Goal: Task Accomplishment & Management: Use online tool/utility

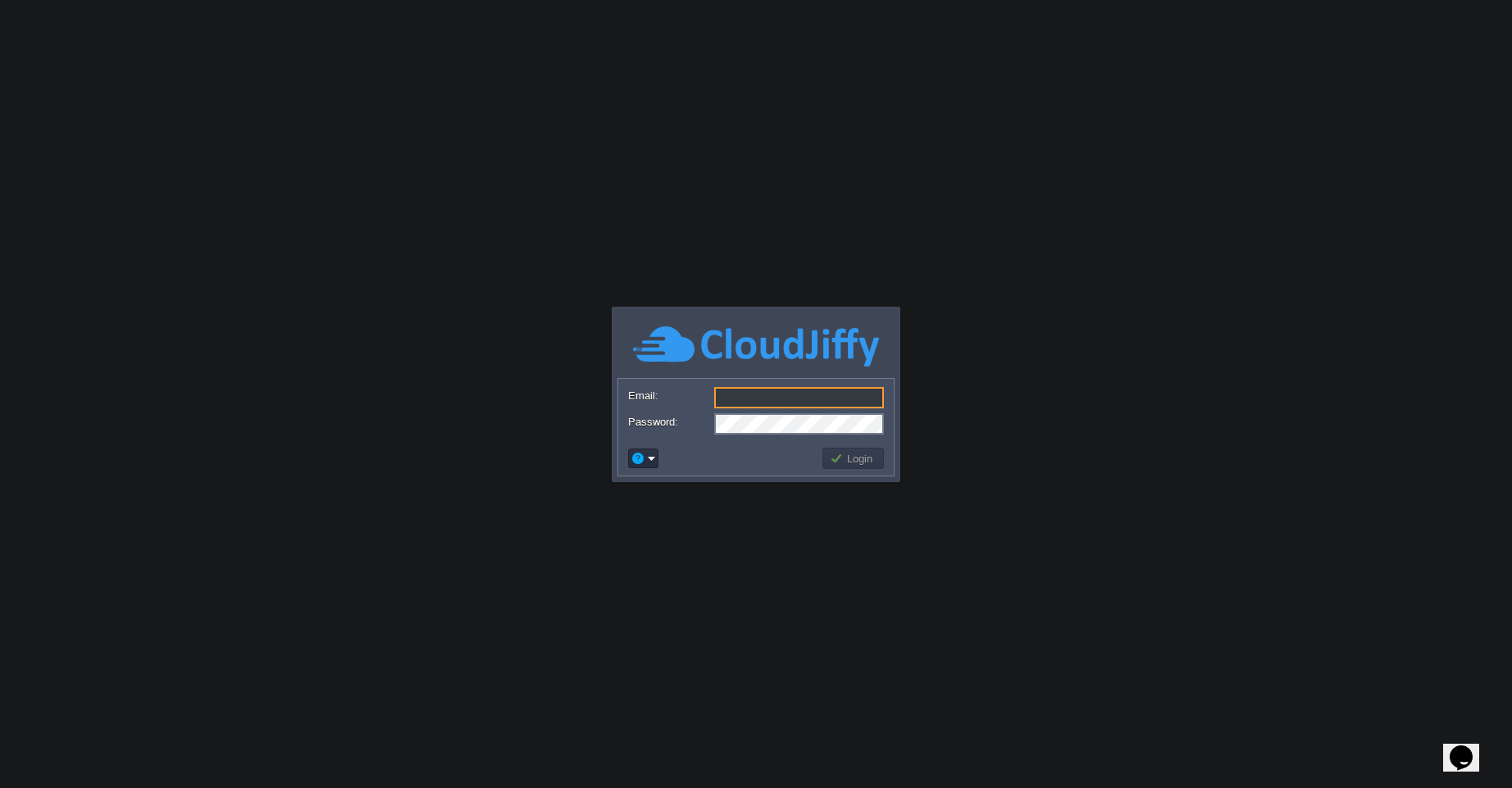
type input "[EMAIL_ADDRESS][PERSON_NAME][DOMAIN_NAME]"
click at [858, 461] on button "Login" at bounding box center [854, 458] width 48 height 15
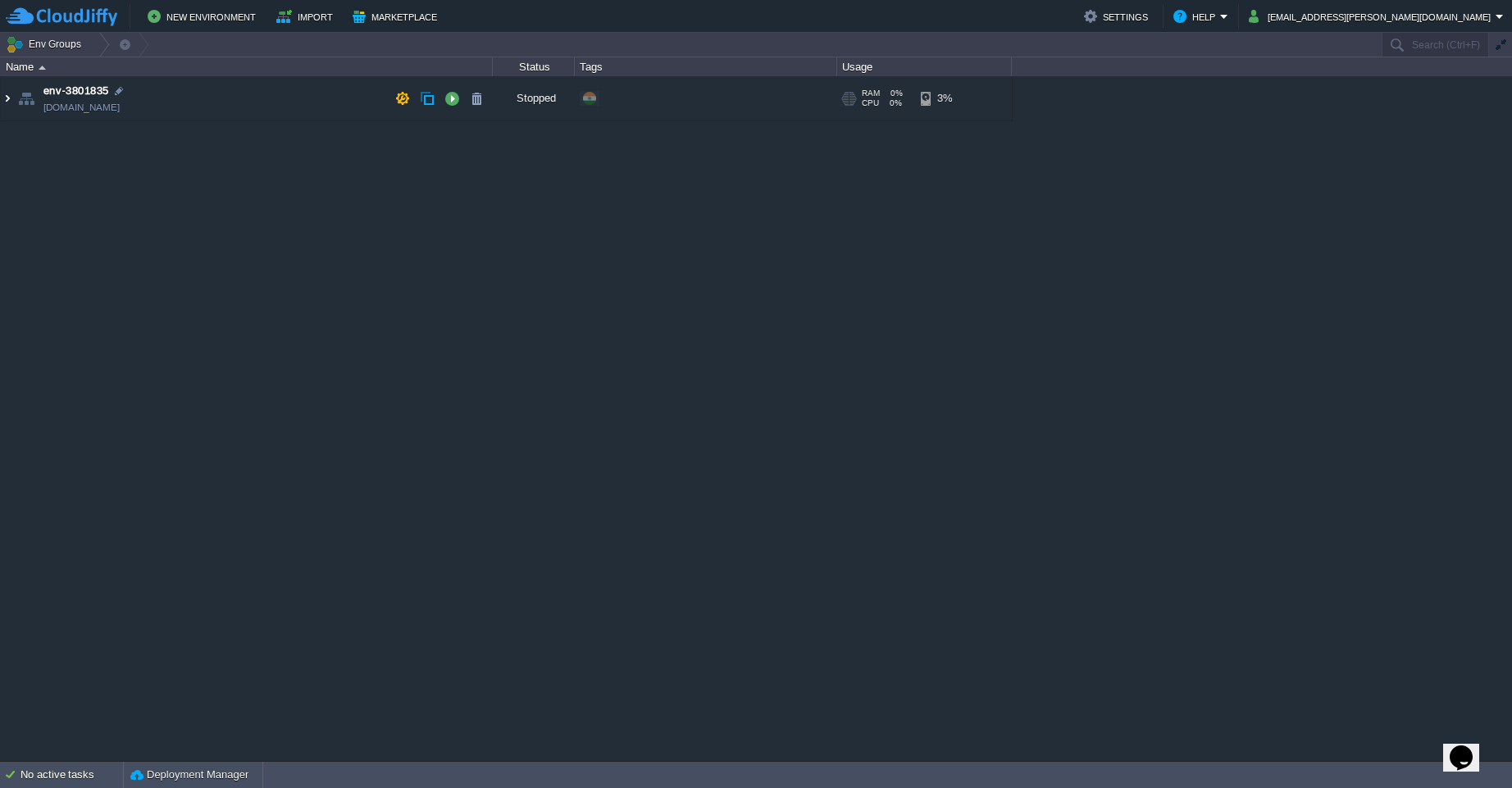
click at [7, 101] on img at bounding box center [7, 99] width 13 height 44
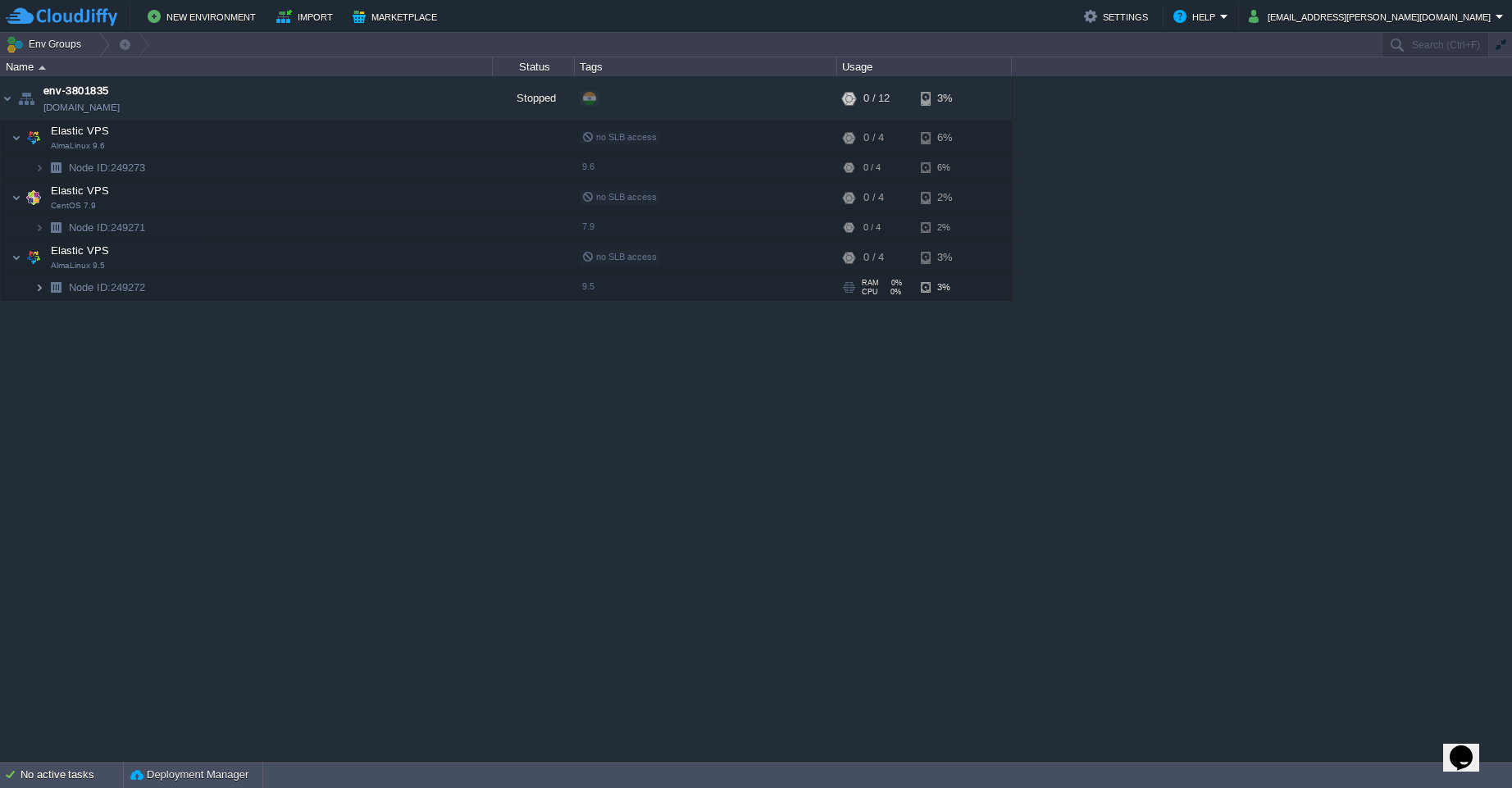
click at [41, 290] on img at bounding box center [39, 287] width 10 height 26
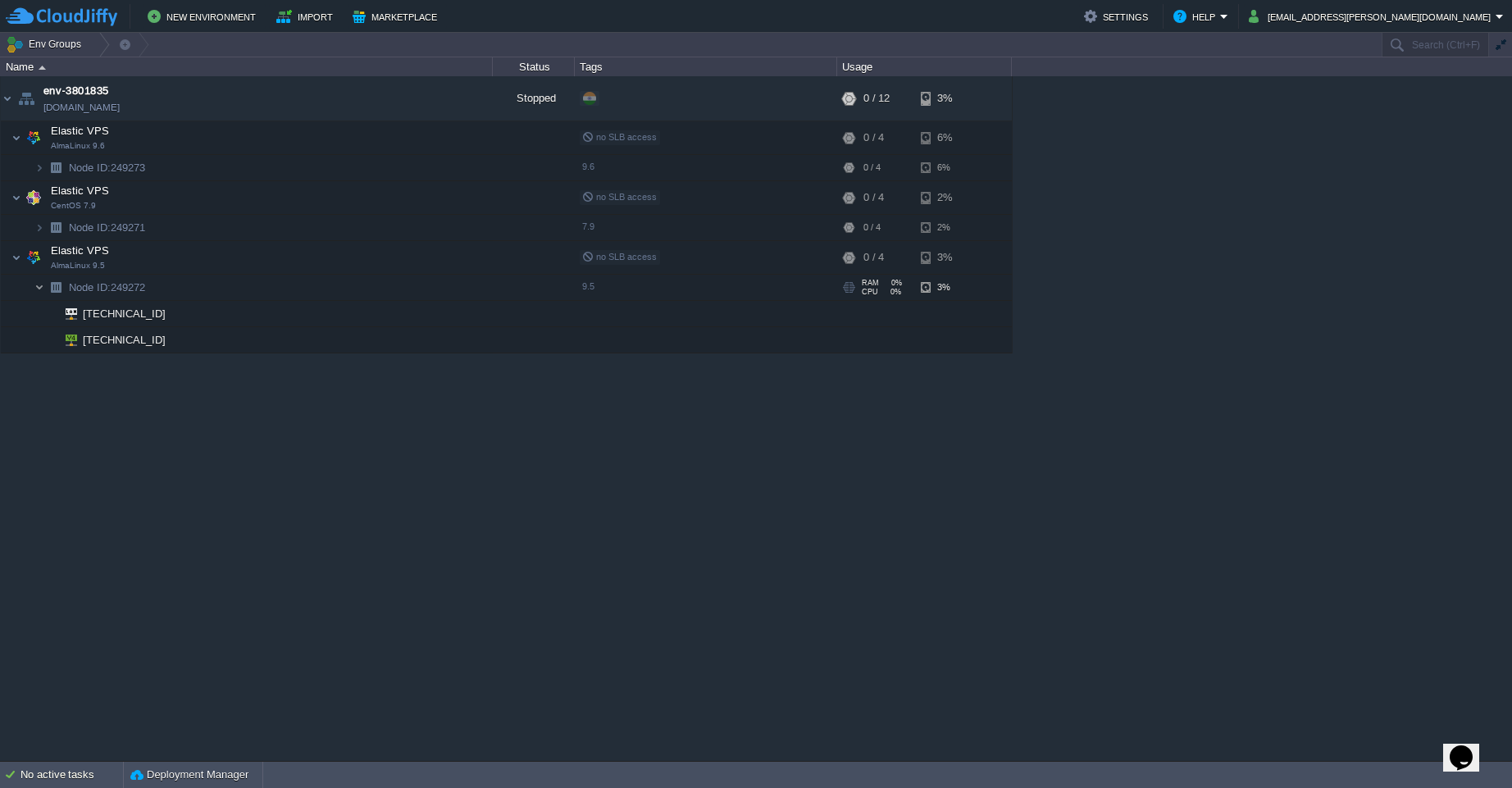
click at [41, 290] on img at bounding box center [39, 287] width 10 height 26
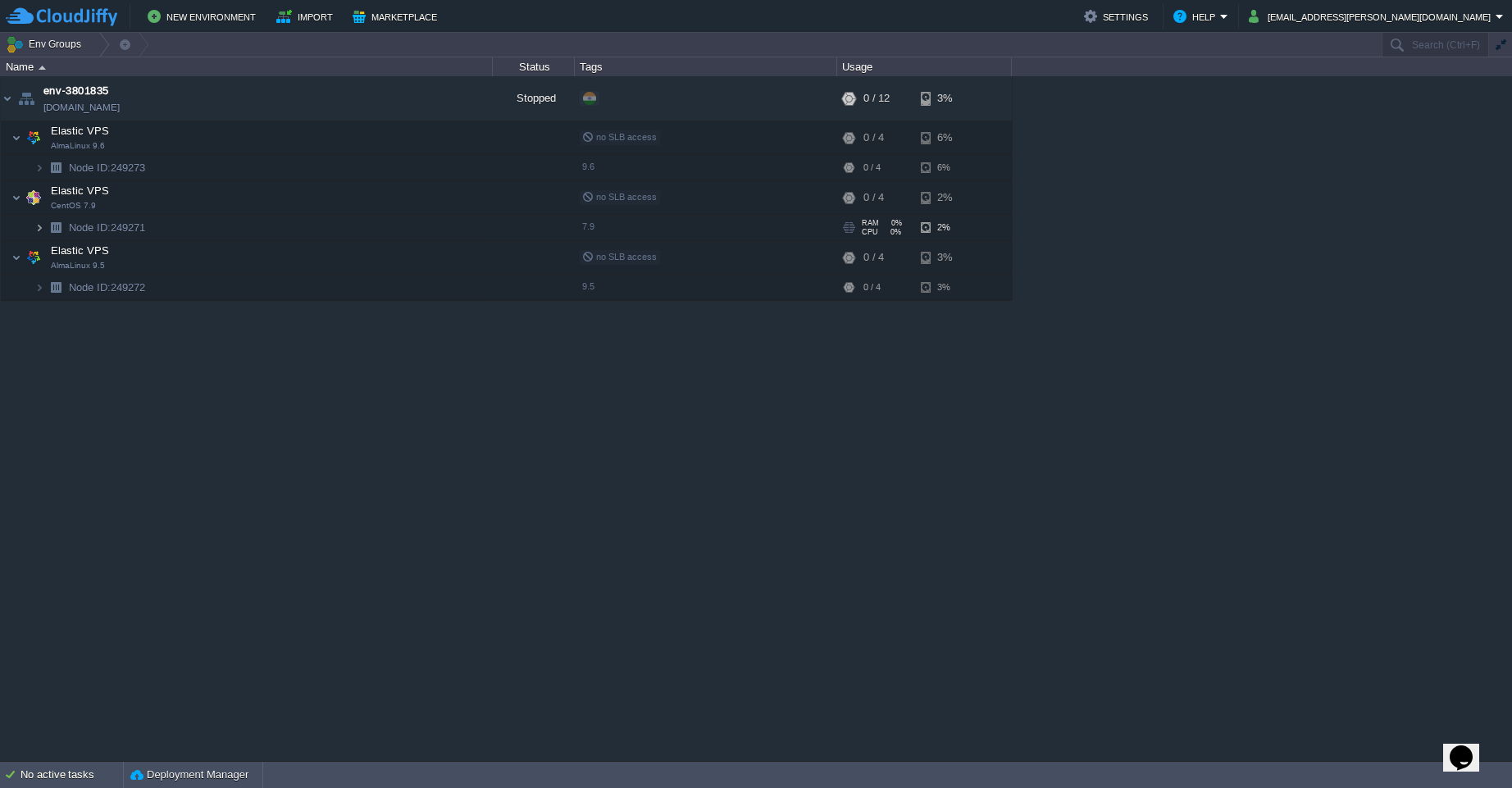
click at [41, 230] on img at bounding box center [39, 227] width 10 height 26
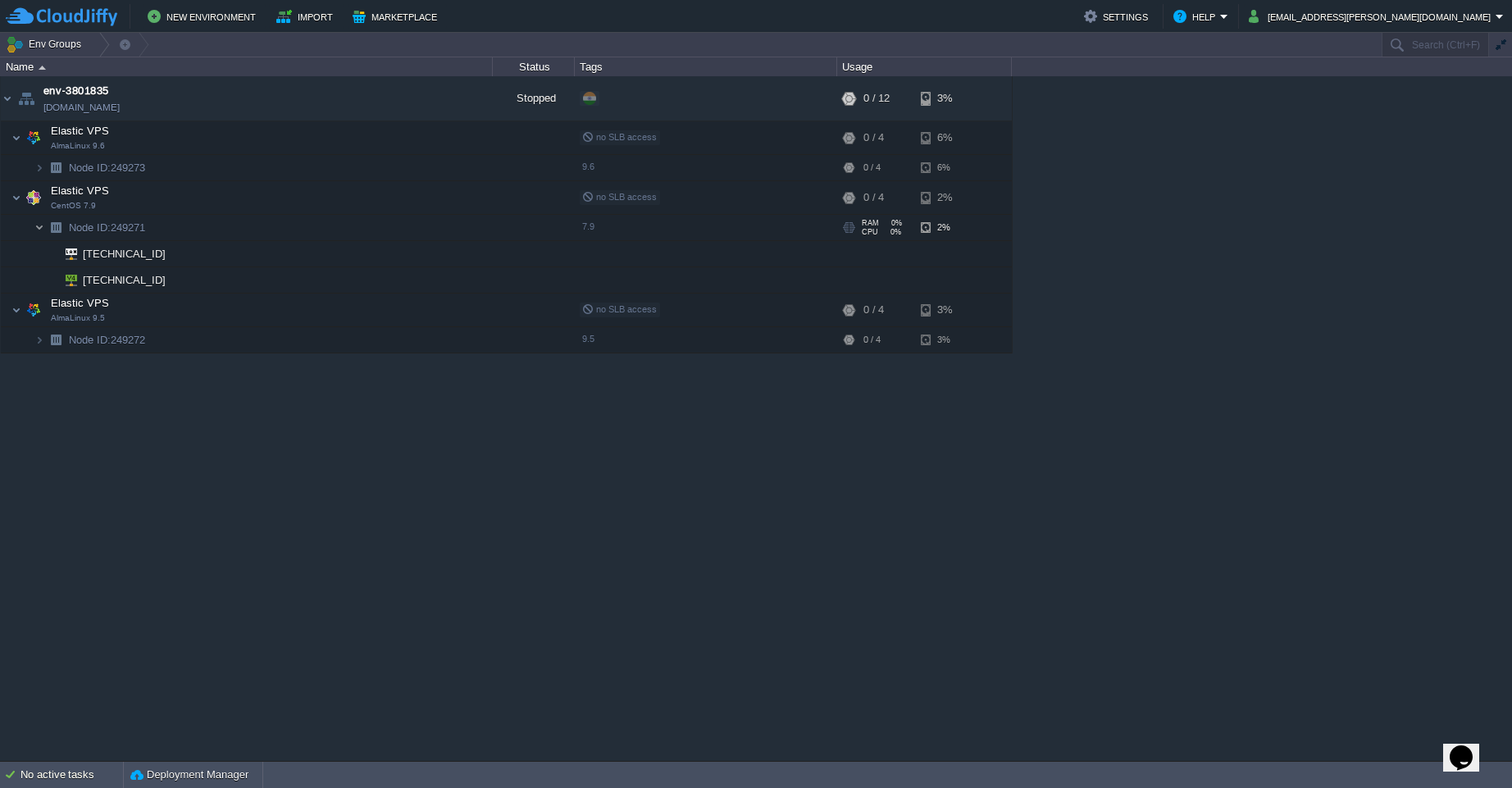
click at [41, 230] on img at bounding box center [39, 227] width 10 height 26
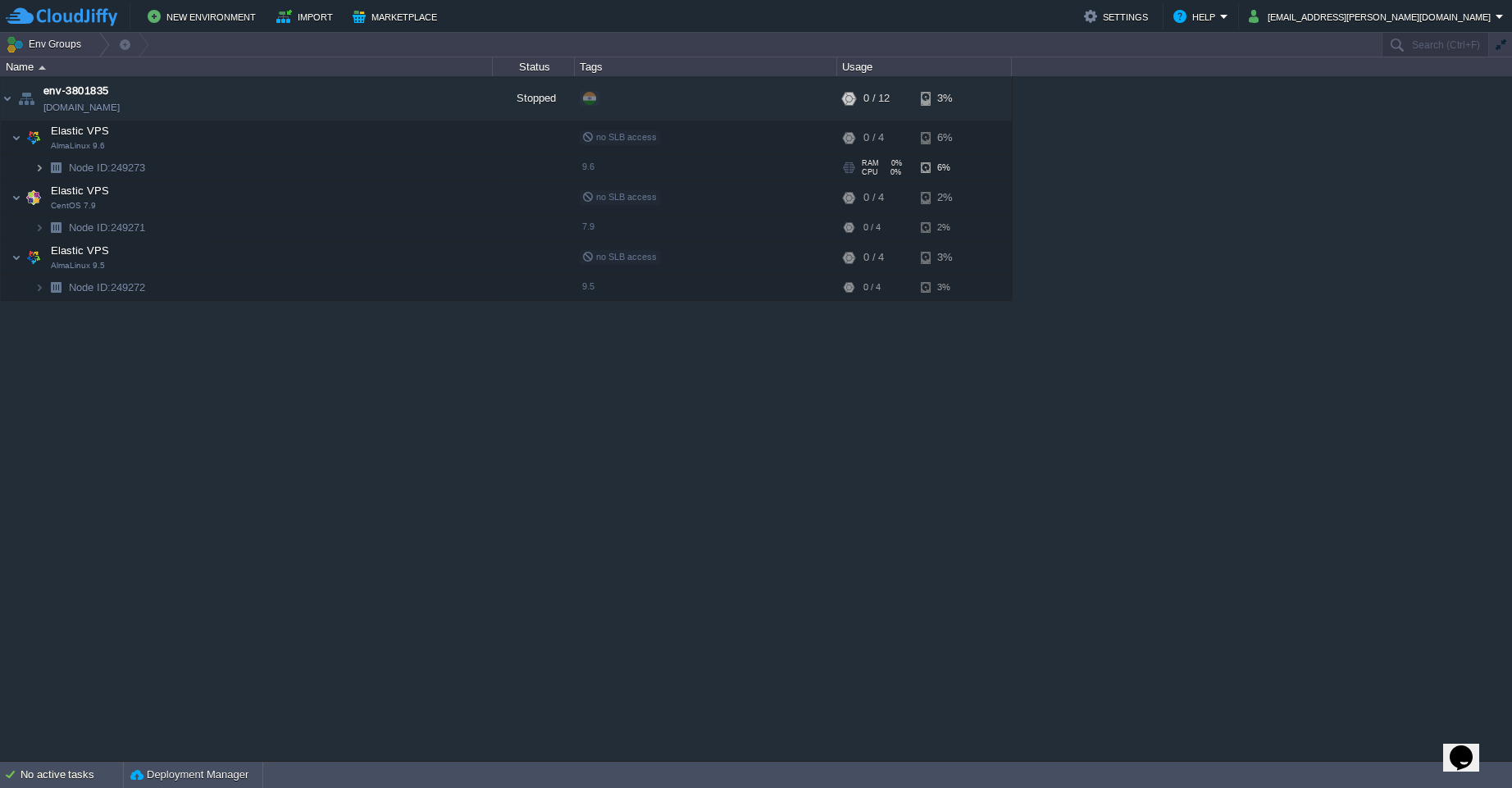
click at [35, 173] on img at bounding box center [39, 167] width 10 height 26
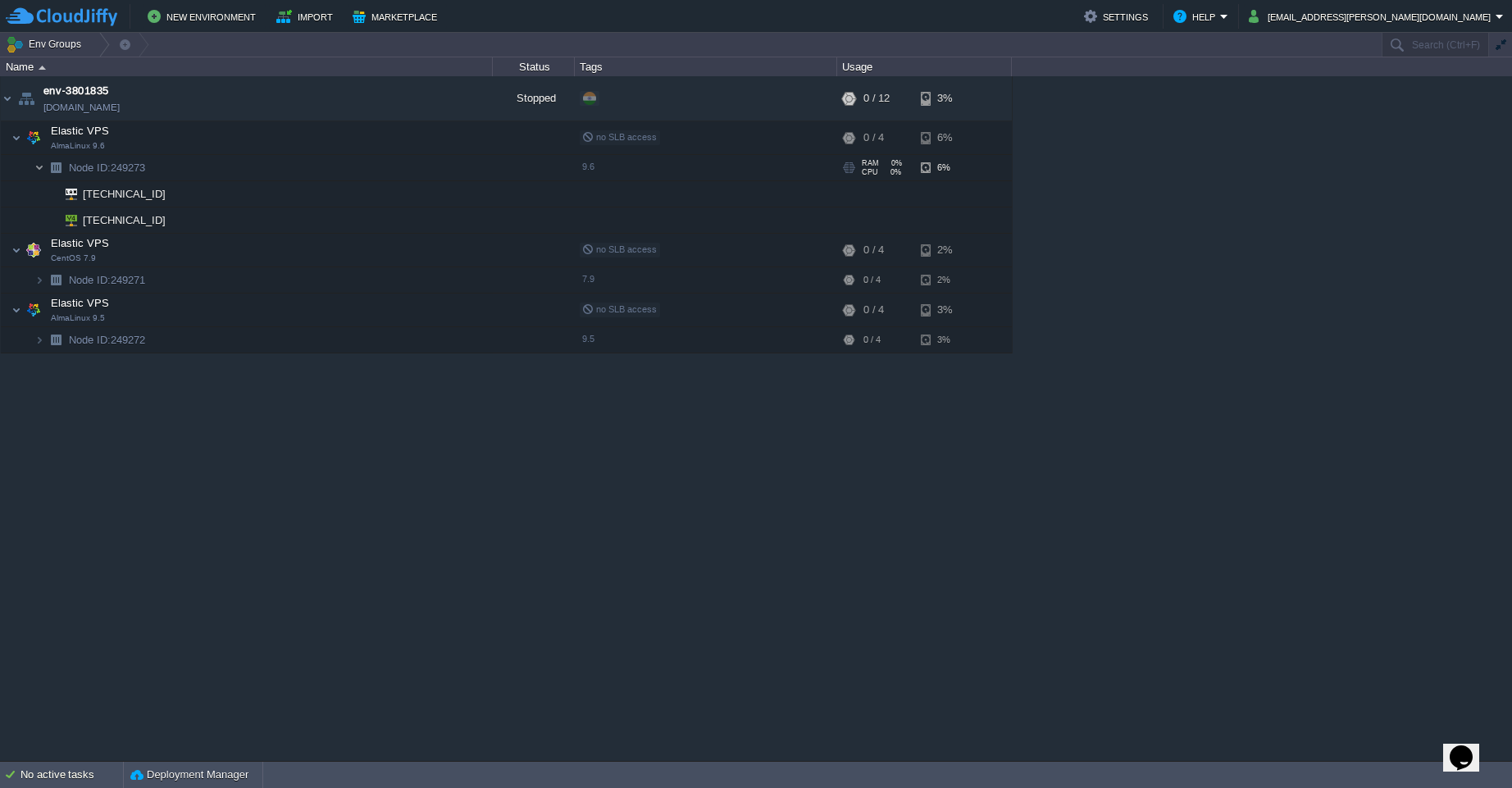
click at [34, 173] on img at bounding box center [39, 167] width 10 height 26
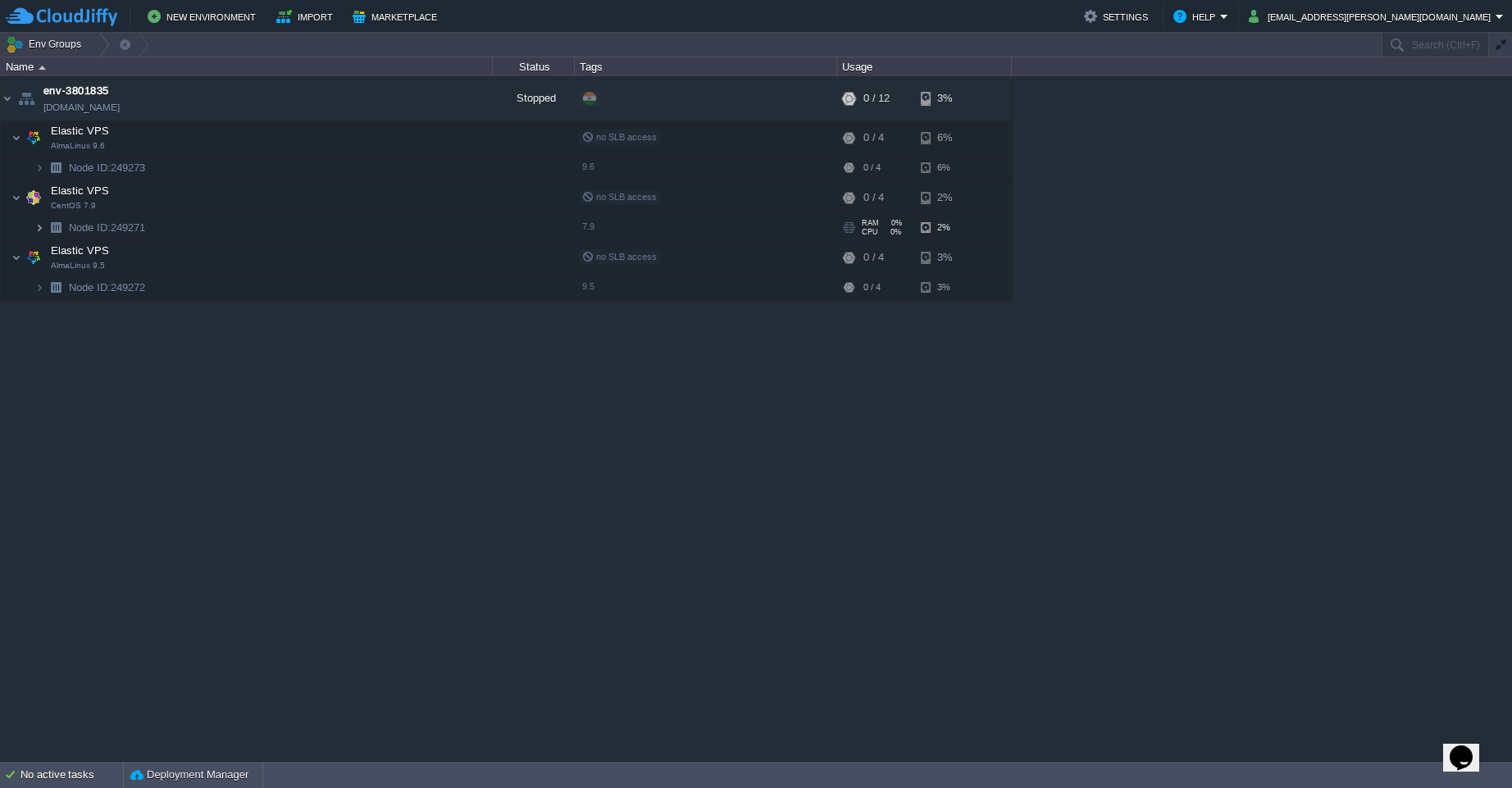
click at [39, 230] on img at bounding box center [39, 227] width 10 height 26
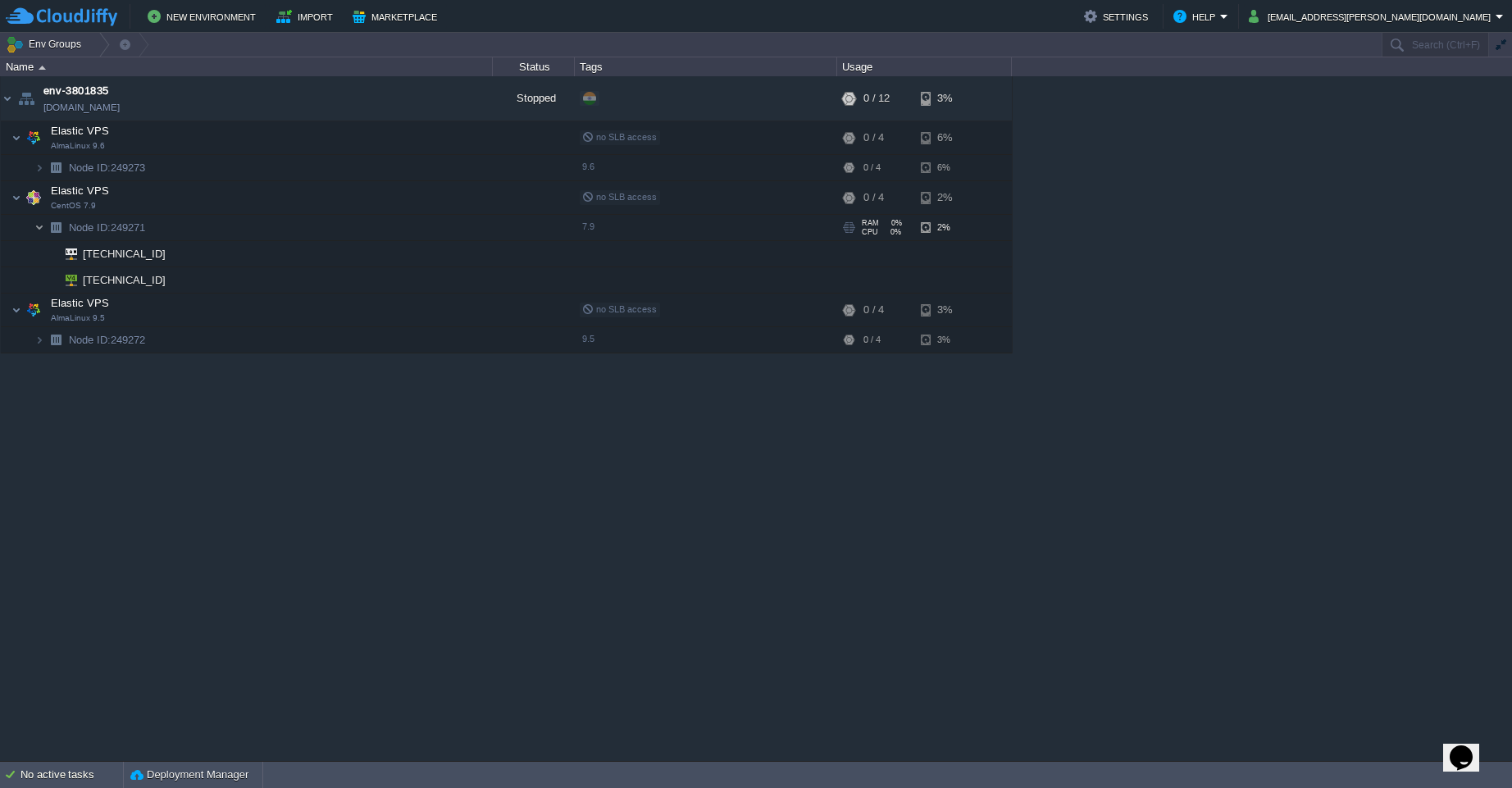
click at [39, 230] on img at bounding box center [39, 227] width 10 height 26
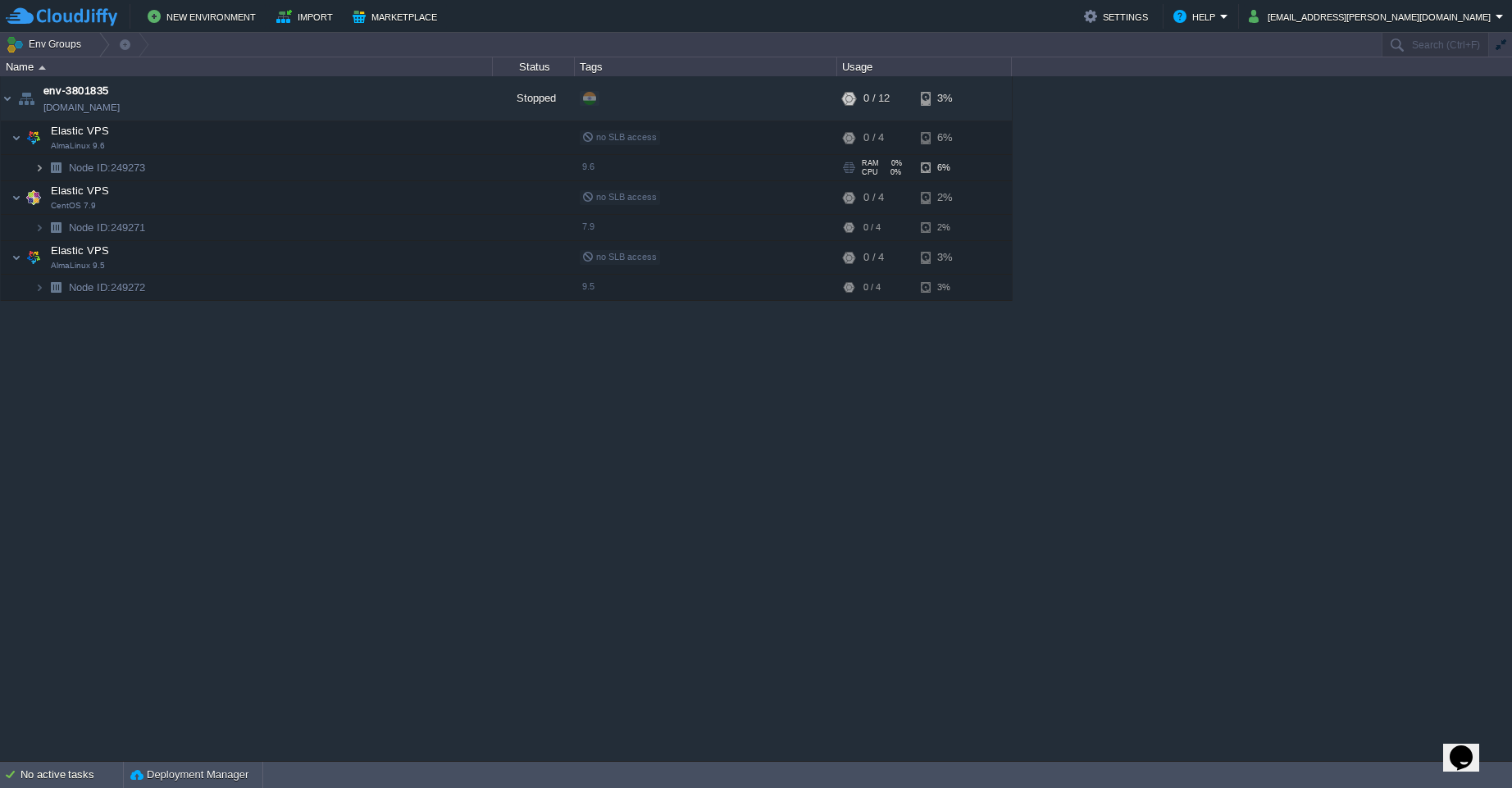
click at [39, 175] on img at bounding box center [39, 167] width 10 height 26
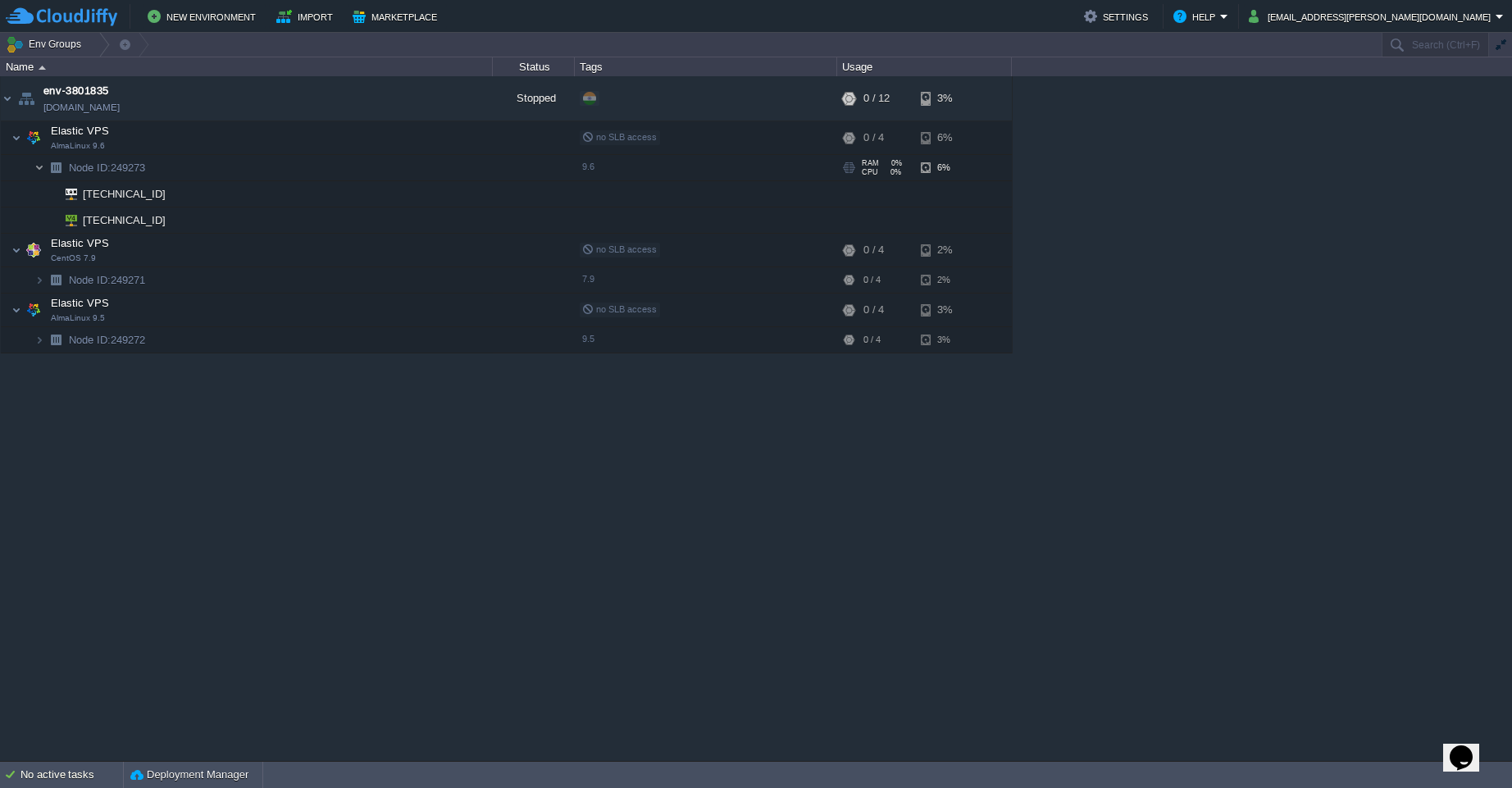
click at [39, 175] on img at bounding box center [39, 167] width 10 height 26
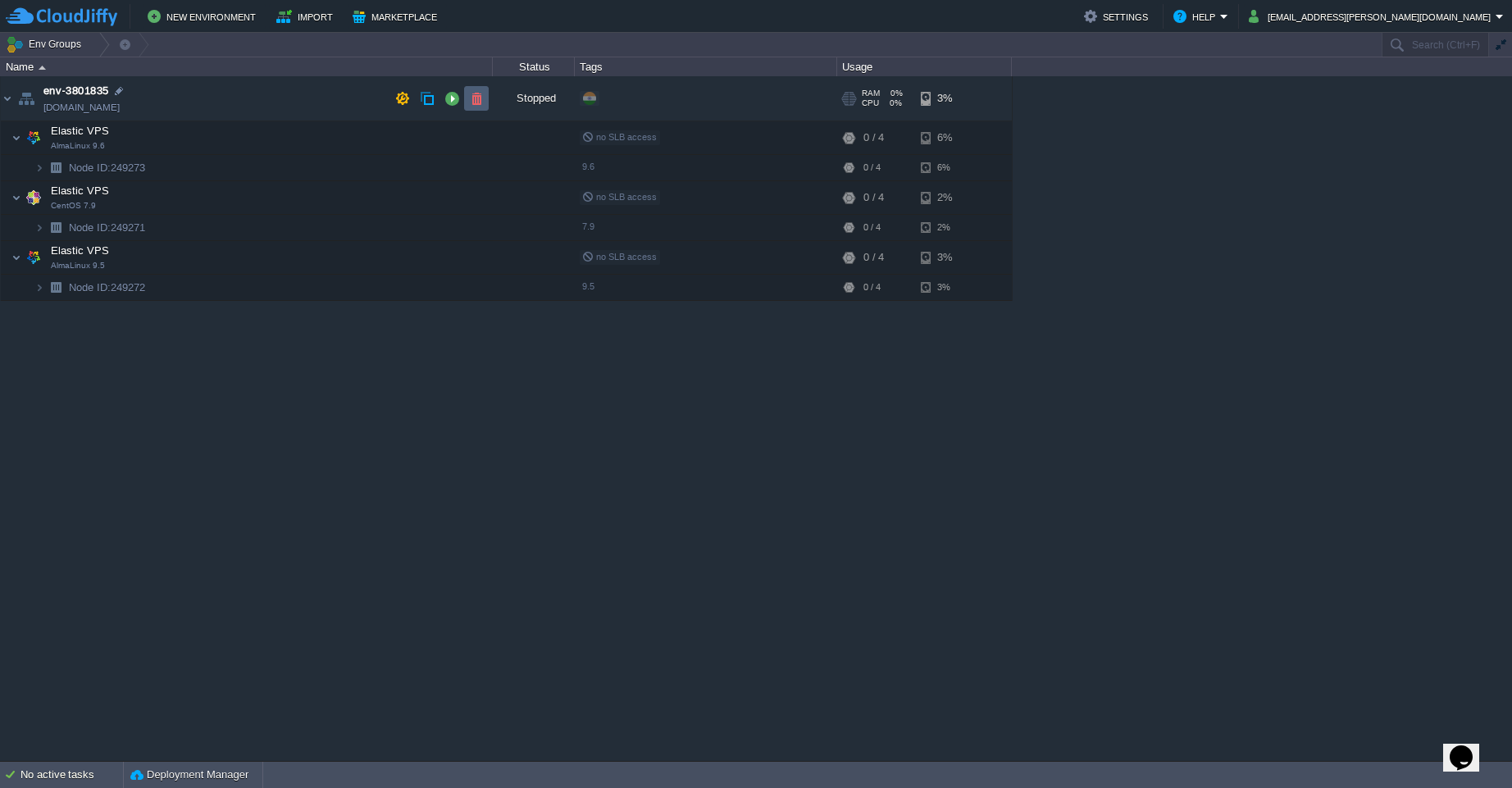
click at [480, 101] on button "button" at bounding box center [476, 98] width 15 height 15
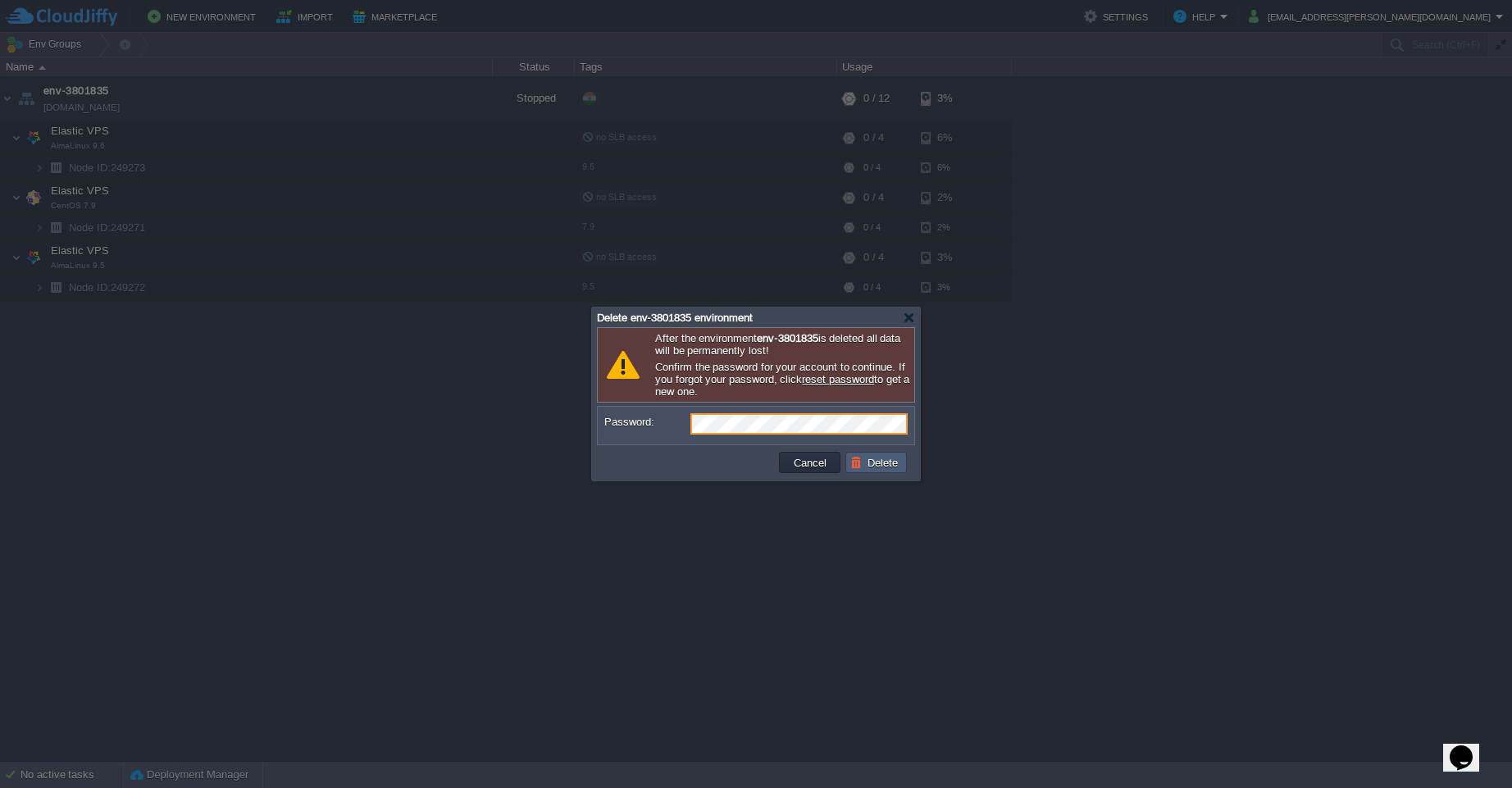
click at [893, 463] on button "Delete" at bounding box center [877, 462] width 53 height 15
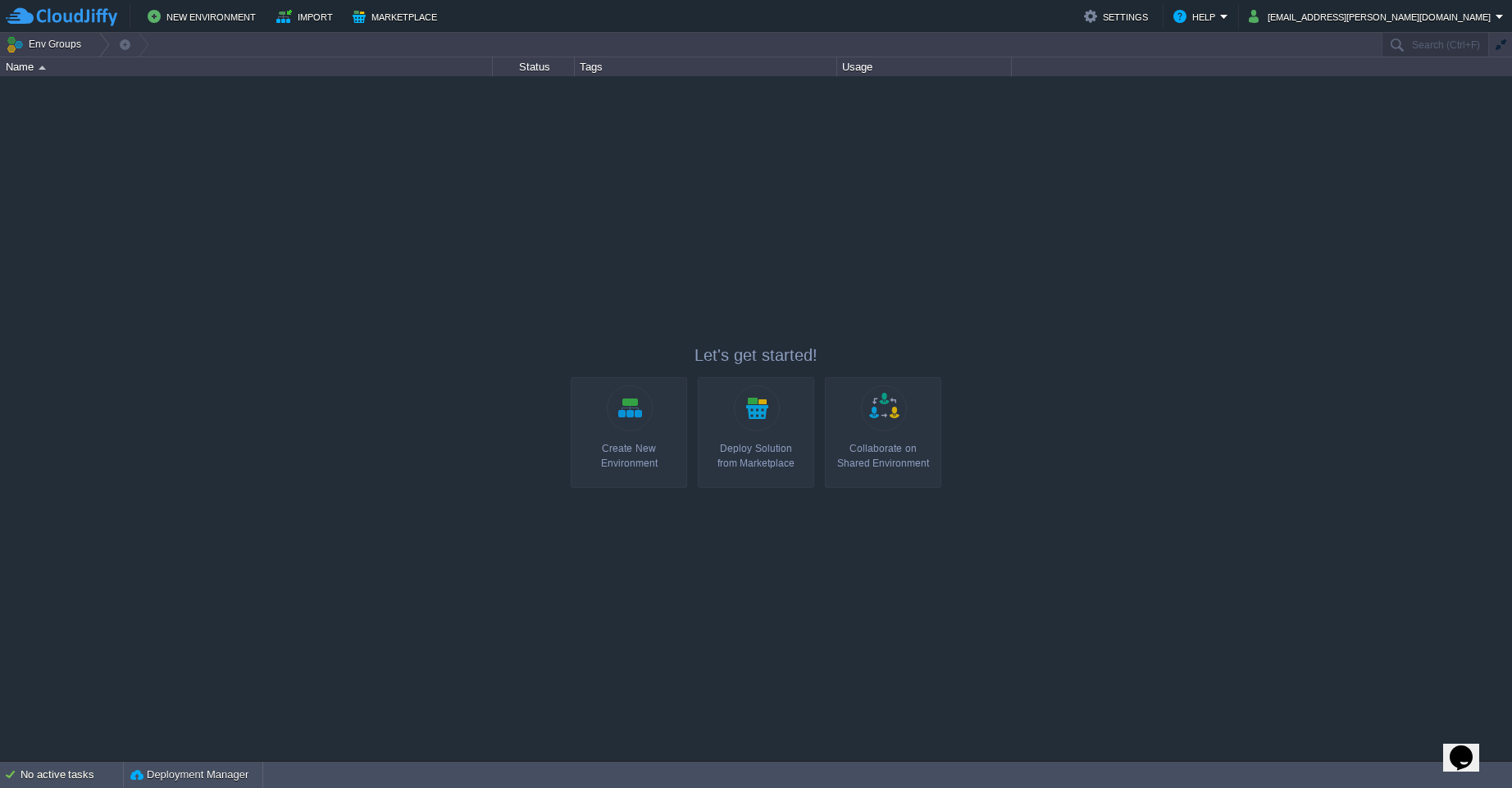
click at [641, 445] on div "Create New Environment" at bounding box center [628, 456] width 107 height 29
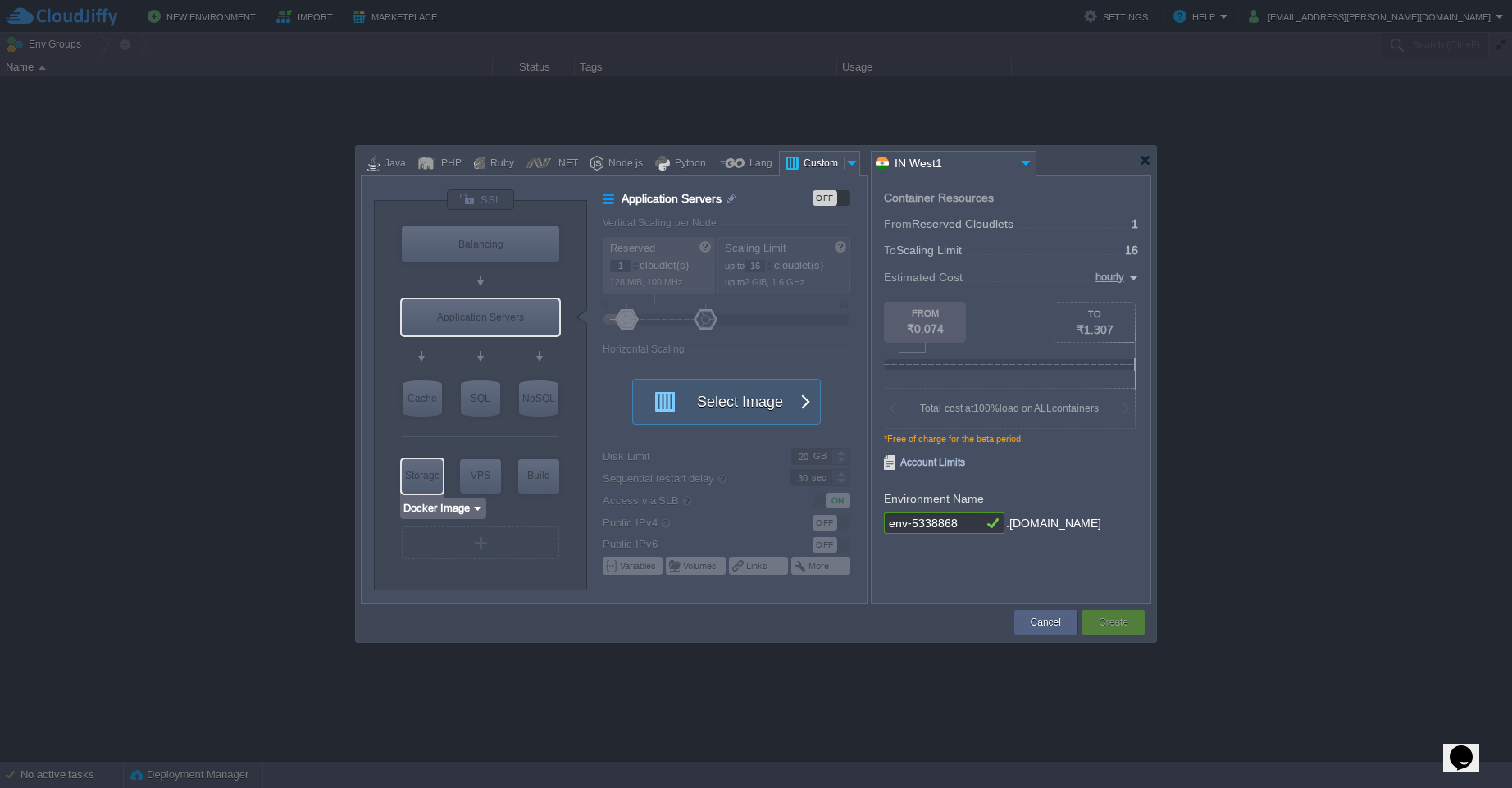
click at [459, 508] on input "Docker Image" at bounding box center [437, 509] width 69 height 17
click at [220, 423] on div at bounding box center [756, 394] width 1512 height 788
click at [447, 434] on input "Docker Image" at bounding box center [438, 431] width 69 height 17
click at [440, 502] on div "More..." at bounding box center [448, 495] width 89 height 19
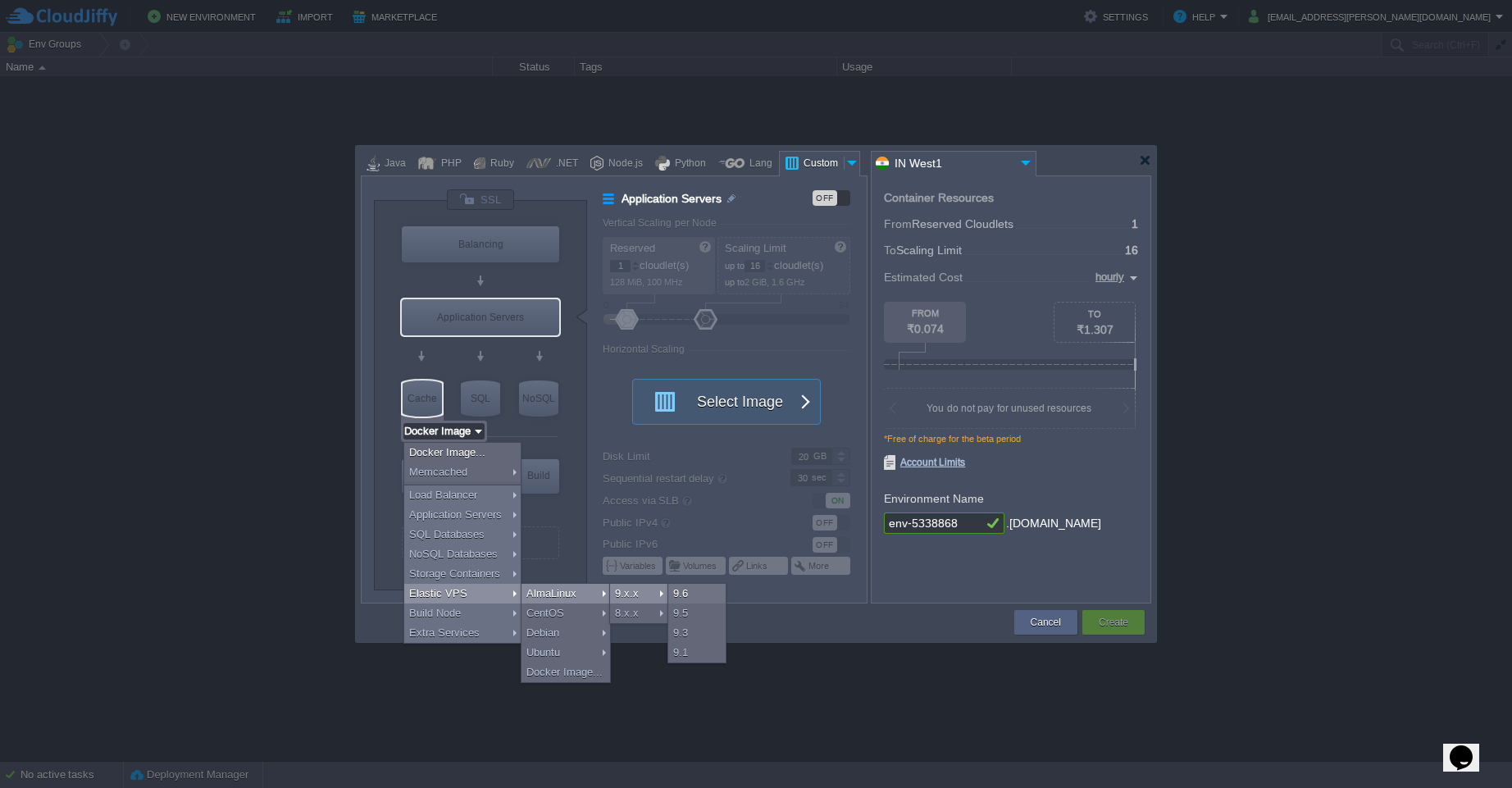
click at [636, 594] on div "9.x.x" at bounding box center [638, 594] width 57 height 19
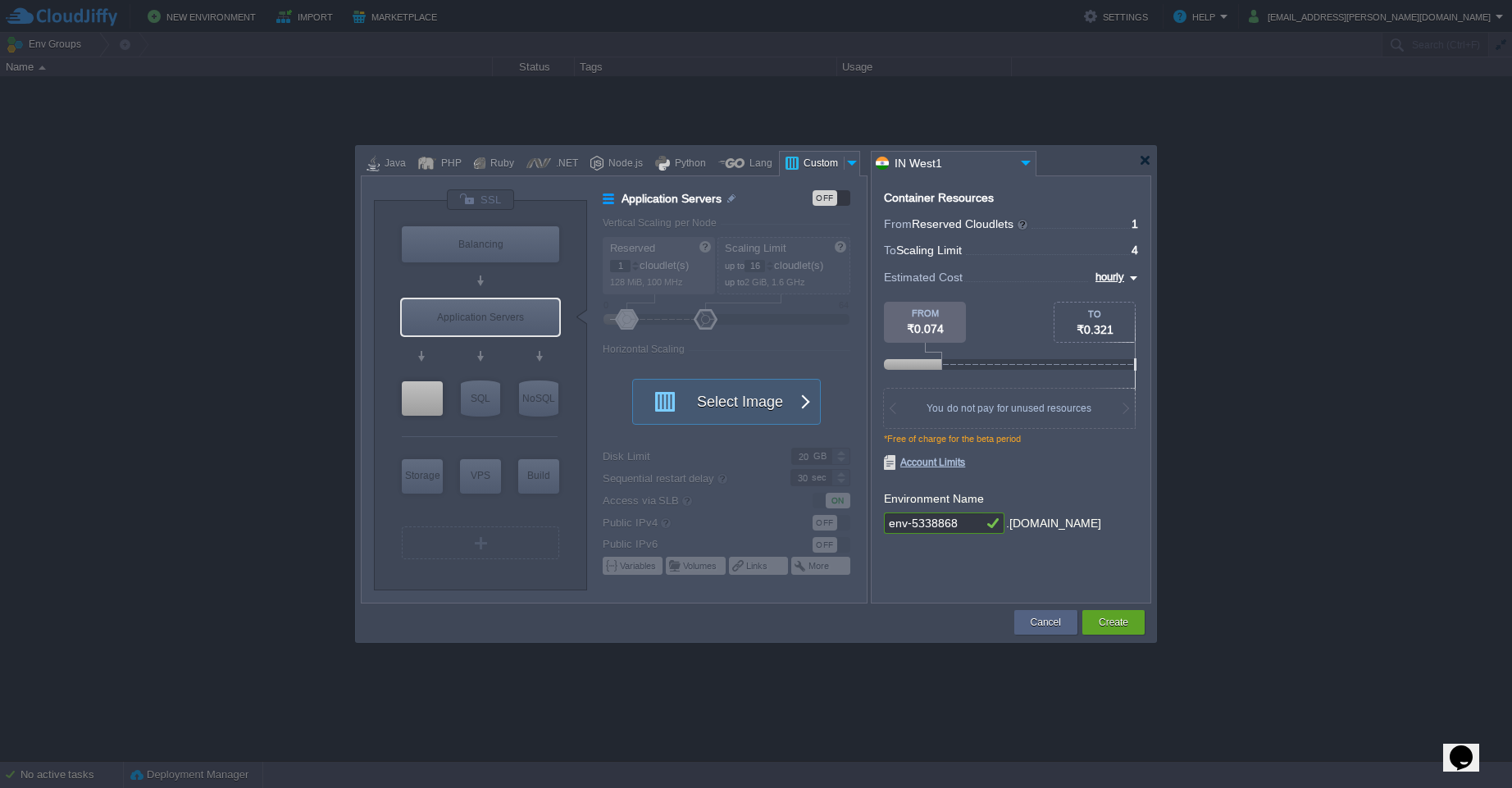
type input "Docker Image"
click at [502, 442] on div at bounding box center [479, 436] width 156 height 34
click at [490, 404] on div "SQL" at bounding box center [480, 398] width 40 height 36
type input "SQL Databases"
type input "4"
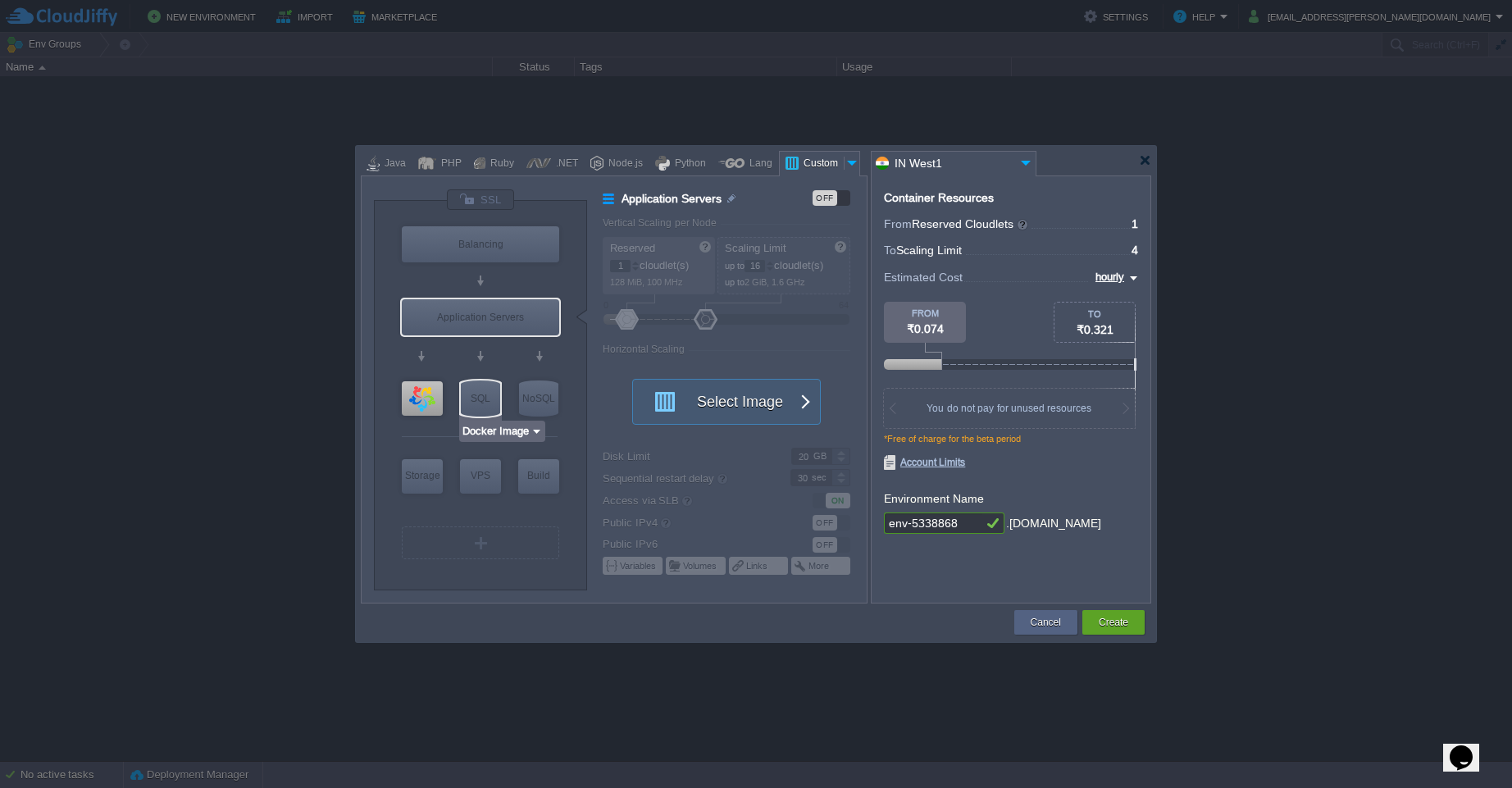
type input "6"
type input "Select Image"
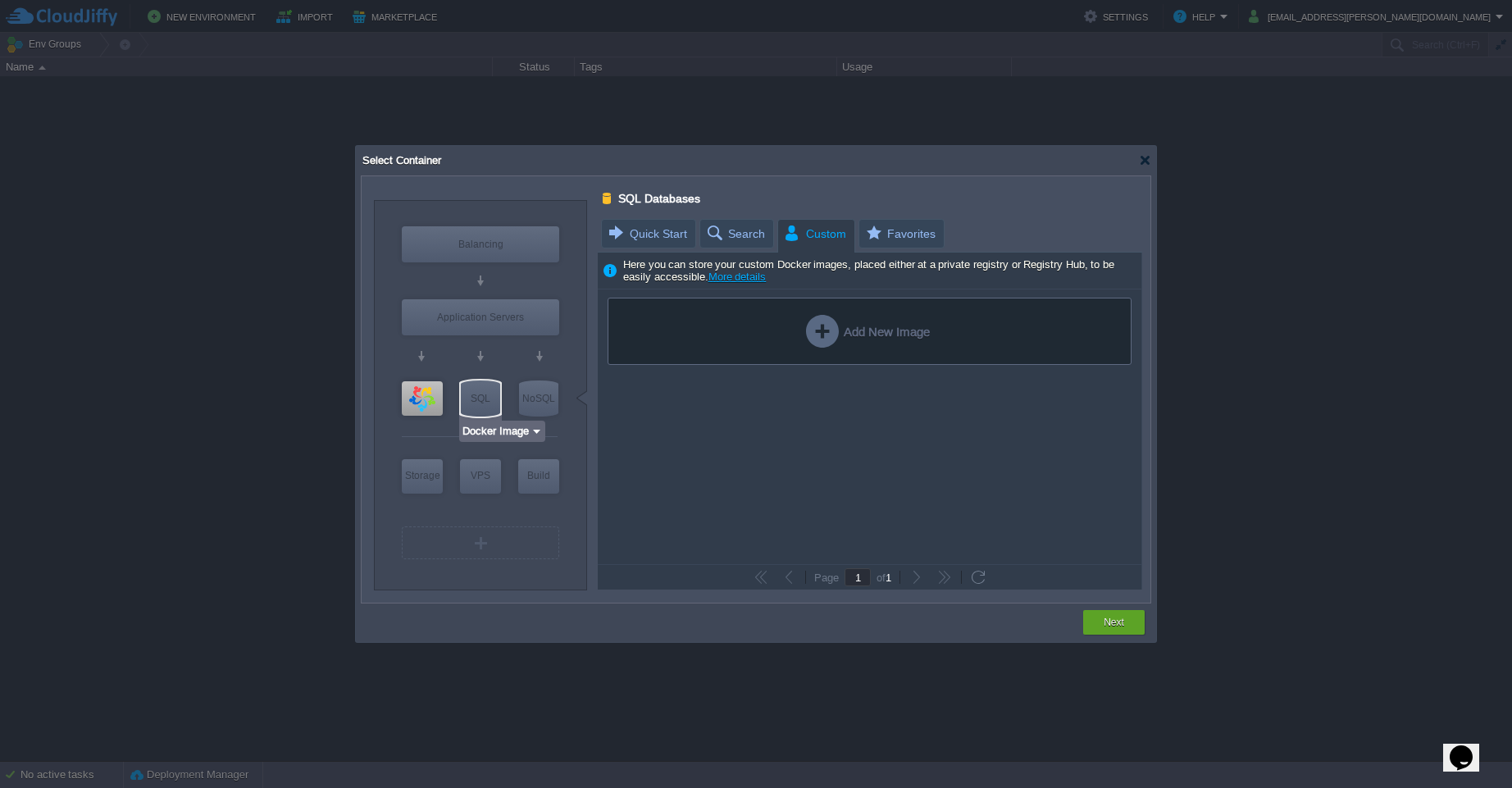
click at [512, 430] on input "Docker Image" at bounding box center [496, 431] width 69 height 17
click at [494, 554] on div "More..." at bounding box center [507, 554] width 89 height 19
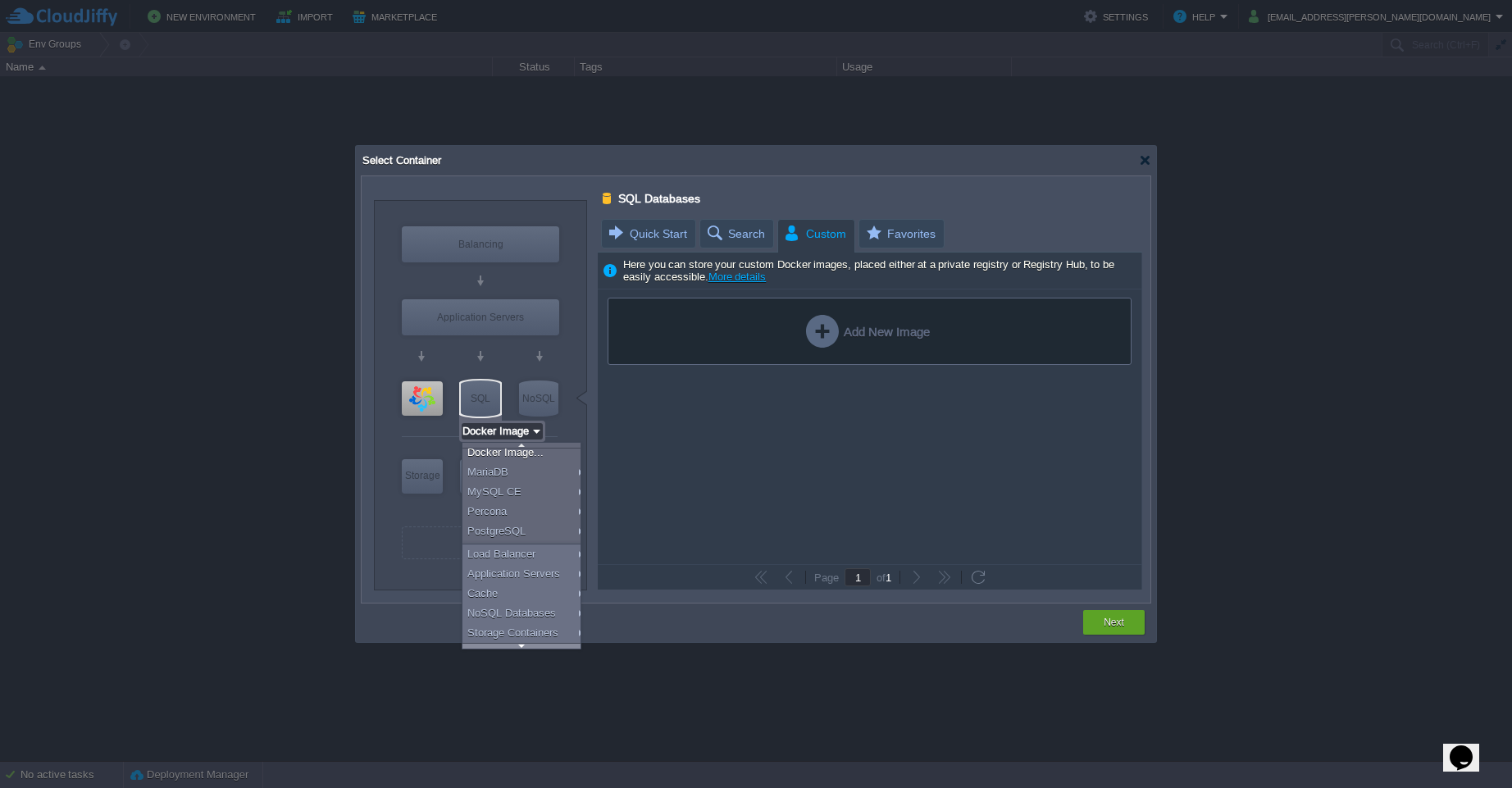
scroll to position [40, 0]
click at [530, 643] on div at bounding box center [522, 646] width 118 height 6
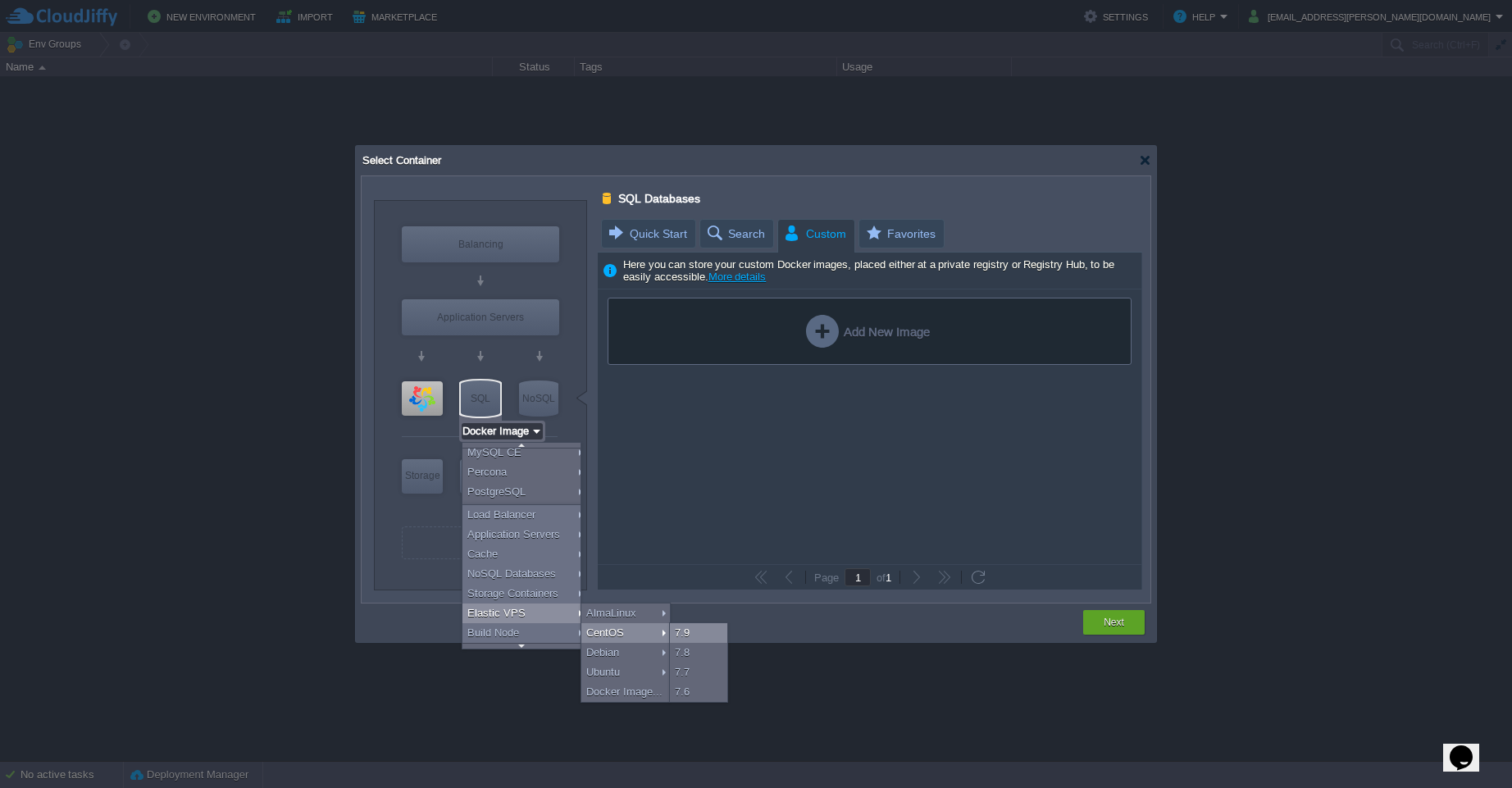
click at [693, 631] on div "7.9" at bounding box center [698, 633] width 57 height 19
type input "Elastic VPS"
type input "1"
type input "4"
type input "CentOS 7.9"
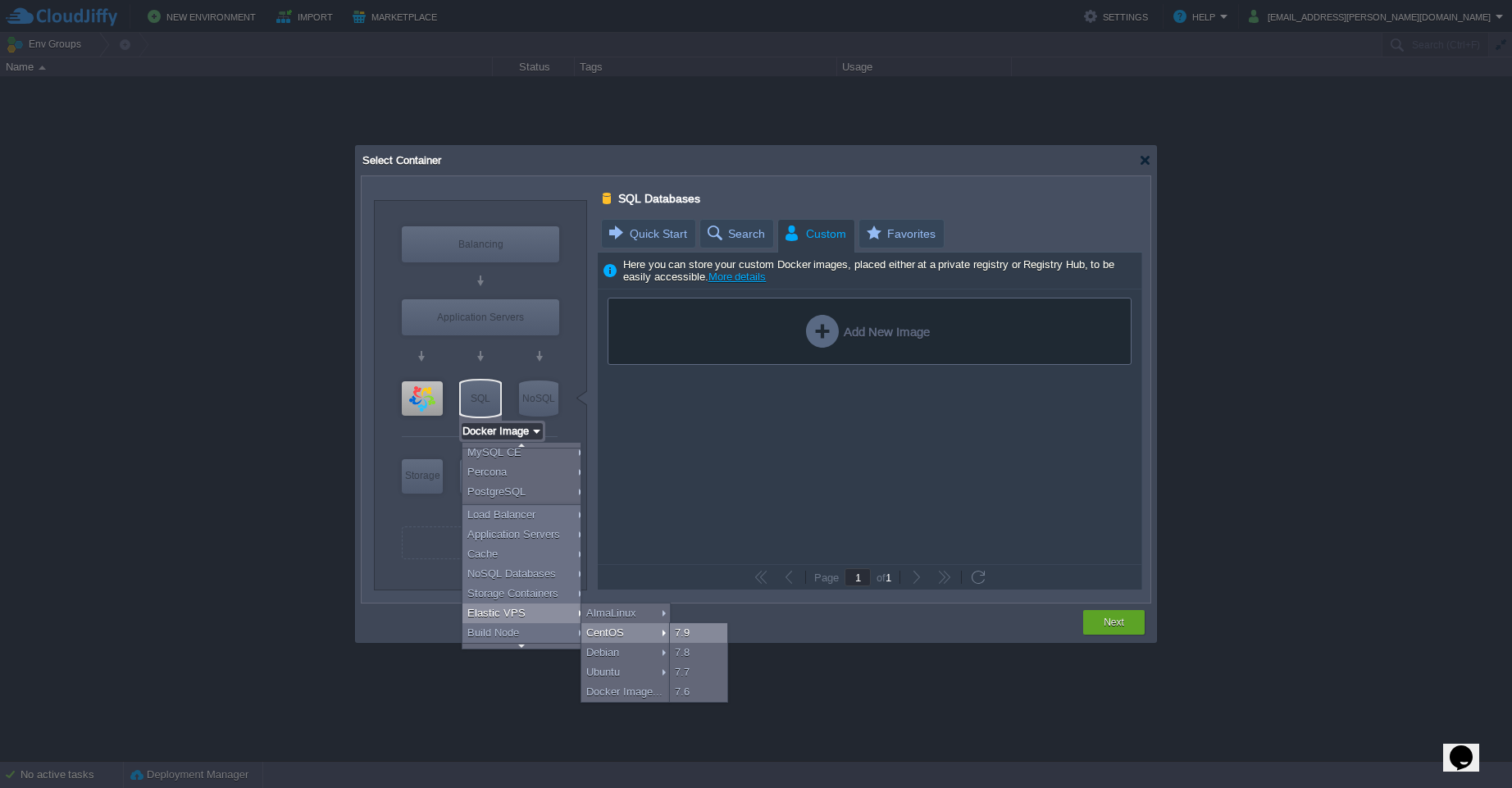
type input "7.9"
type input "Stateful"
type input "CentOS 7.9"
type input "Elastic VPS"
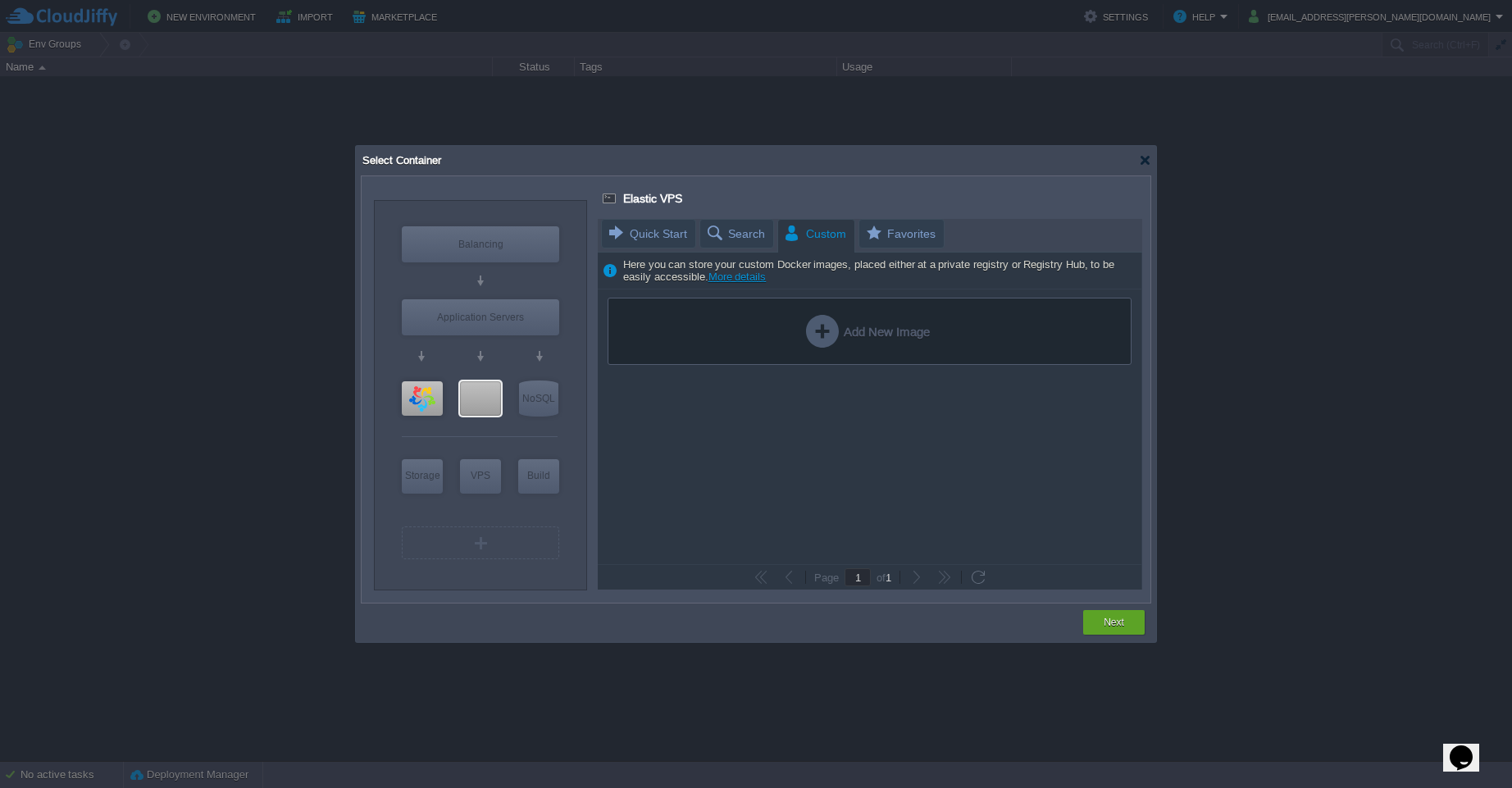
scroll to position [0, 0]
type input "Docker Image"
click at [548, 402] on div "NoSQL" at bounding box center [538, 398] width 40 height 36
type input "NoSQL Databases"
type input "Docker Image"
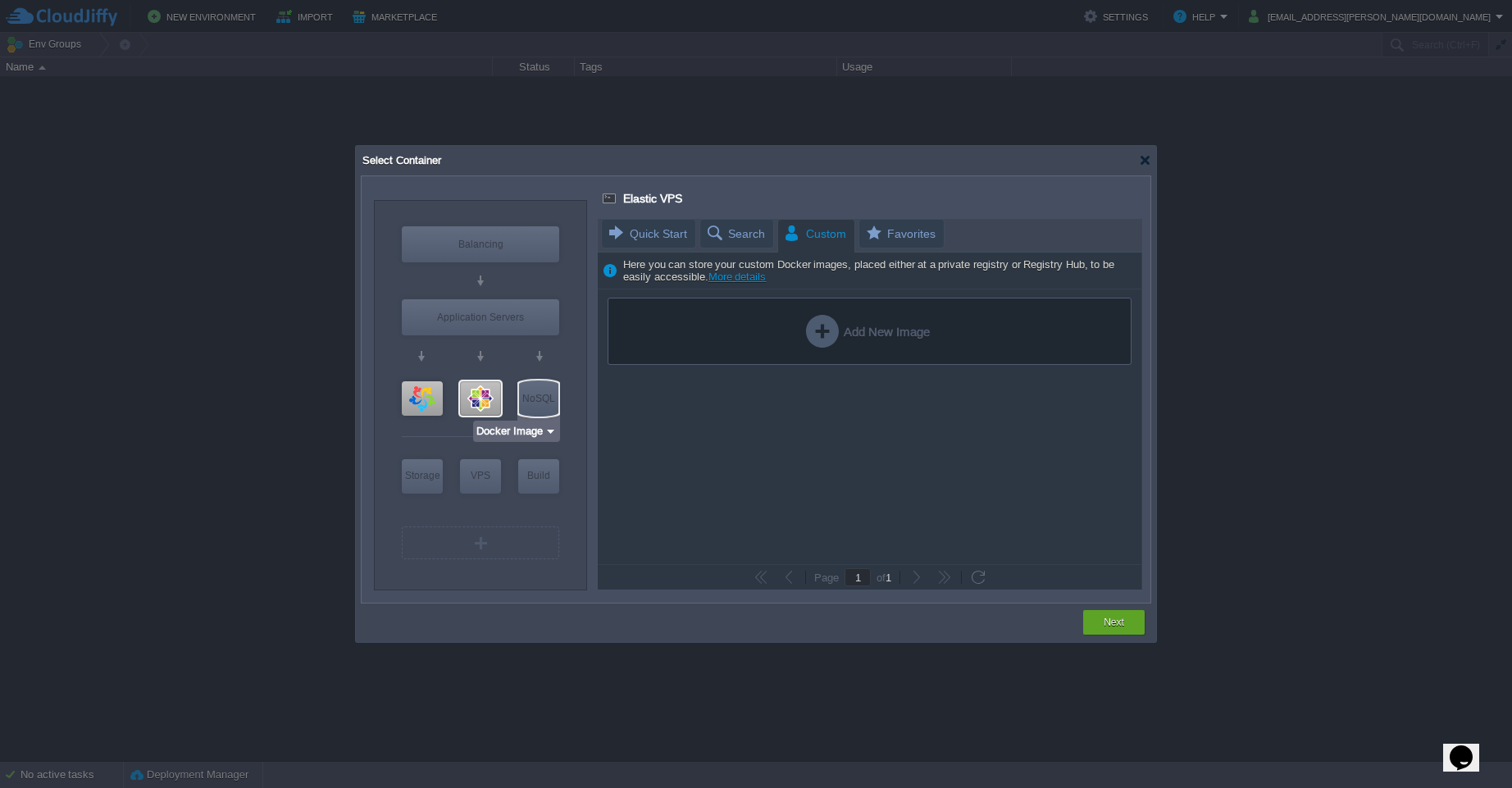
type input "Stateless"
type input "NoSQL Databases"
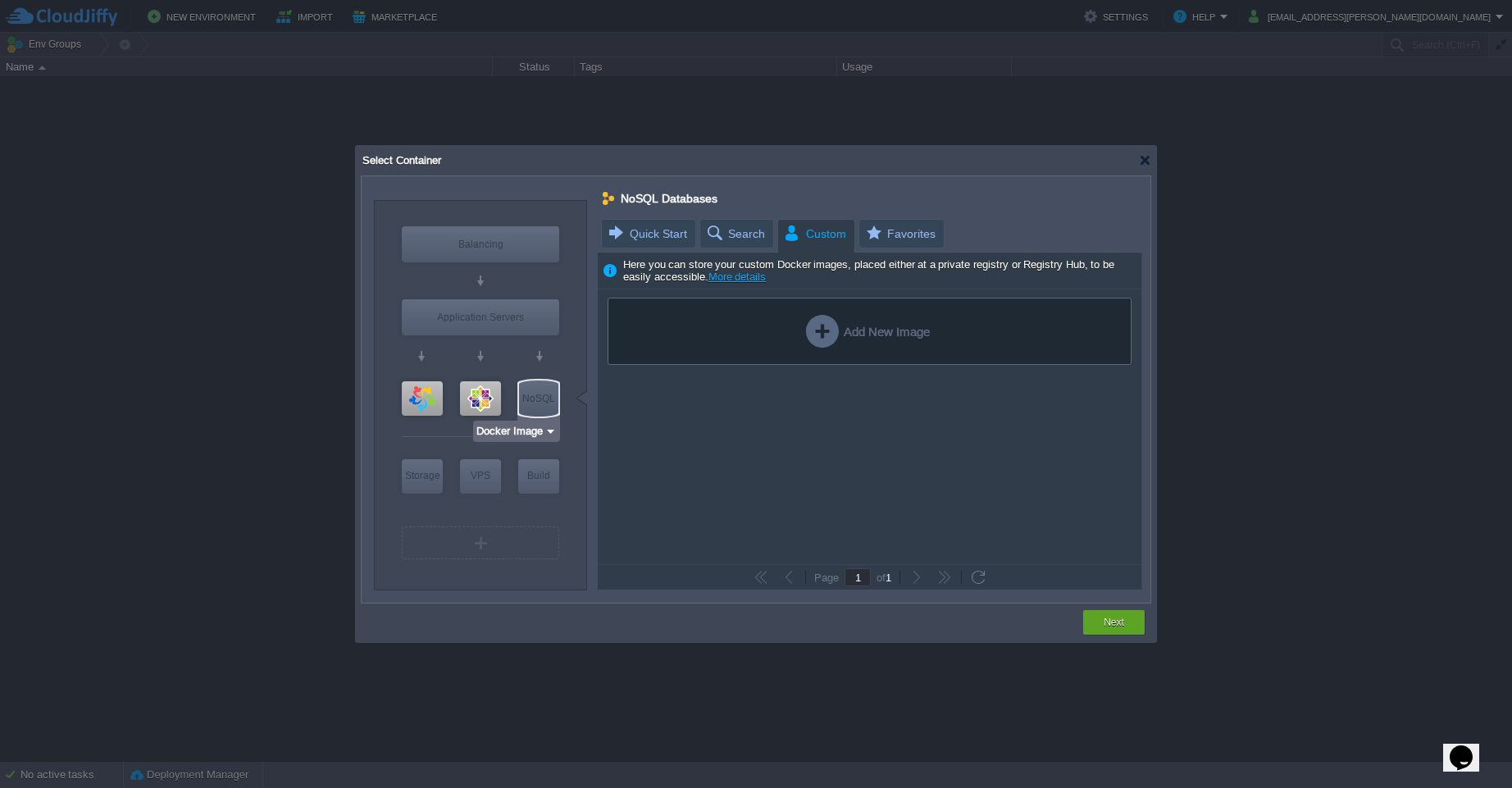
click at [548, 427] on img at bounding box center [551, 431] width 12 height 17
click at [513, 535] on div "More..." at bounding box center [522, 535] width 90 height 19
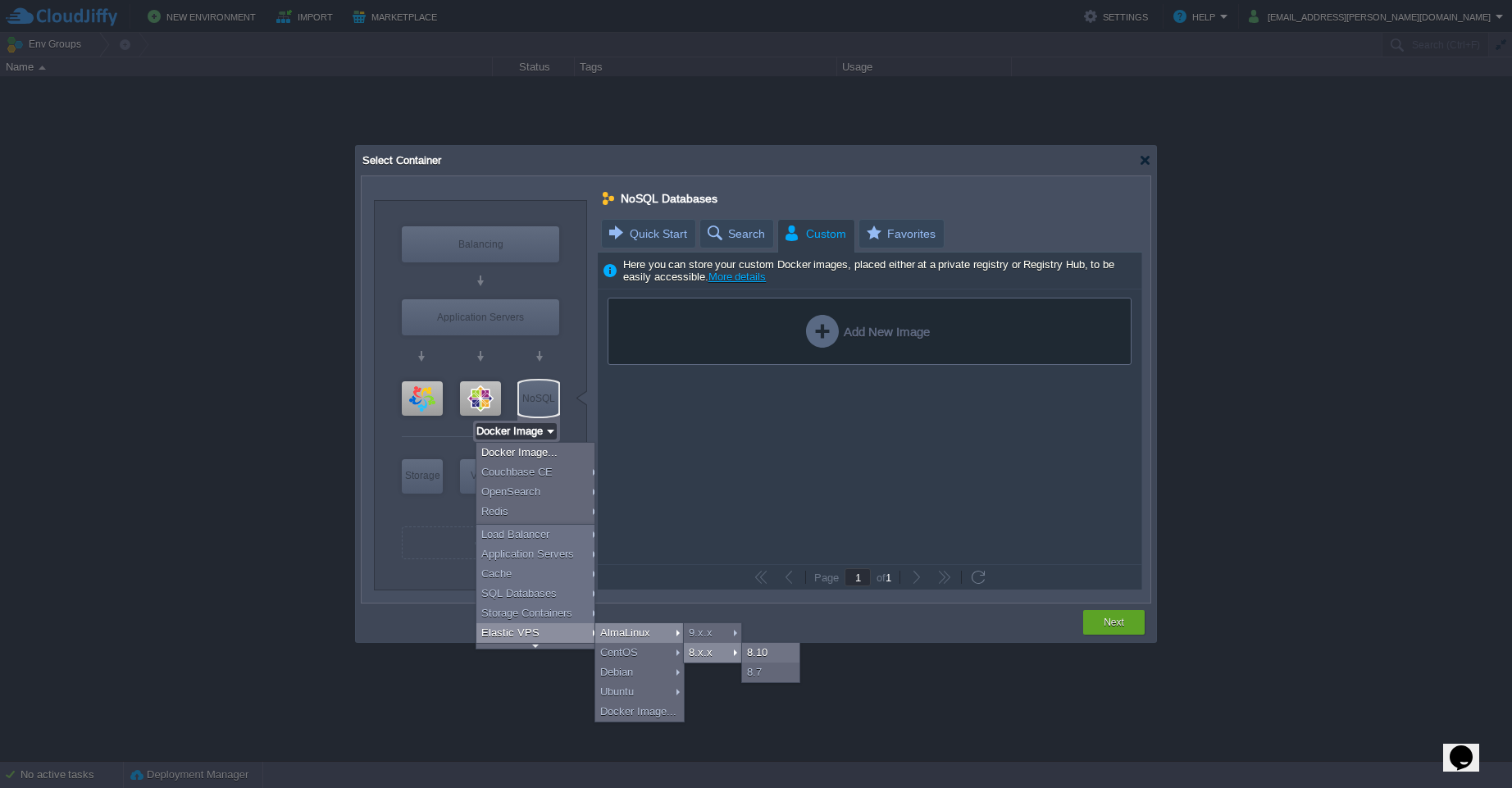
click at [708, 650] on div "8.x.x" at bounding box center [712, 653] width 57 height 19
type input "Elastic VPS"
type input "AlmaLinux 8.10"
type input "8.10"
type input "Stateful"
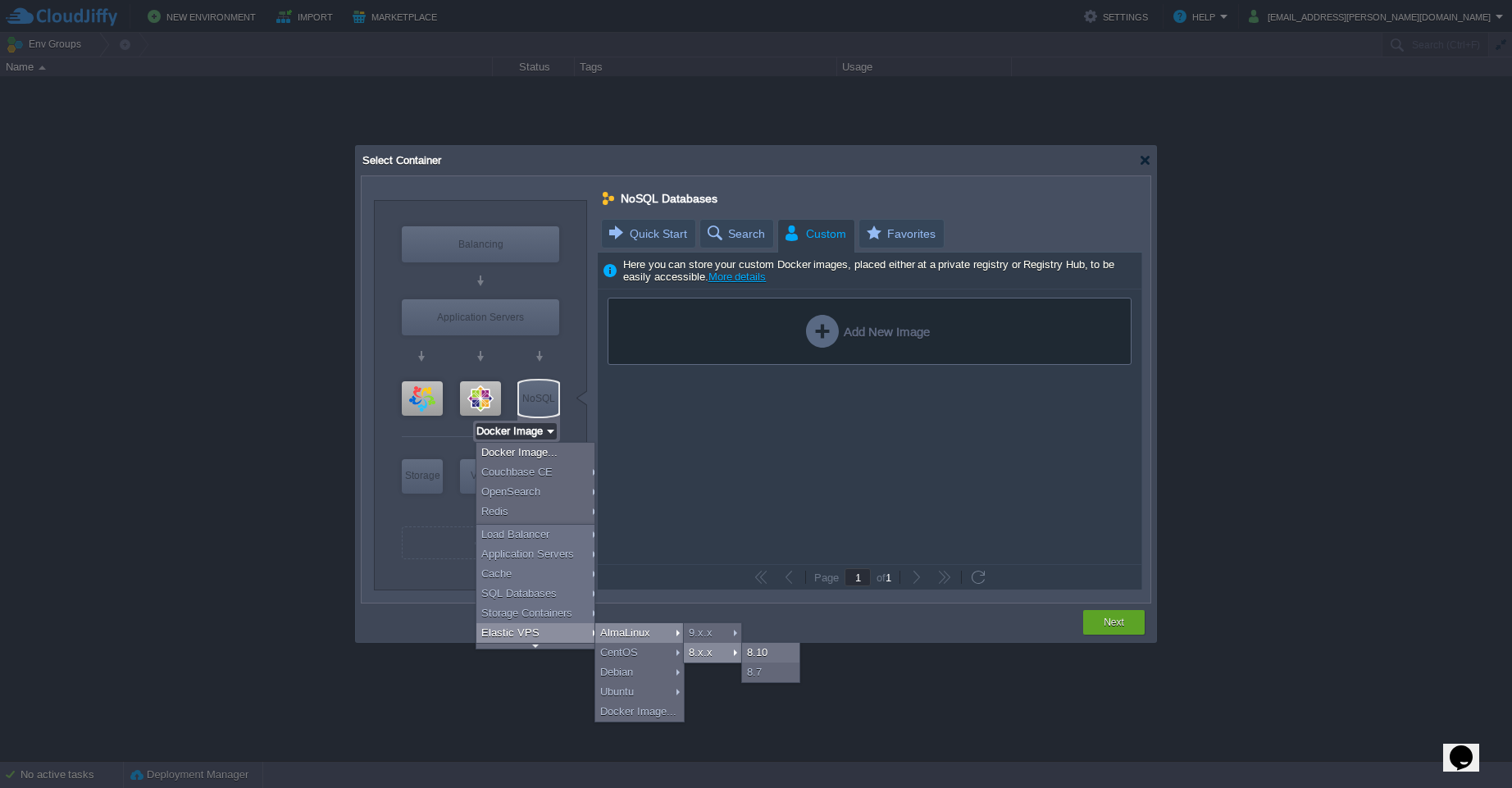
type input "AlmaLinux 8.10"
type input "Elastic VPS"
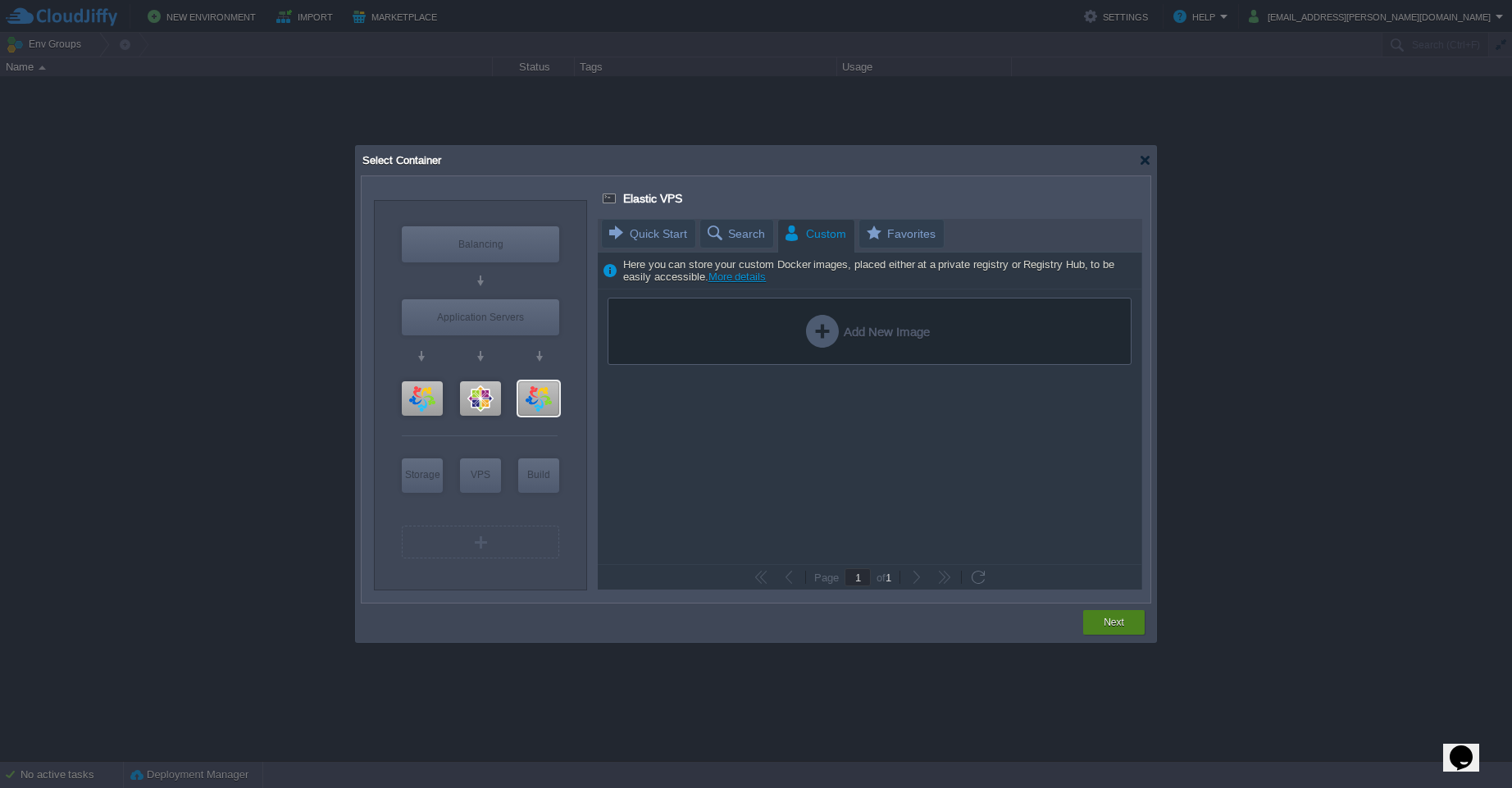
click at [1122, 622] on button "Next" at bounding box center [1113, 622] width 20 height 17
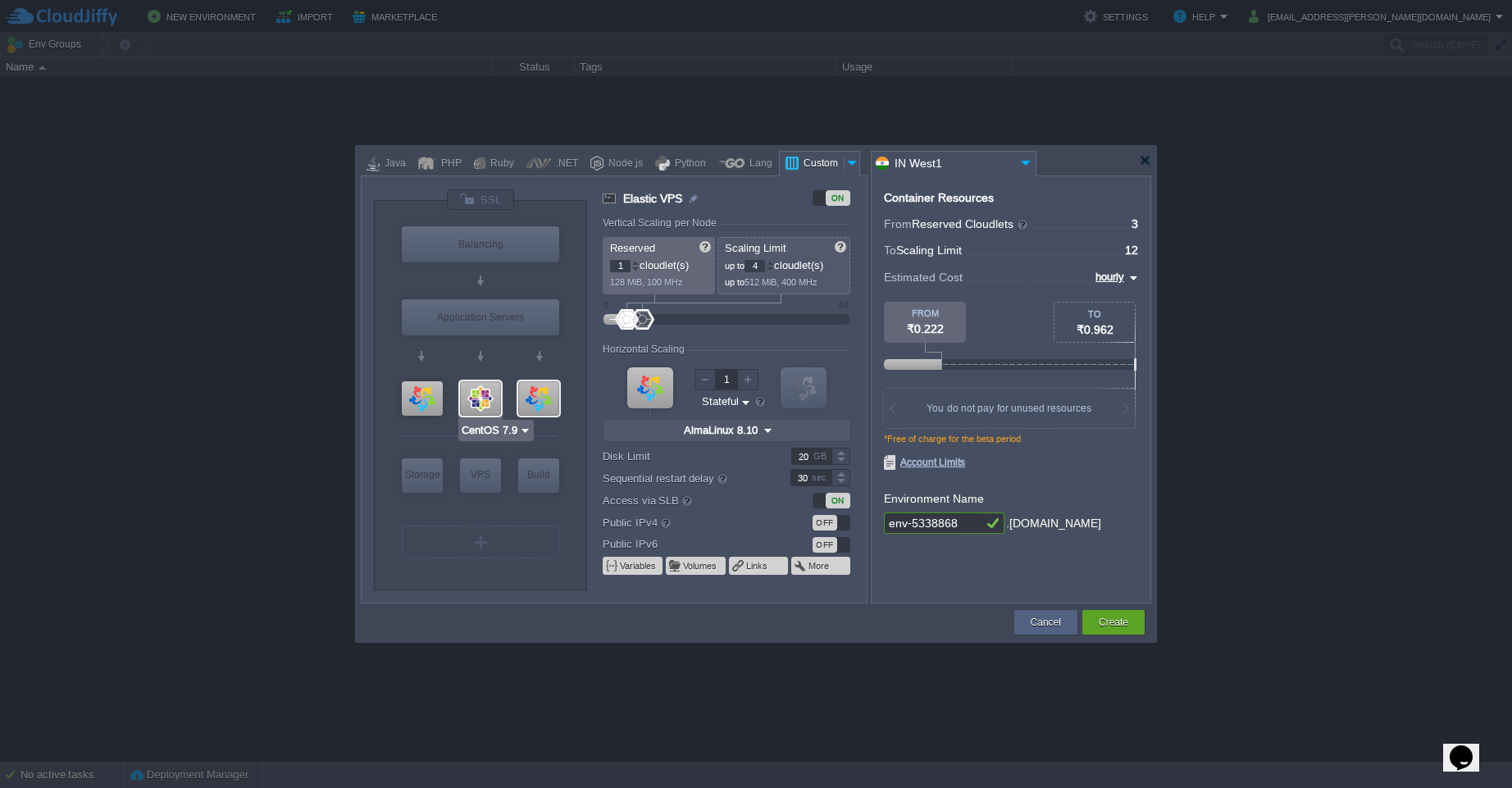
type input "AlmaLinux 9.6"
click at [421, 386] on div at bounding box center [422, 398] width 41 height 34
type input "Elastic VPS"
type input "AlmaLinux 9.6"
type input "9.6"
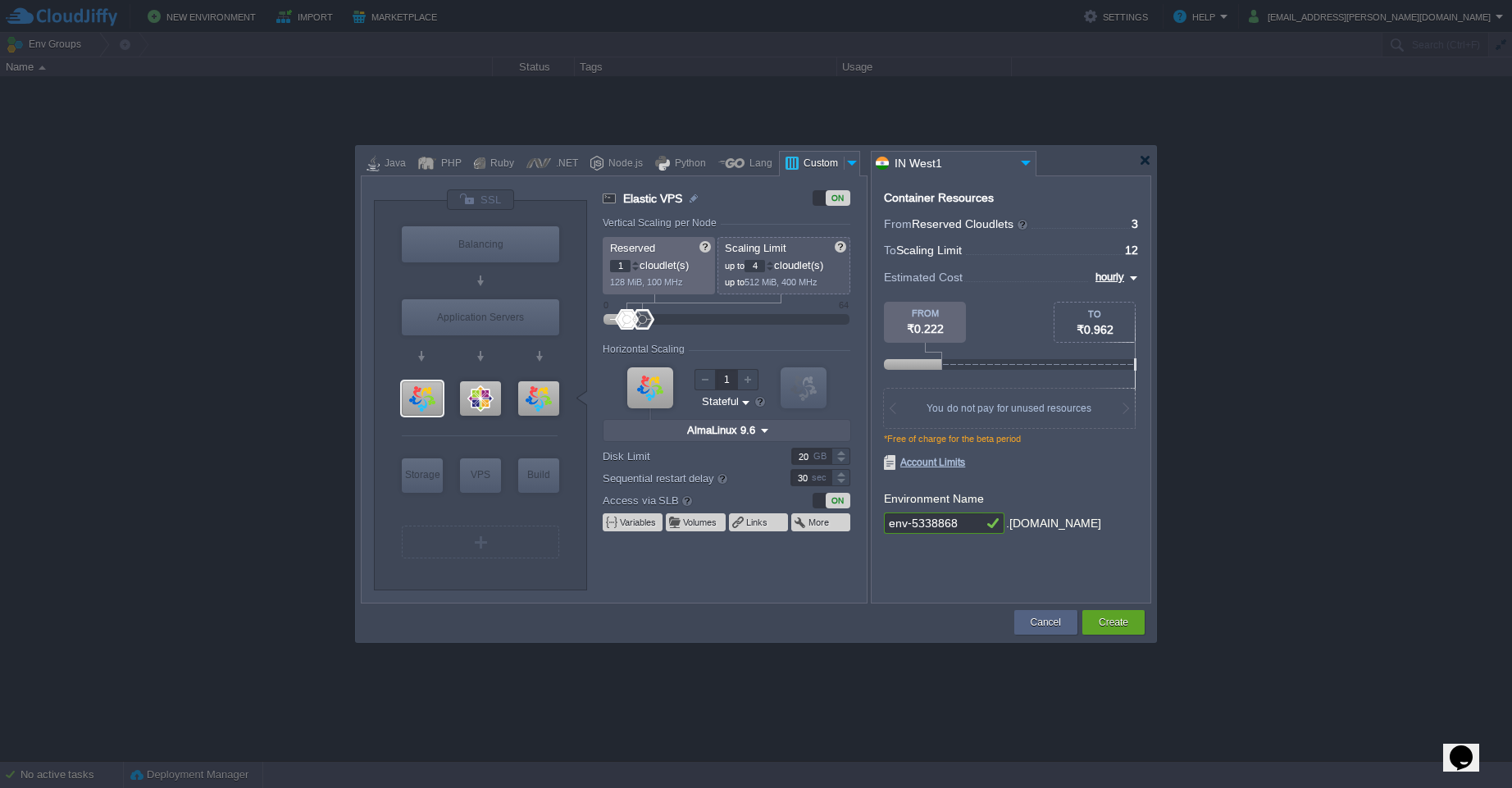
click at [731, 455] on label "Disk Limit" at bounding box center [686, 457] width 167 height 18
click at [791, 455] on input "20" at bounding box center [812, 457] width 41 height 18
click at [763, 643] on div at bounding box center [756, 394] width 1512 height 788
type input "CentOS 7.9"
click at [489, 395] on div at bounding box center [480, 398] width 41 height 34
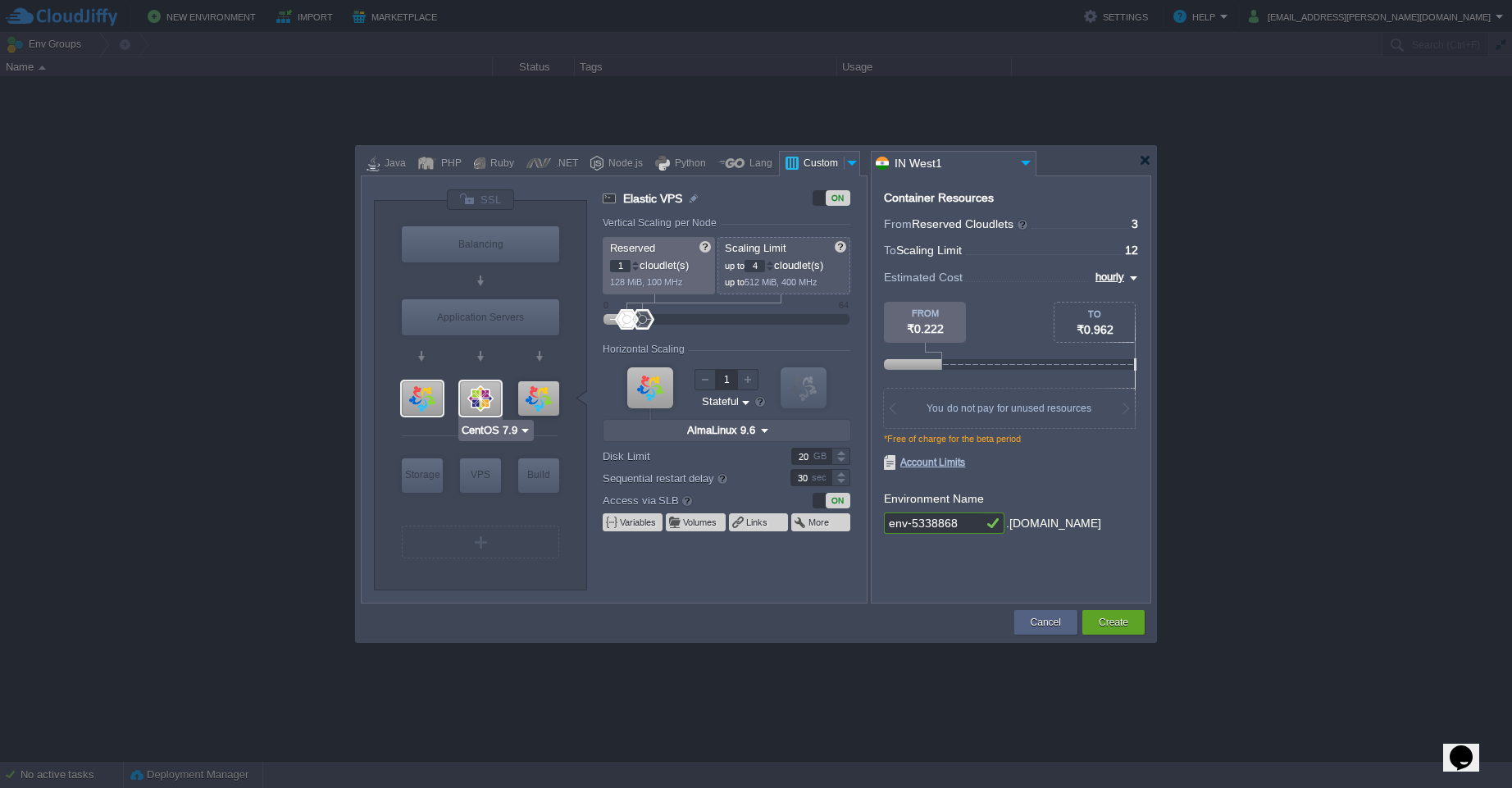
type input "Elastic VPS"
type input "CentOS 7.9"
type input "7.9"
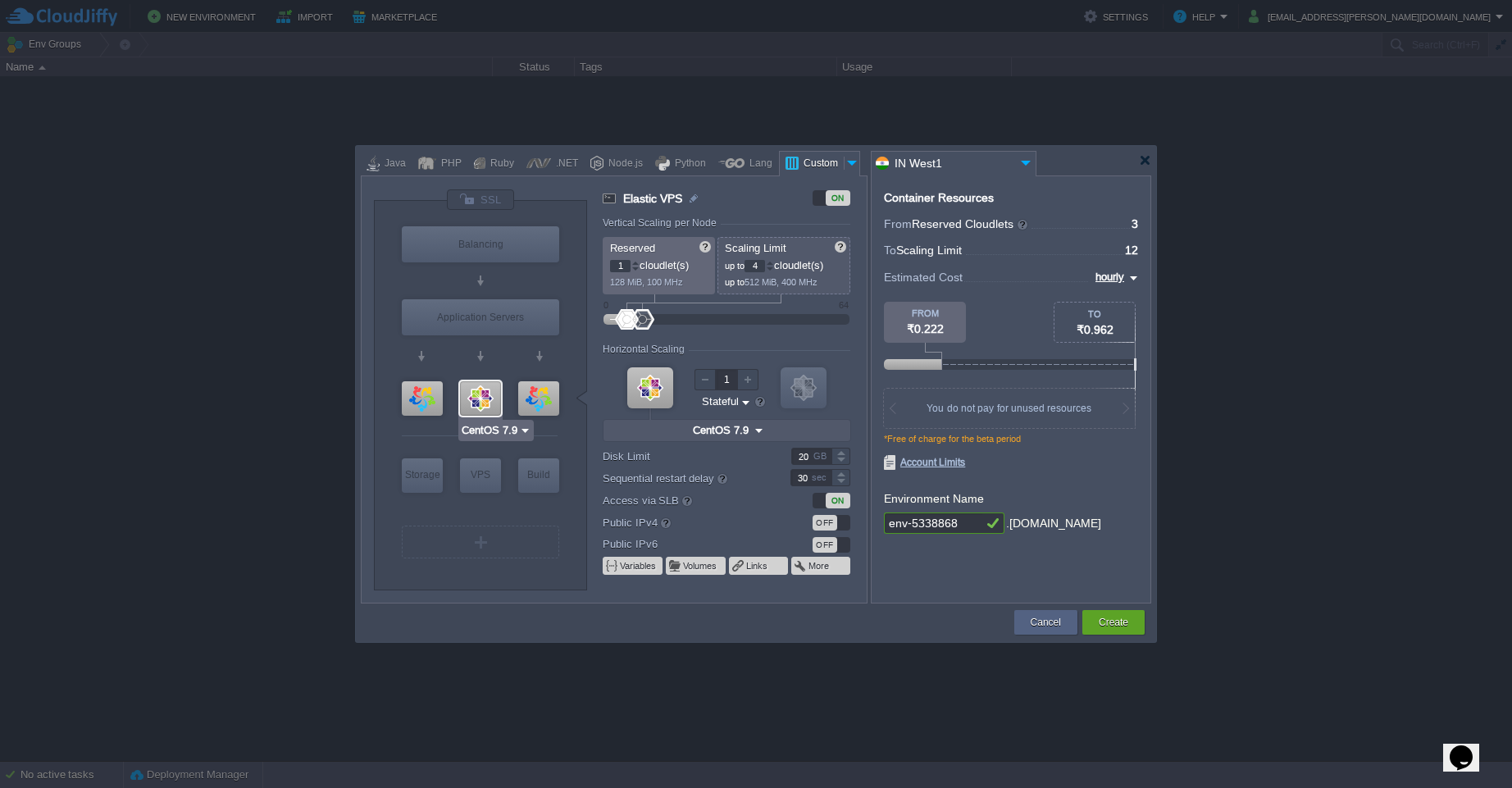
type input "AlmaLinux 8.10"
click at [530, 395] on div at bounding box center [538, 398] width 41 height 34
type input "Elastic VPS"
type input "AlmaLinux 8.10"
type input "8.10"
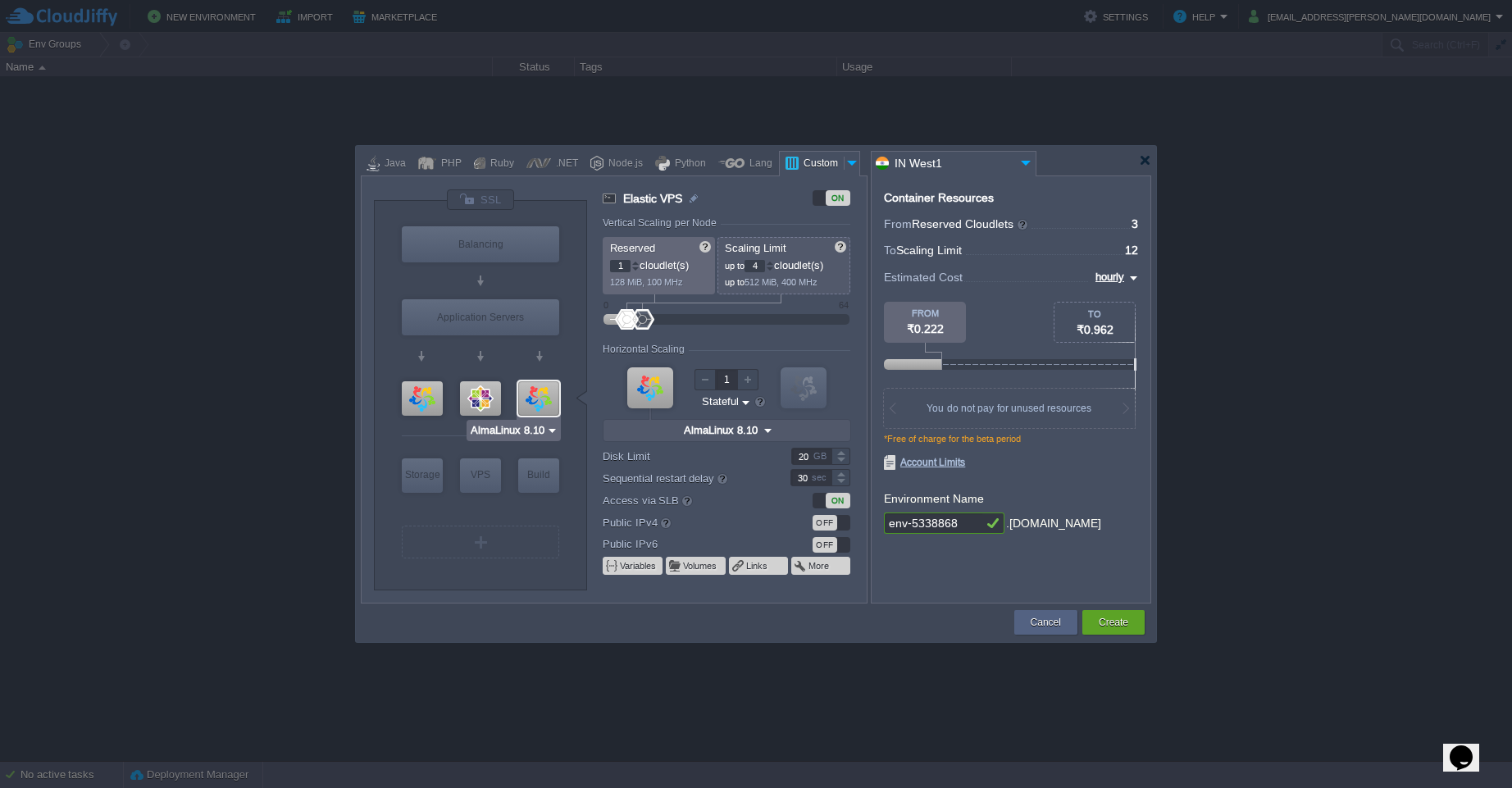
type input "CentOS 7.9"
click at [488, 401] on div at bounding box center [480, 398] width 41 height 34
type input "Elastic VPS"
type input "CentOS 7.9"
type input "7.9"
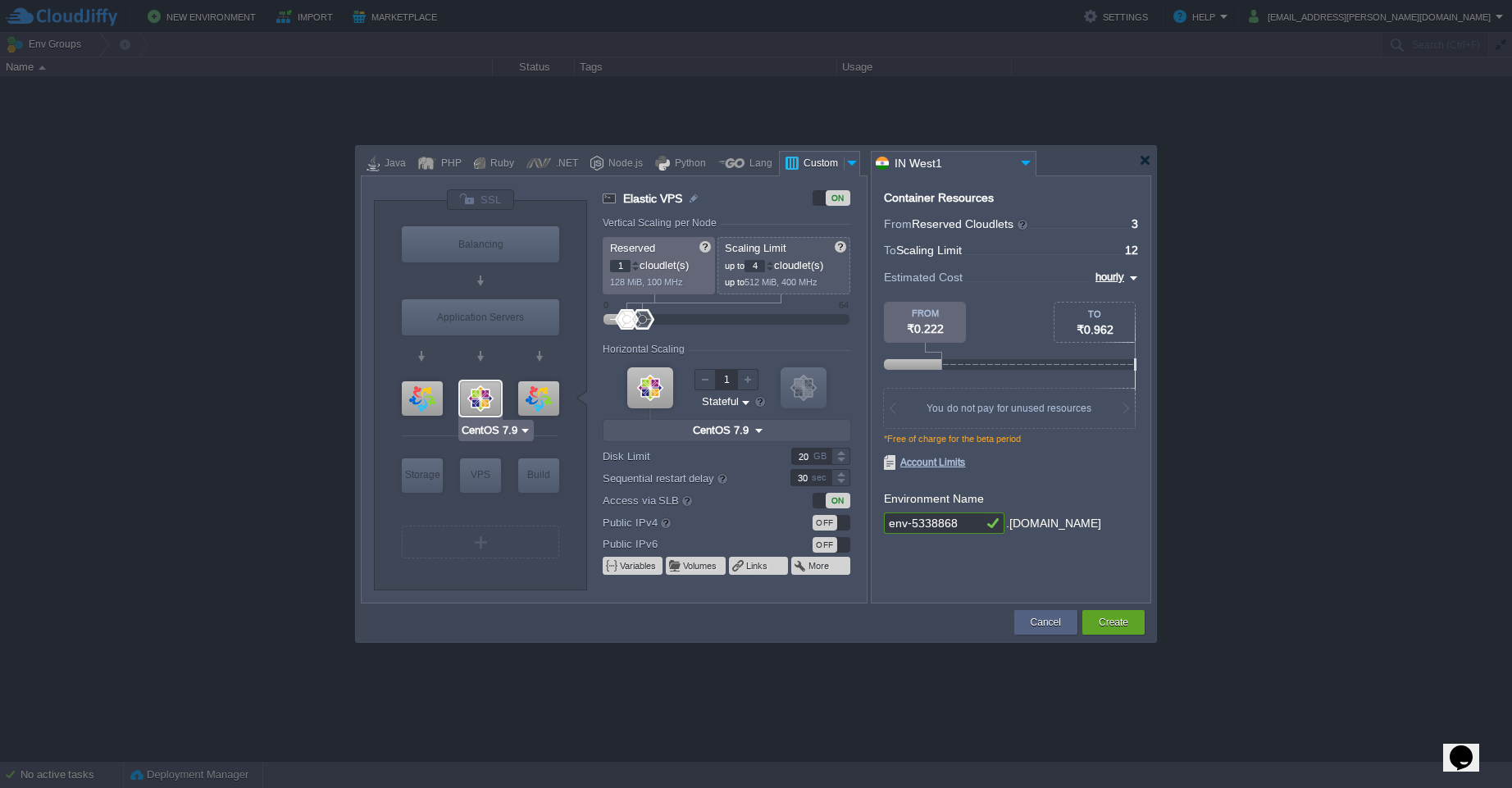
type input "AlmaLinux 8.10"
click at [544, 397] on div at bounding box center [538, 398] width 41 height 34
type input "Elastic VPS"
type input "AlmaLinux 8.10"
type input "8.10"
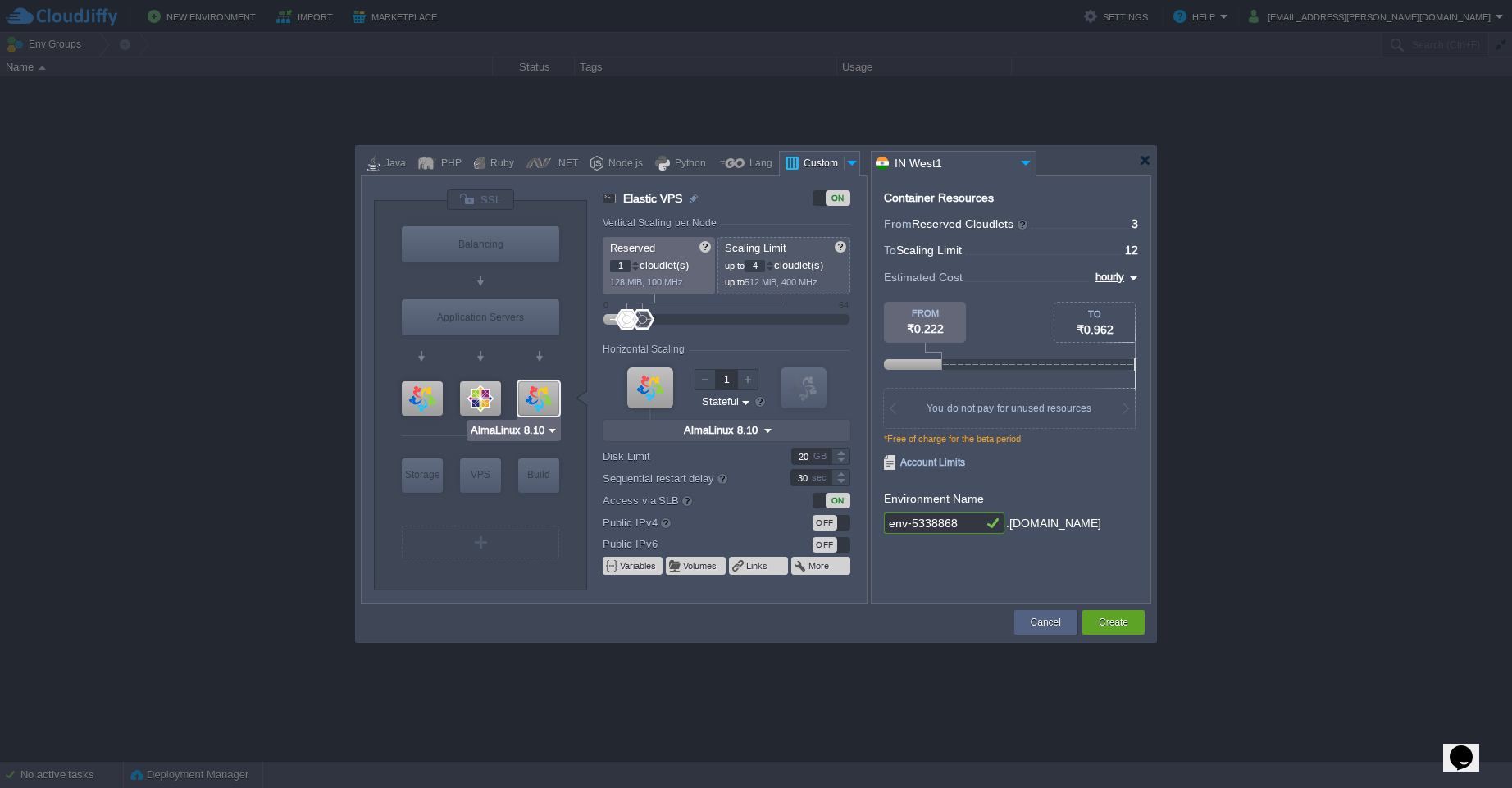
type input "CentOS 7.9"
click at [485, 403] on div at bounding box center [480, 398] width 41 height 34
type input "Elastic VPS"
type input "CentOS 7.9"
type input "7.9"
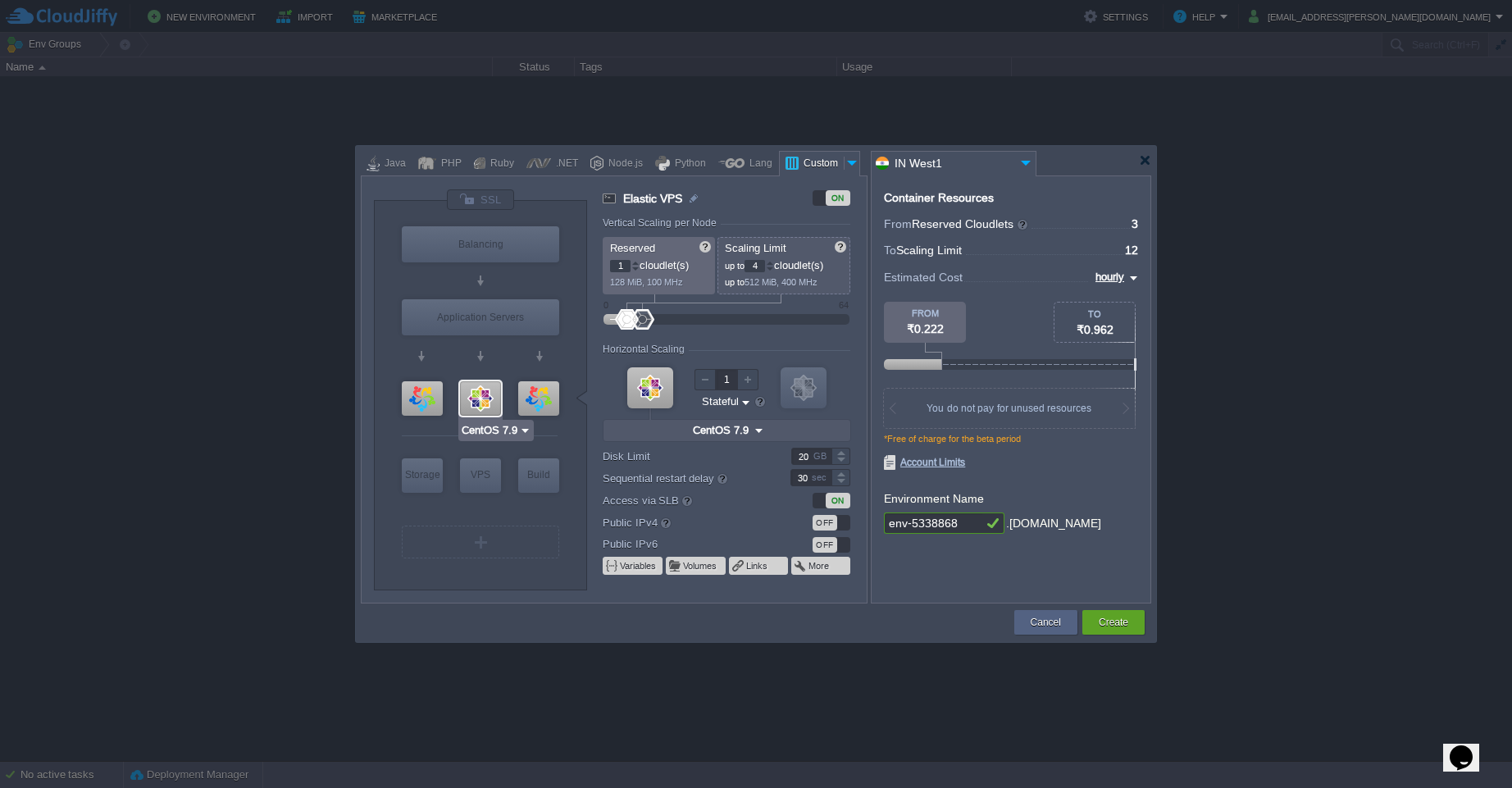
type input "AlmaLinux 9.6"
click at [429, 403] on div at bounding box center [422, 398] width 41 height 34
type input "Elastic VPS"
type input "AlmaLinux 9.6"
type input "9.6"
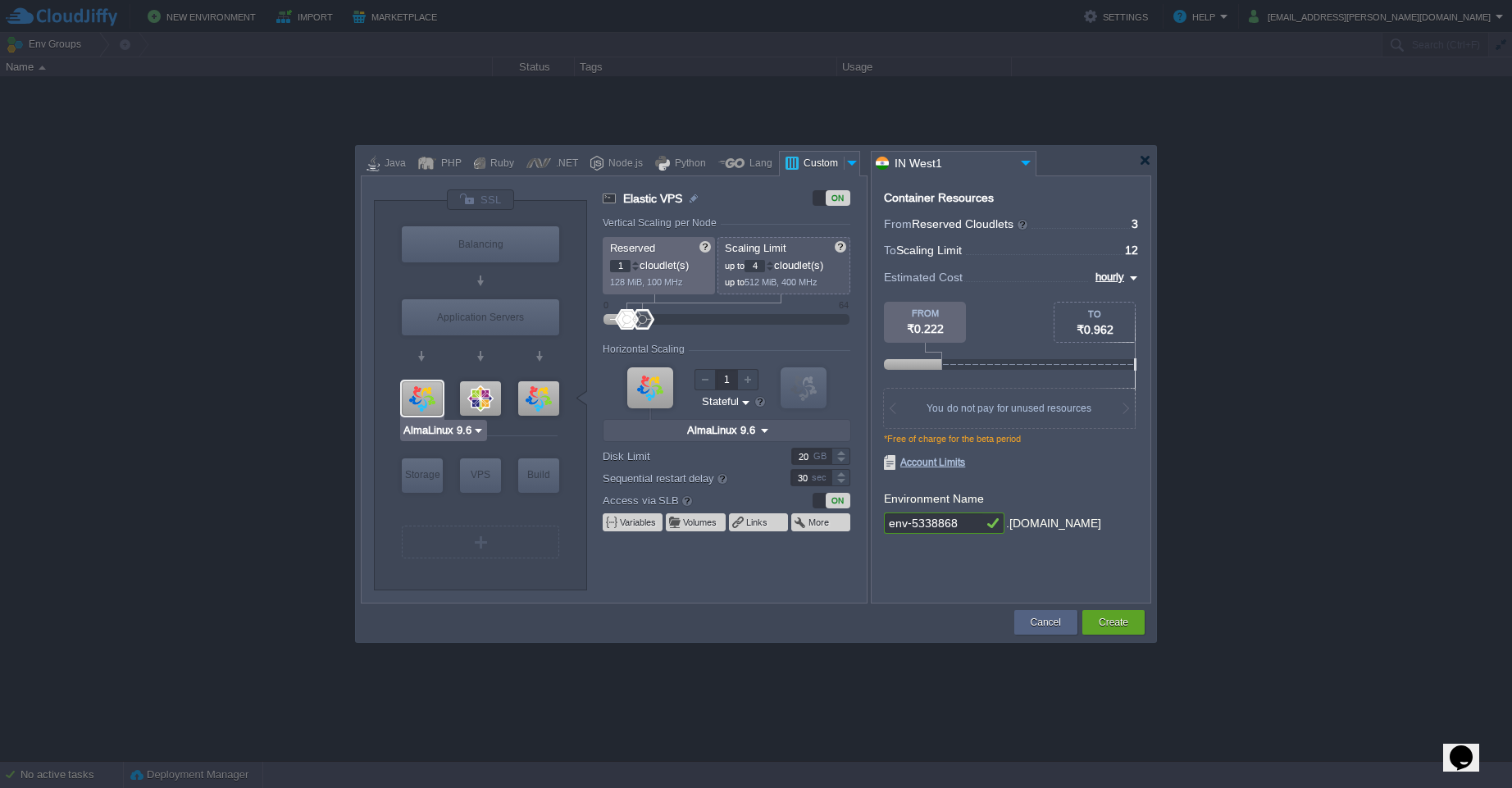
type input "CentOS 7.9"
click at [485, 399] on div at bounding box center [480, 398] width 41 height 34
type input "Elastic VPS"
type input "CentOS 7.9"
type input "7.9"
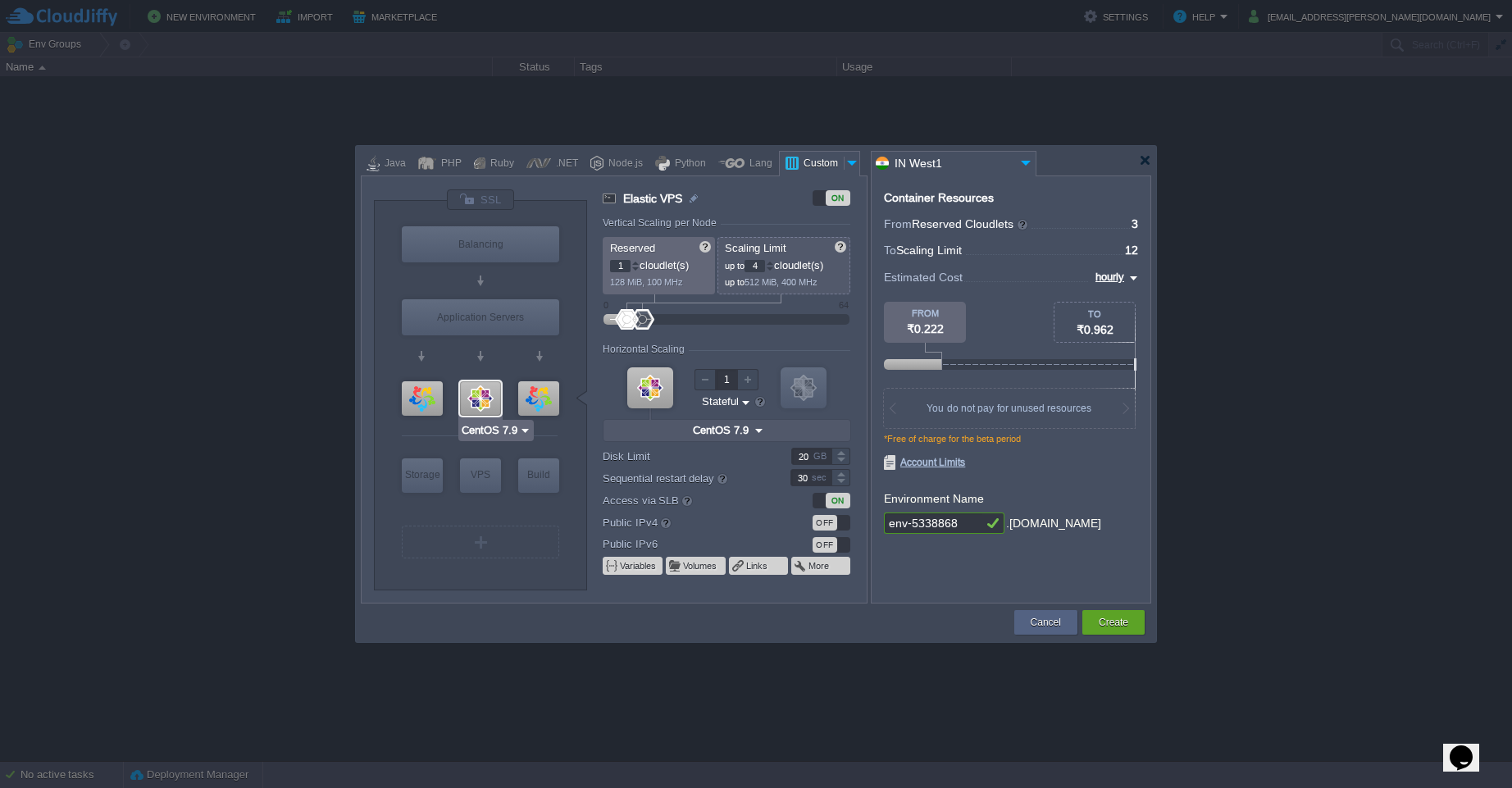
type input "AlmaLinux 9.6"
click at [418, 400] on div at bounding box center [422, 398] width 41 height 34
type input "Elastic VPS"
type input "AlmaLinux 9.6"
type input "9.6"
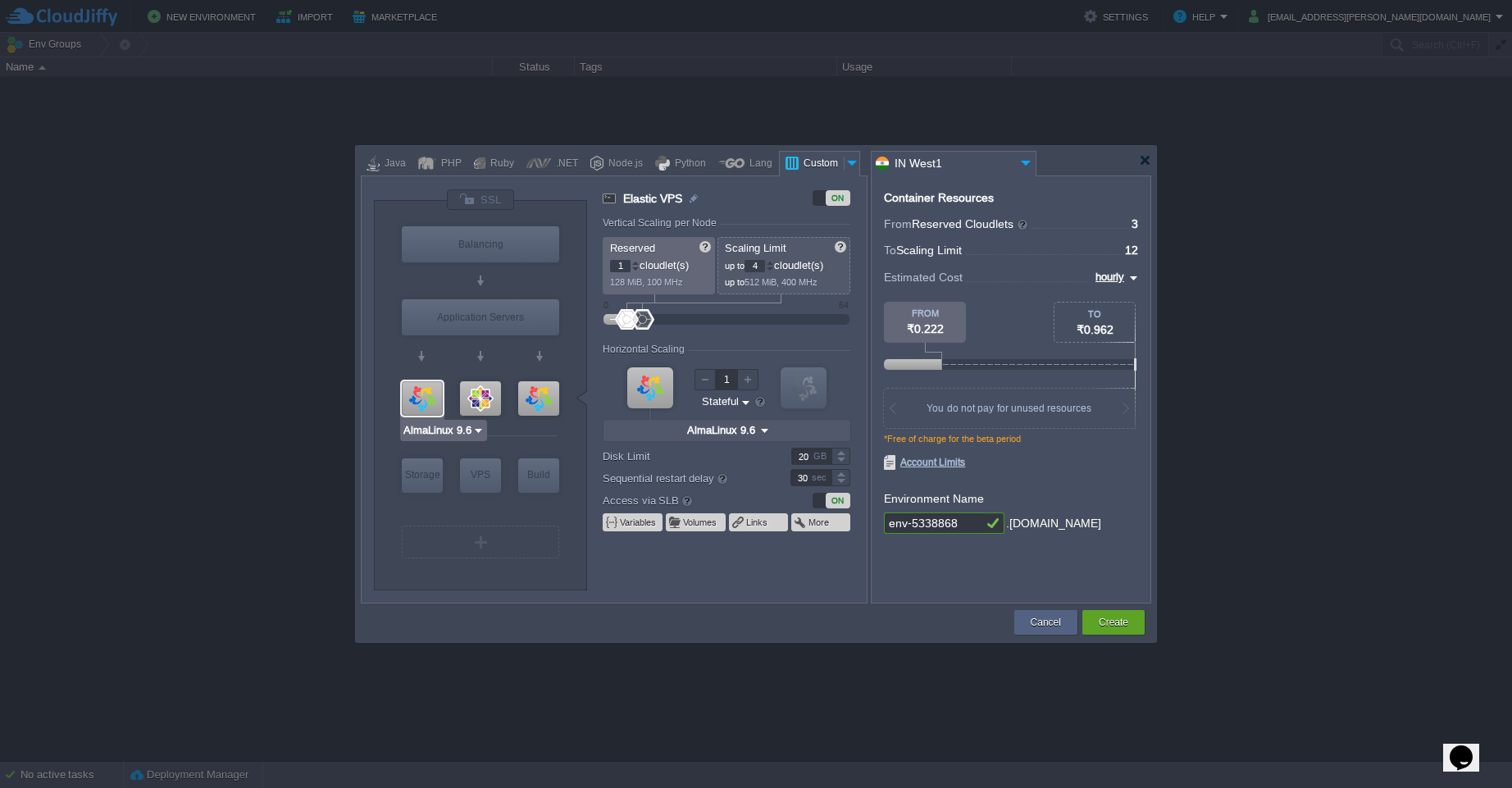
type input "CentOS 7.9"
click at [461, 400] on div at bounding box center [480, 398] width 41 height 34
type input "Elastic VPS"
type input "CentOS 7.9"
type input "7.9"
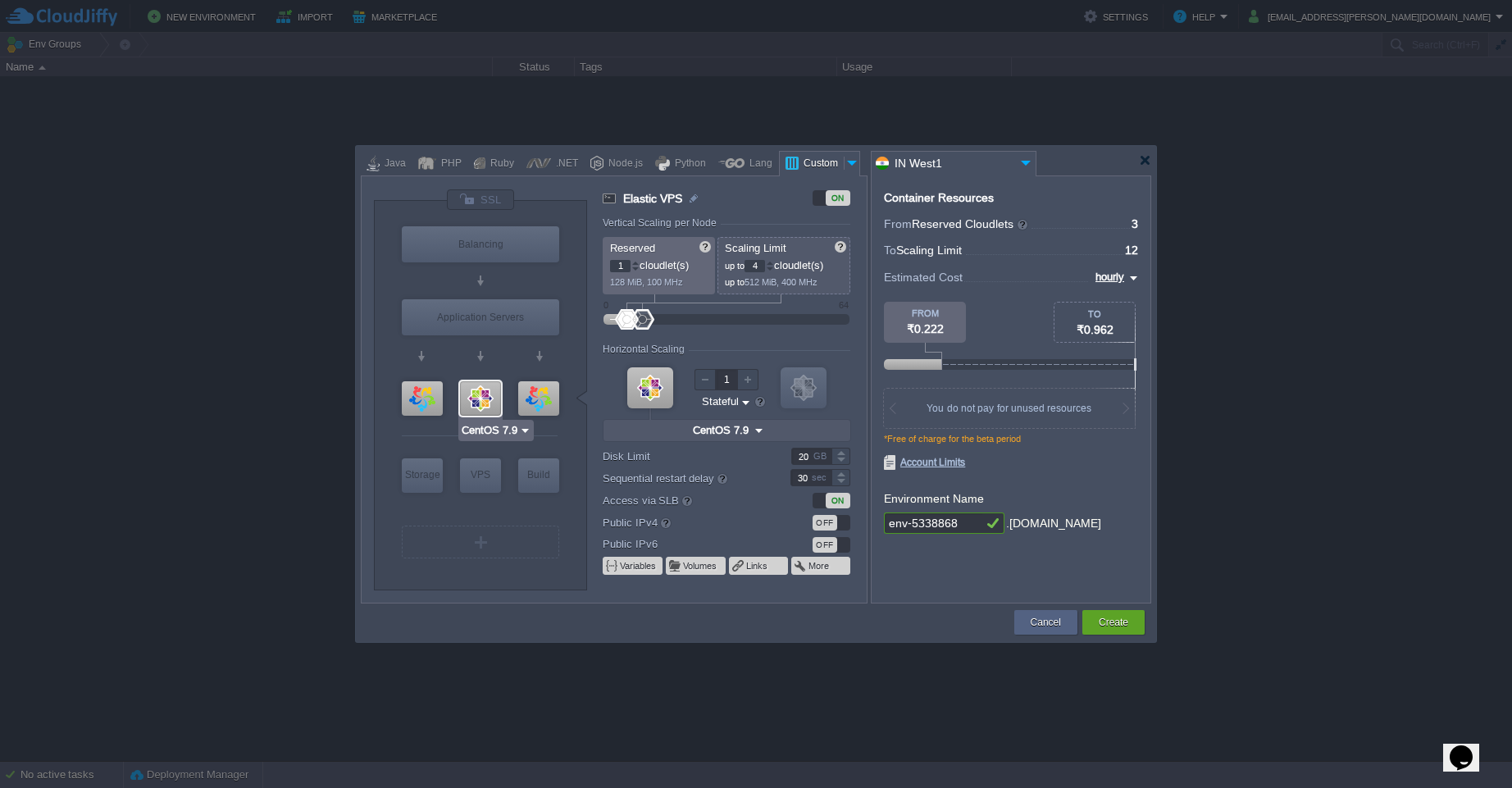
type input "AlmaLinux 9.6"
click at [407, 405] on div at bounding box center [422, 398] width 41 height 34
type input "Elastic VPS"
type input "AlmaLinux 9.6"
type input "9.6"
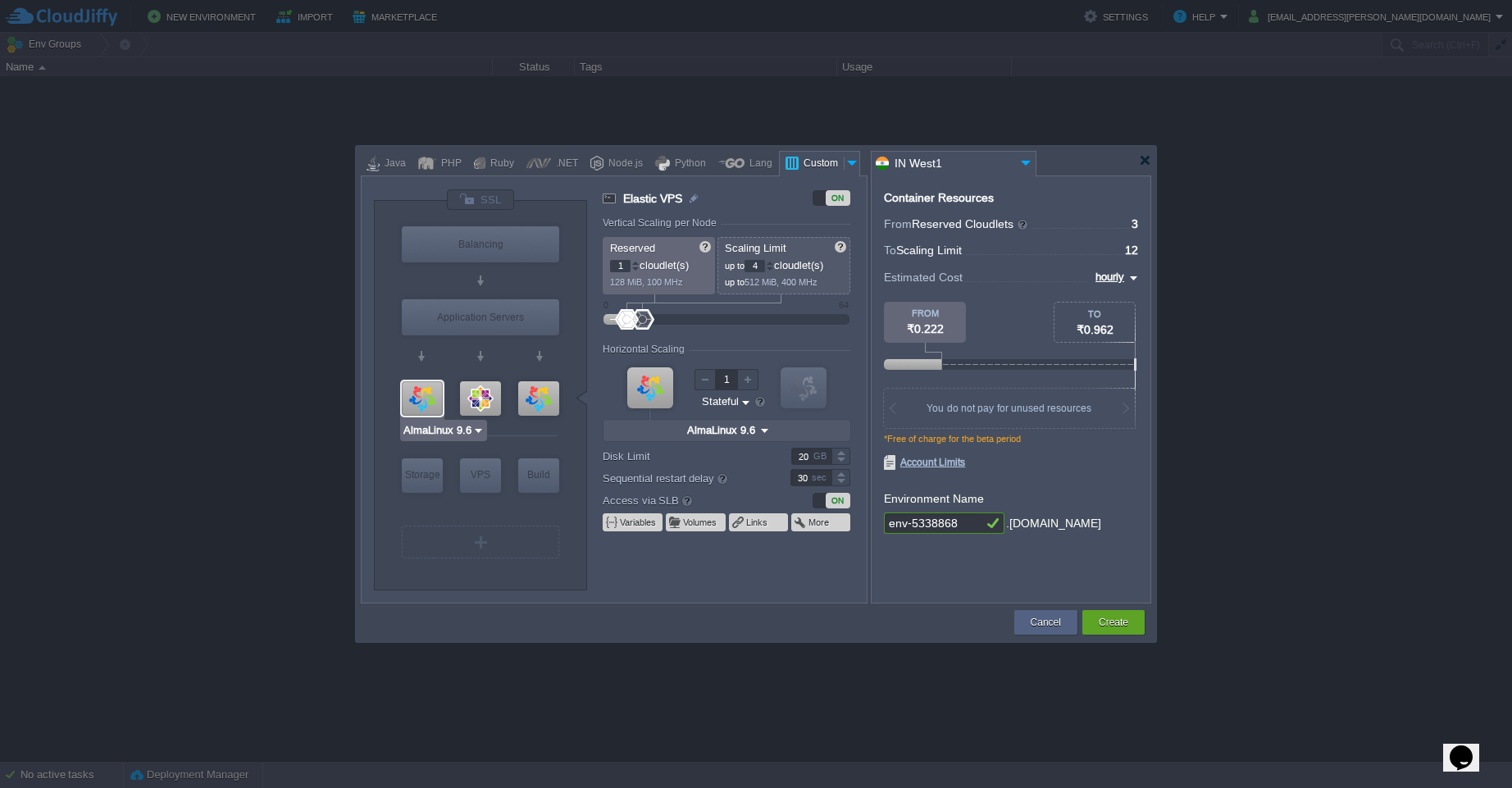
click at [455, 400] on div at bounding box center [515, 398] width 144 height 26
type input "CentOS 7.9"
click at [485, 400] on div at bounding box center [480, 398] width 41 height 34
type input "Elastic VPS"
type input "CentOS 7.9"
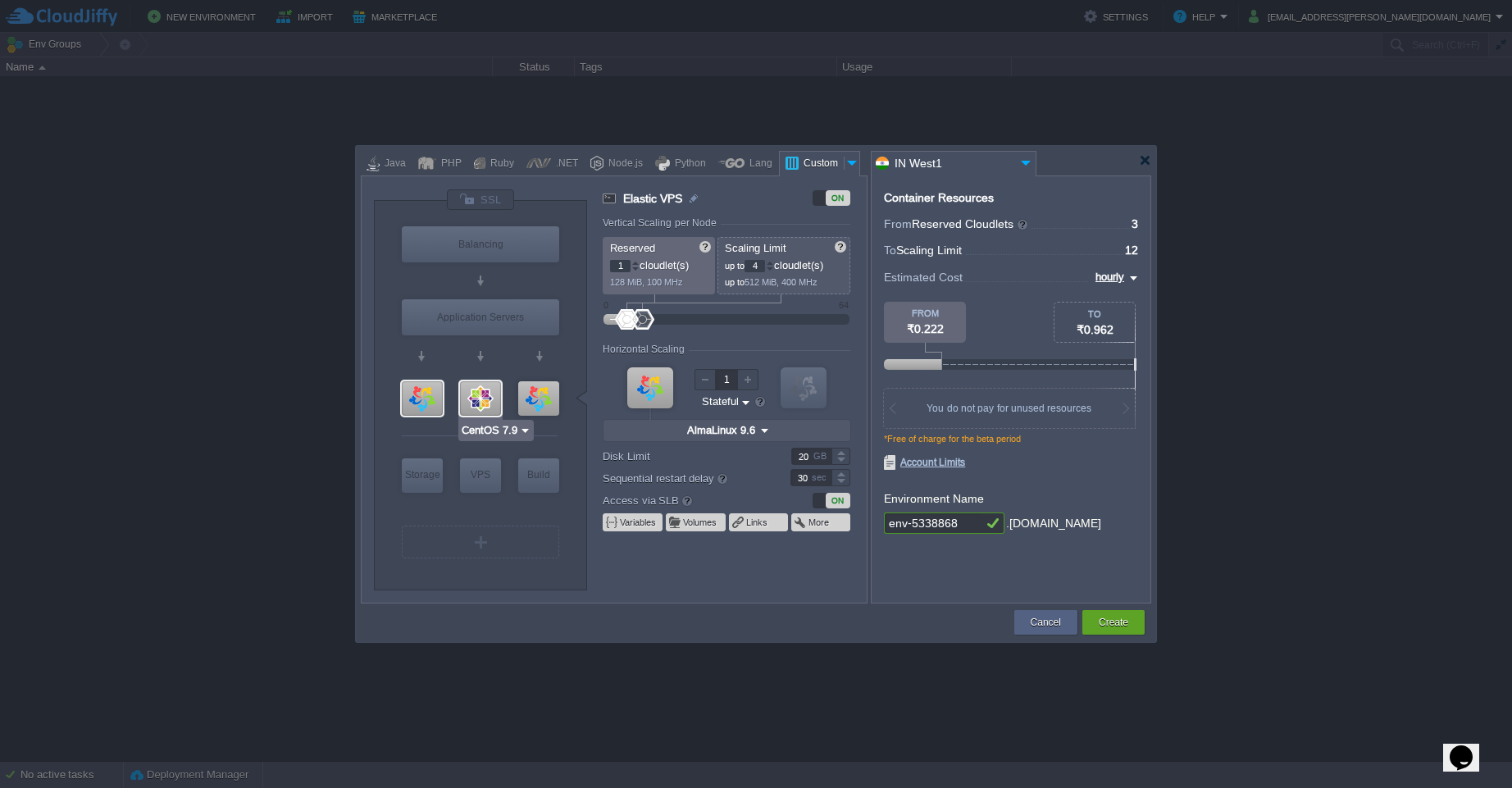
type input "7.9"
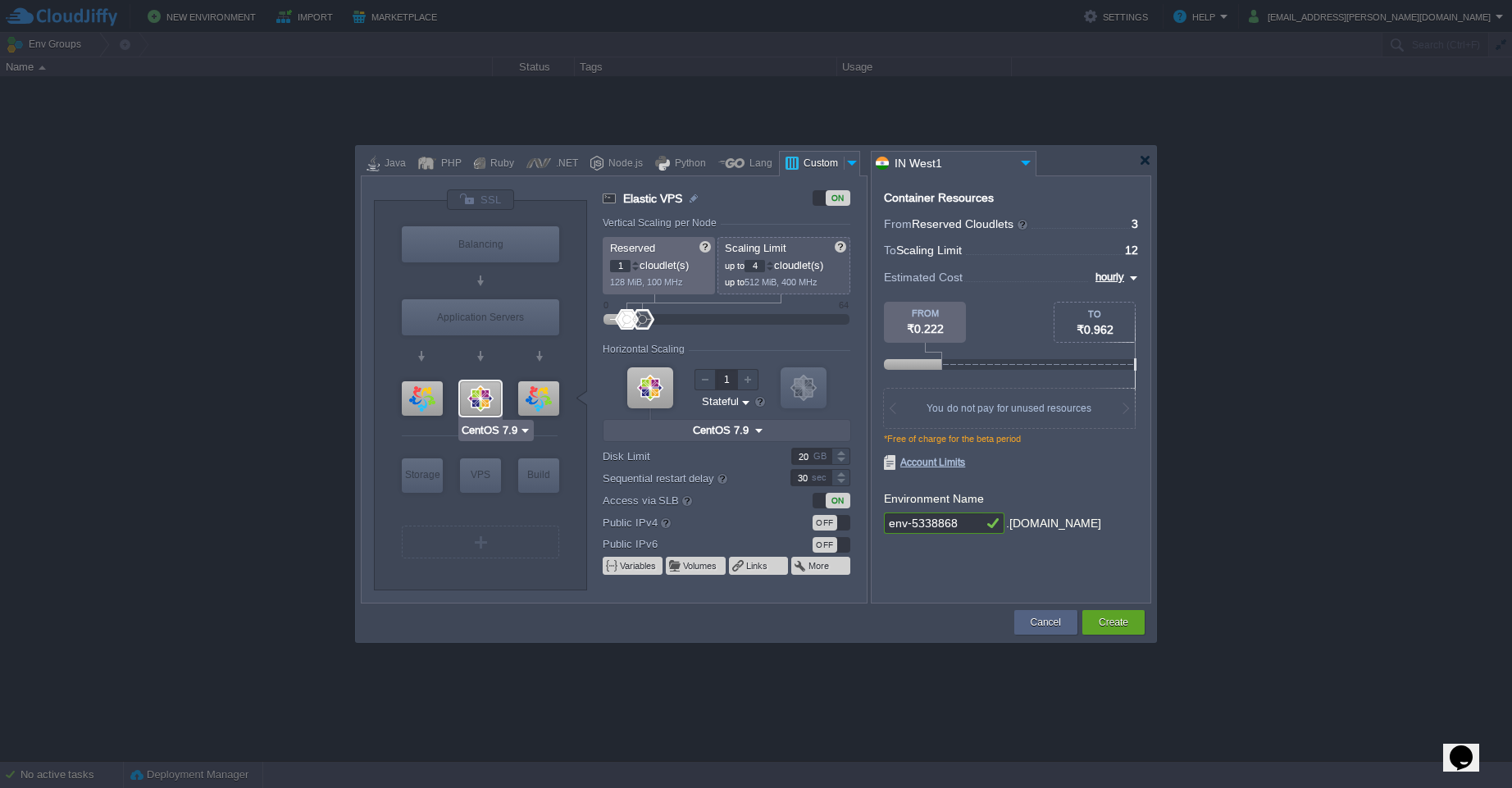
type input "AlmaLinux 8.10"
click at [553, 399] on div at bounding box center [538, 398] width 41 height 34
type input "Elastic VPS"
type input "AlmaLinux 8.10"
type input "8.10"
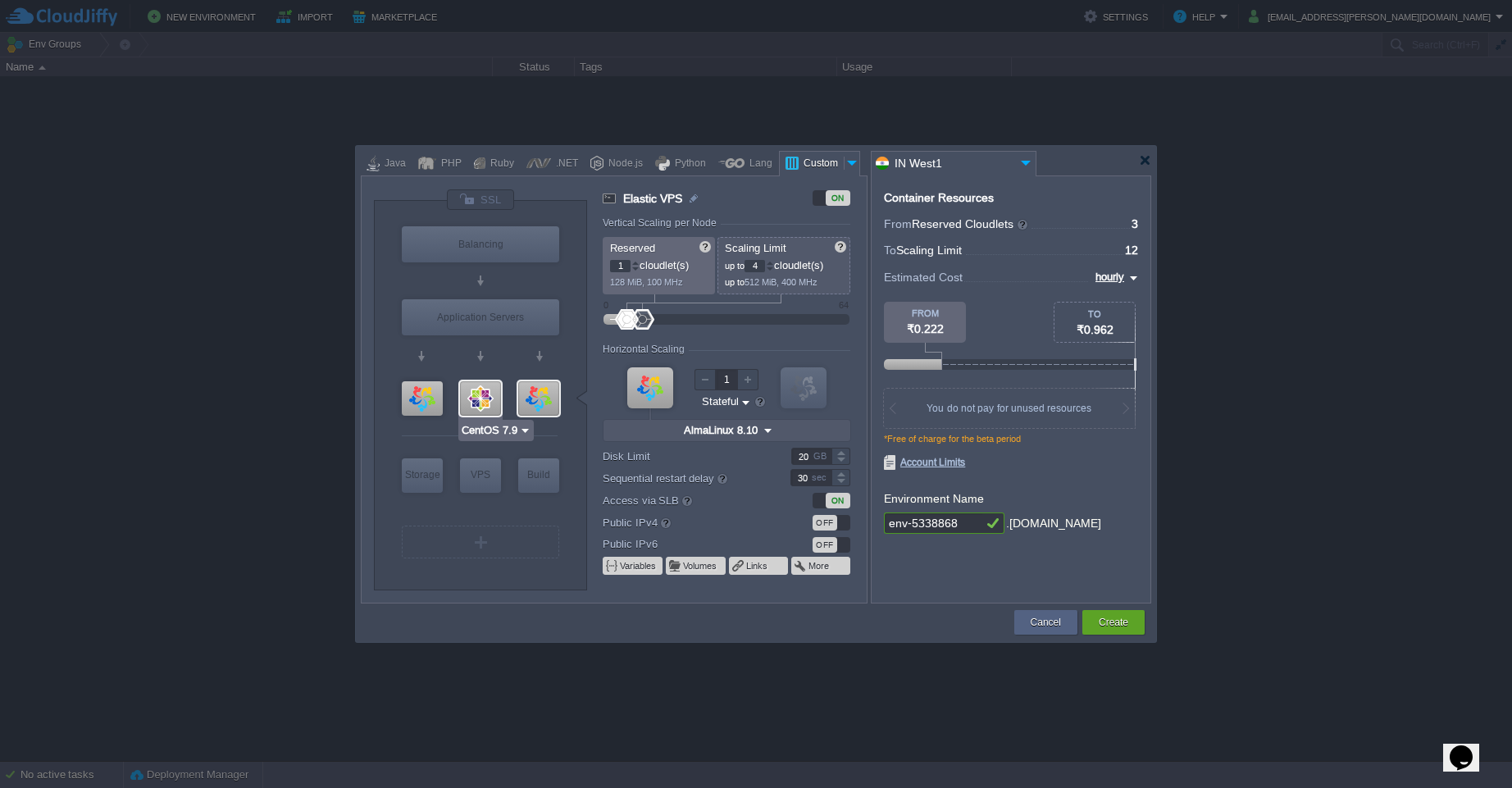
type input "AlmaLinux 9.6"
click at [433, 389] on div at bounding box center [422, 398] width 41 height 34
type input "Elastic VPS"
type input "AlmaLinux 9.6"
type input "9.6"
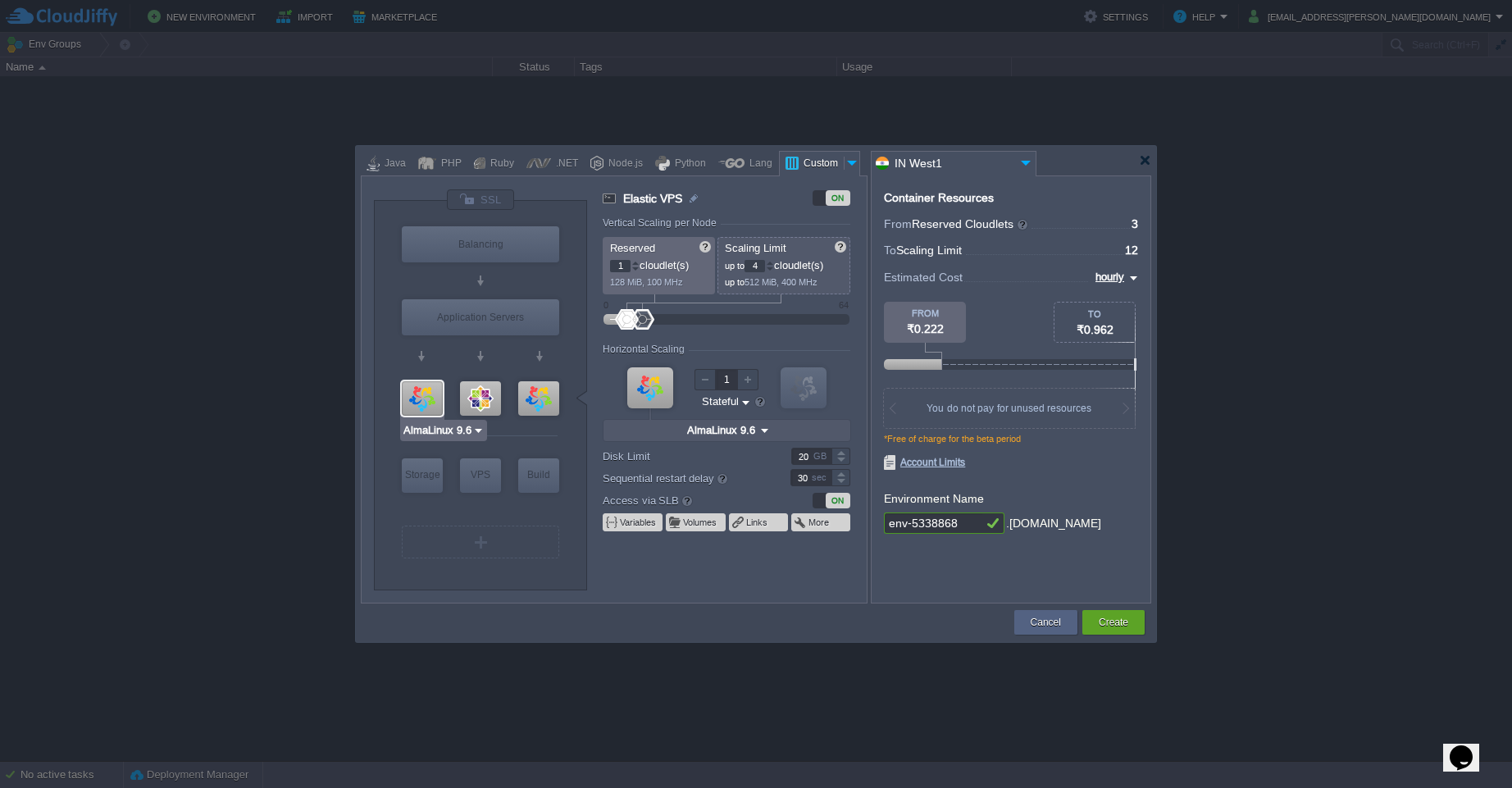
click at [478, 436] on img at bounding box center [478, 430] width 12 height 17
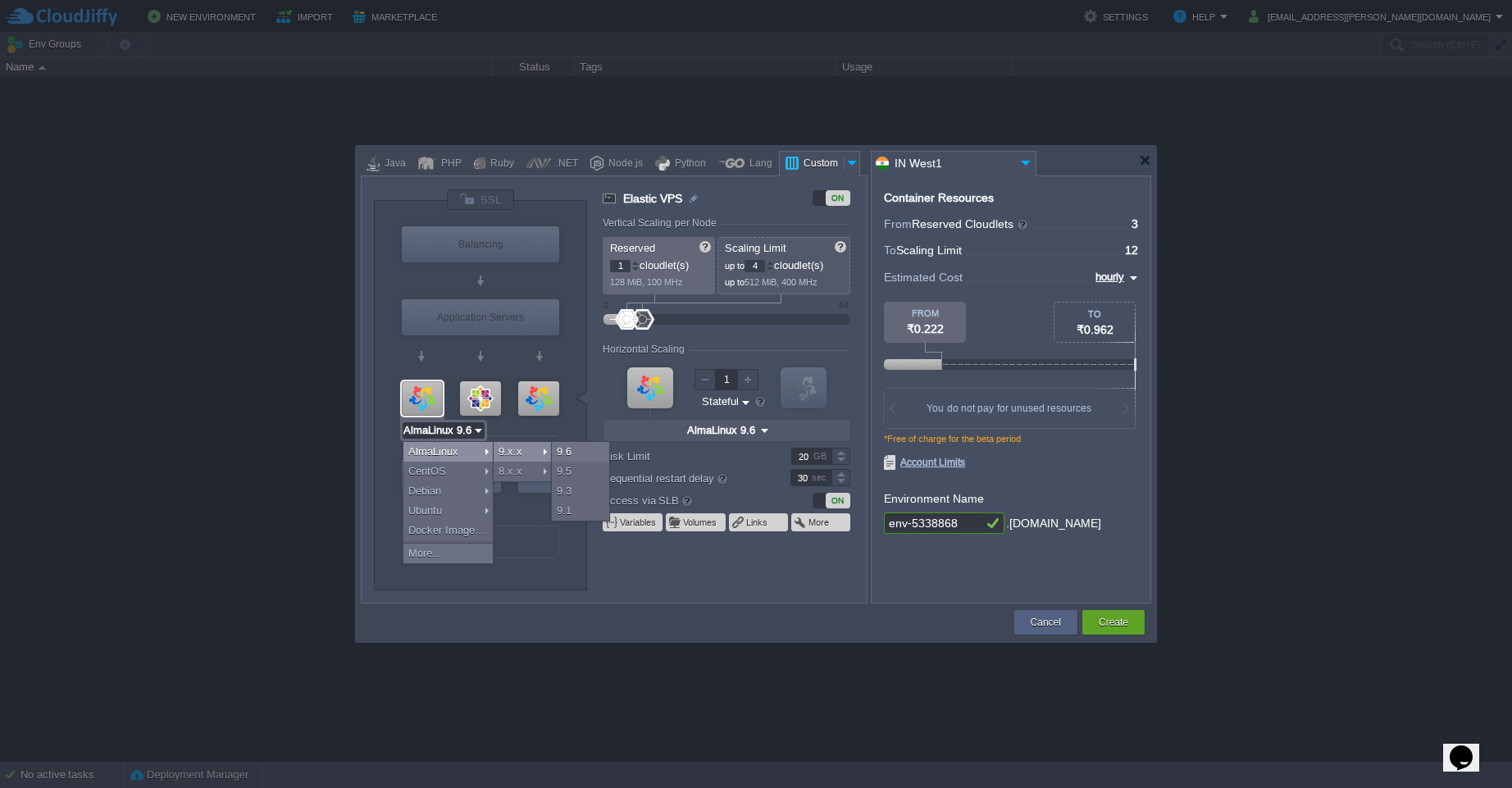
click at [545, 450] on div "9.x.x" at bounding box center [522, 452] width 57 height 19
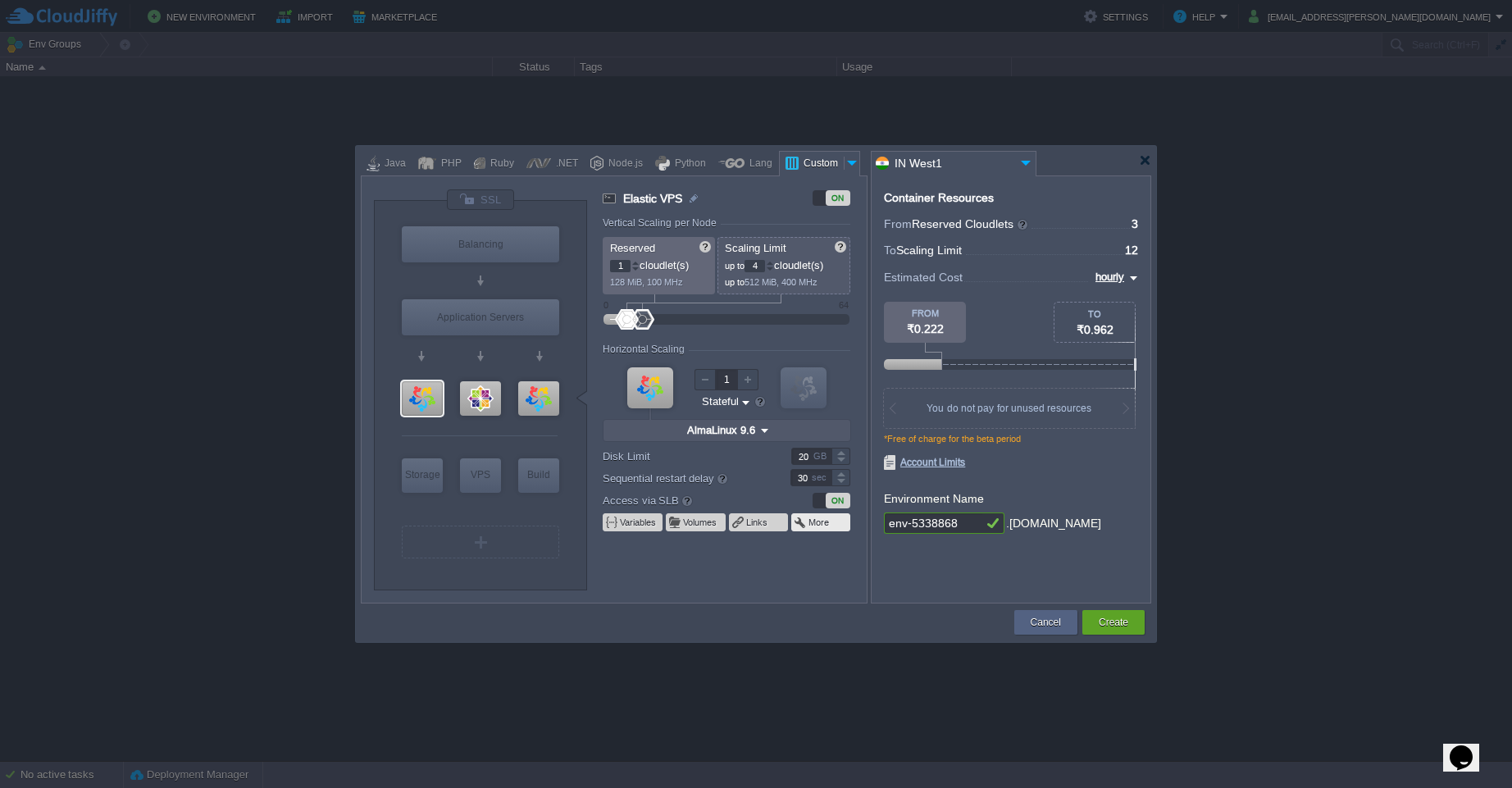
click at [817, 524] on button "More" at bounding box center [819, 522] width 22 height 13
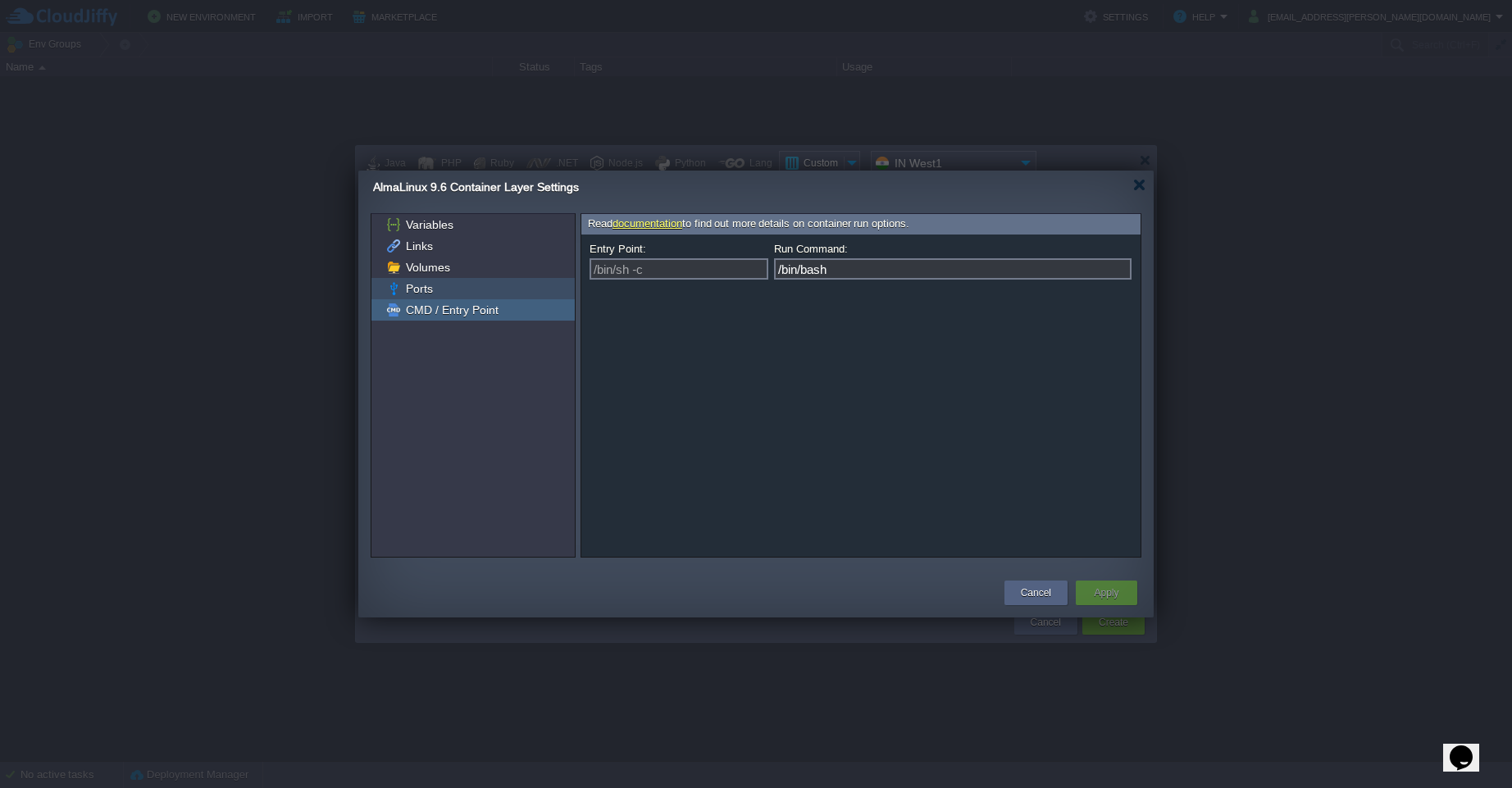
click at [434, 286] on span "Ports" at bounding box center [419, 288] width 33 height 15
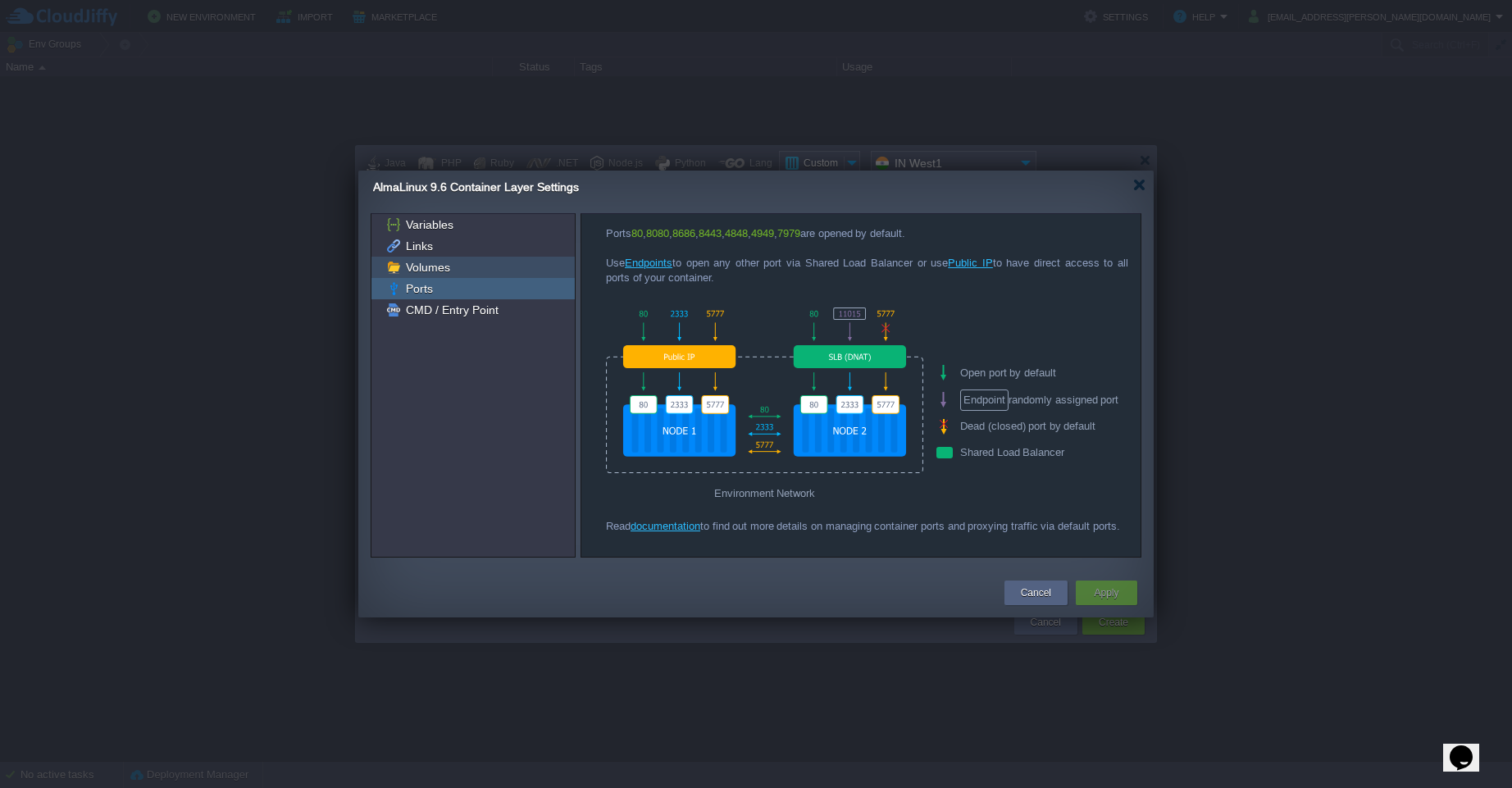
click at [431, 270] on span "Volumes" at bounding box center [427, 267] width 50 height 15
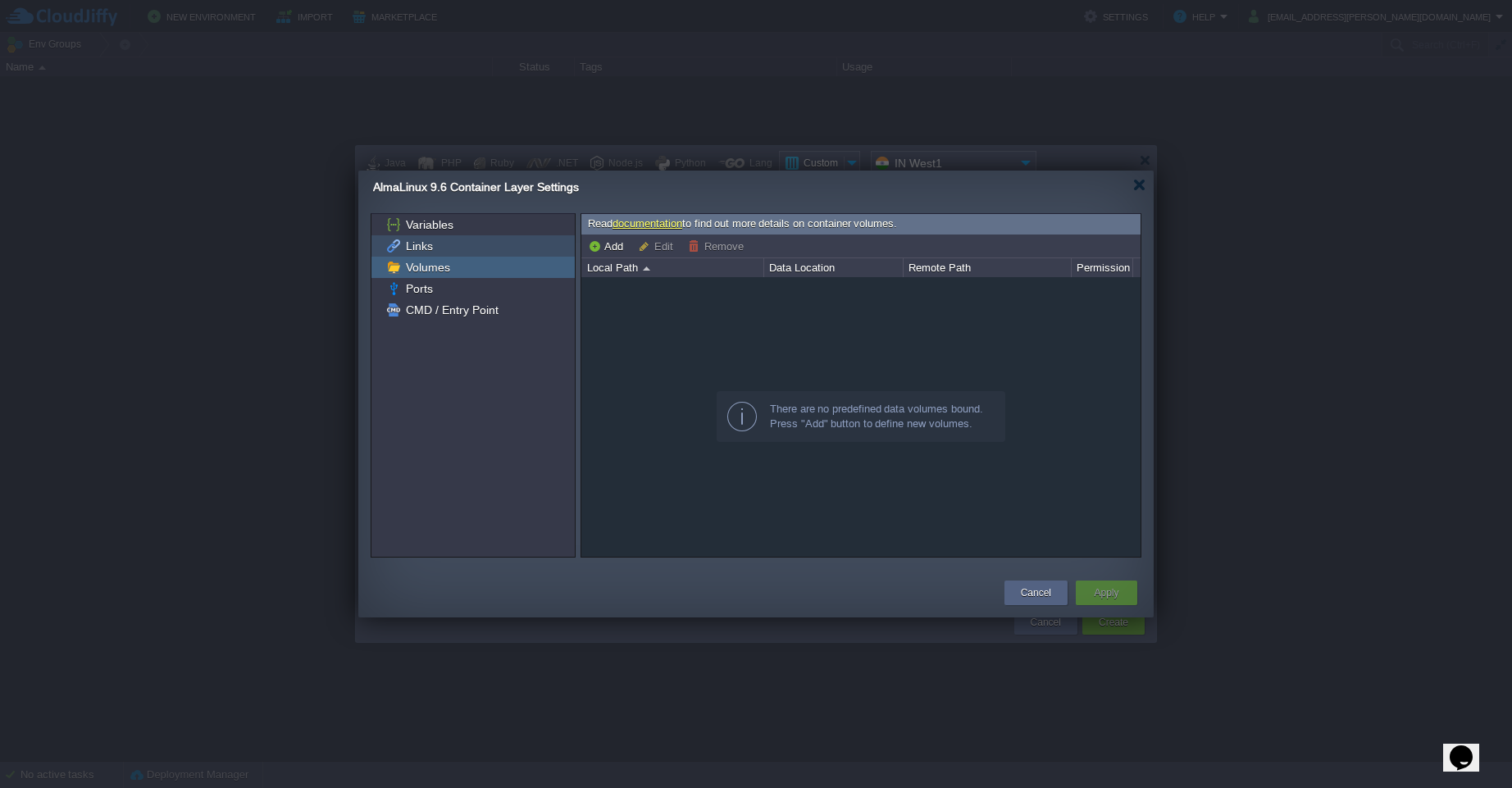
click at [439, 242] on div "Links" at bounding box center [473, 246] width 204 height 21
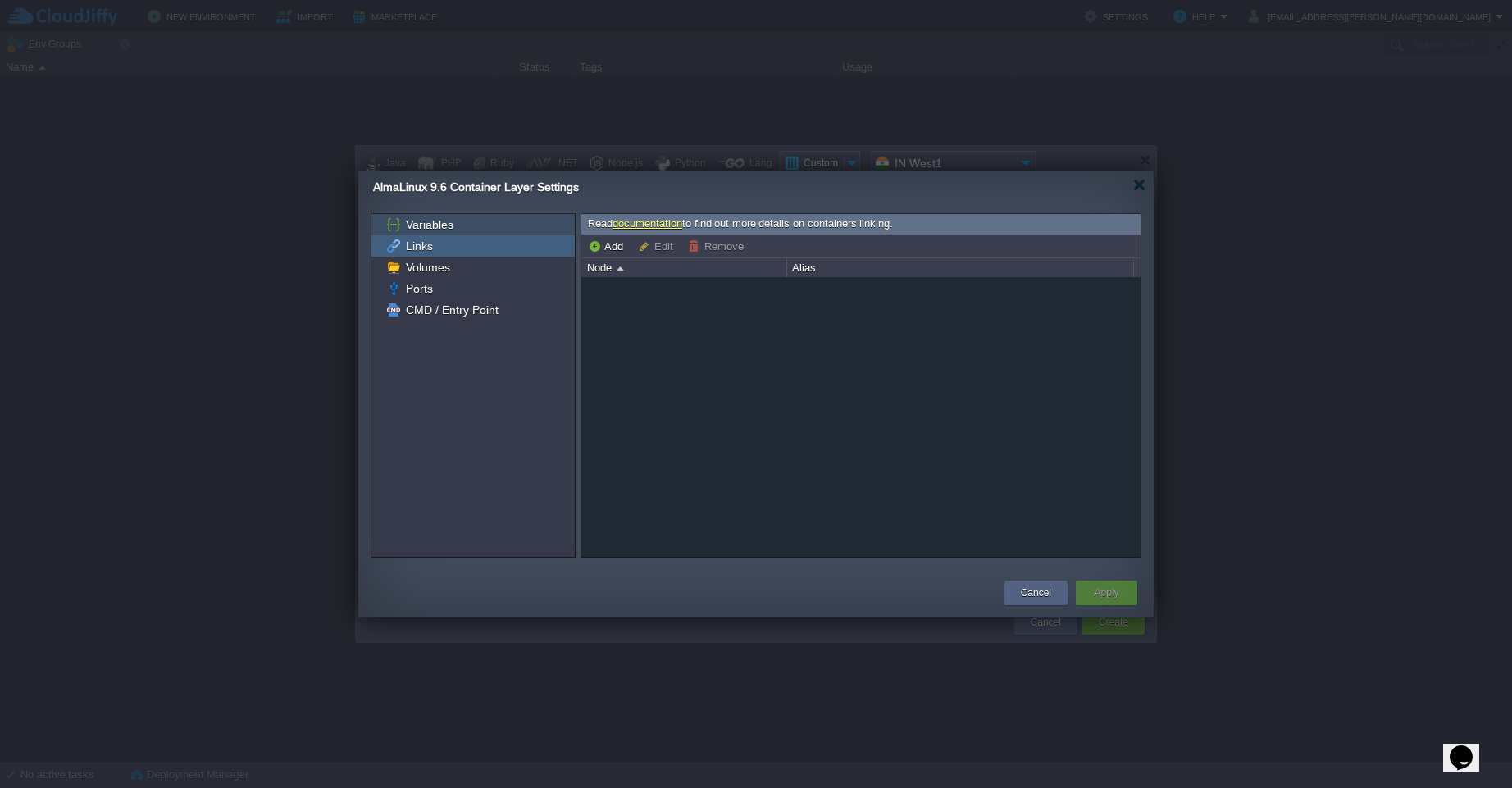
click at [445, 220] on span "Variables" at bounding box center [429, 225] width 53 height 15
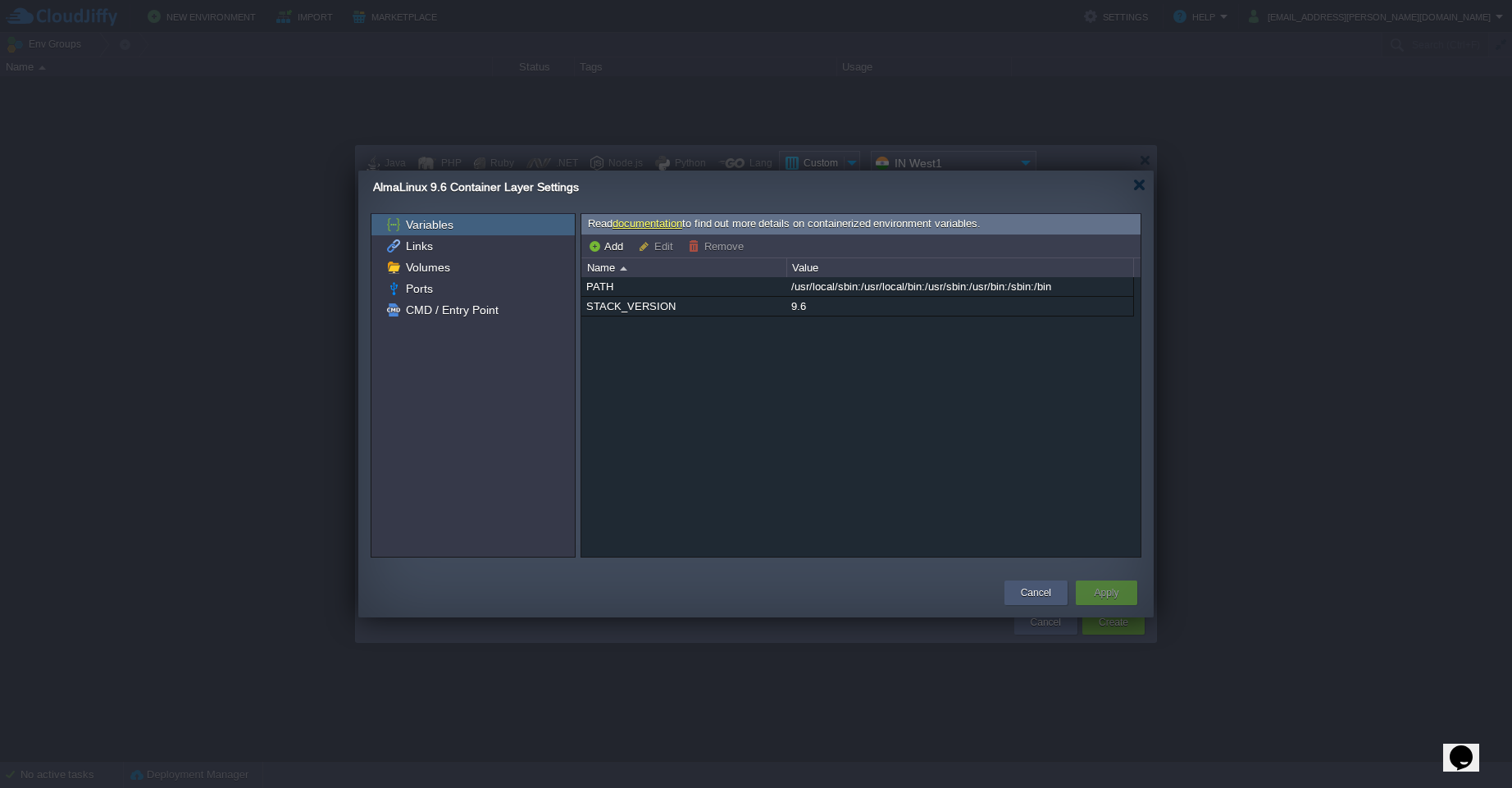
click at [1032, 593] on button "Cancel" at bounding box center [1035, 592] width 30 height 17
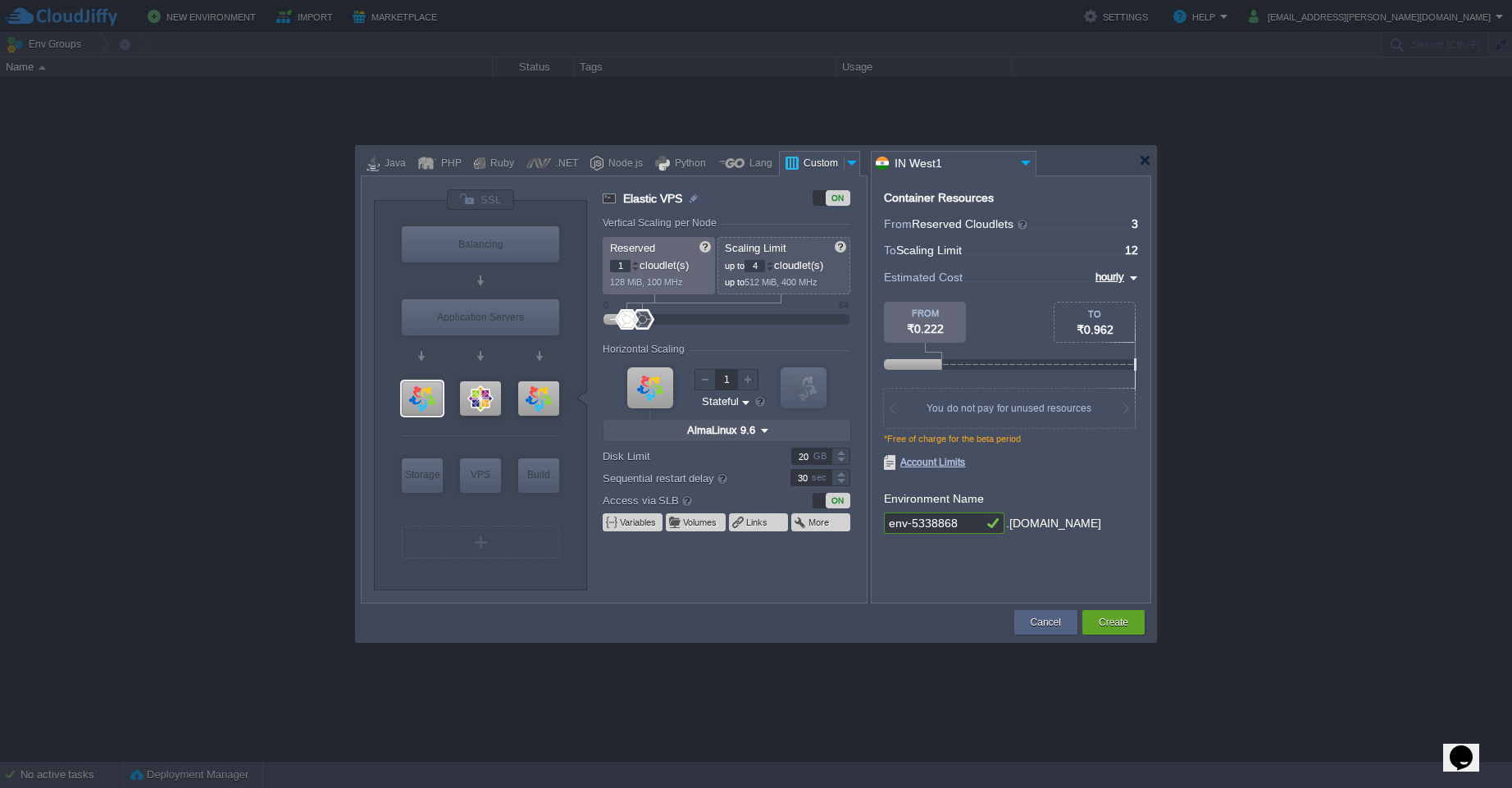
click at [834, 502] on div "ON" at bounding box center [838, 501] width 25 height 16
click at [832, 503] on div "OFF" at bounding box center [825, 501] width 25 height 16
click at [1127, 620] on button "Create" at bounding box center [1113, 622] width 29 height 17
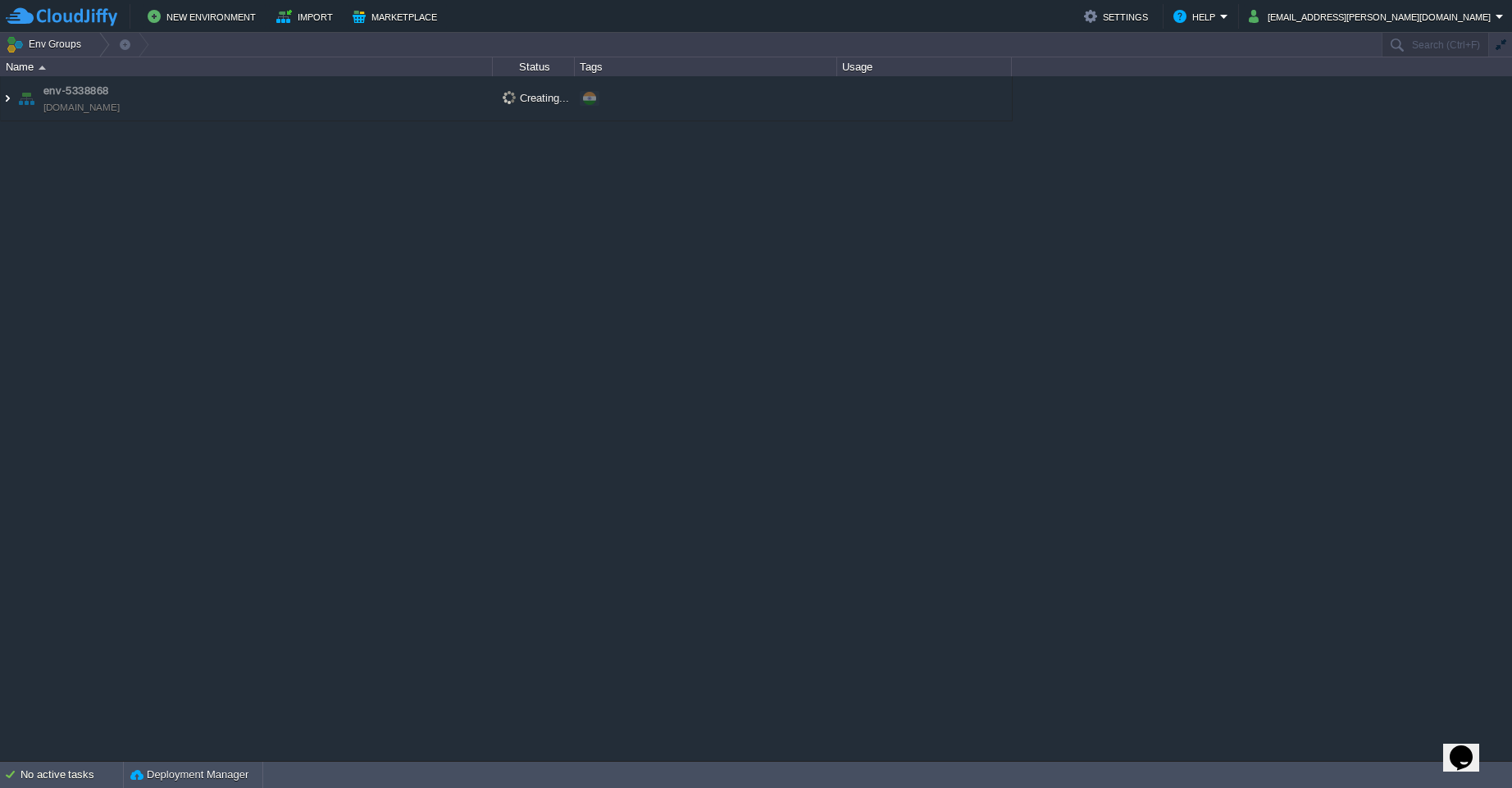
click at [6, 100] on img at bounding box center [7, 99] width 13 height 44
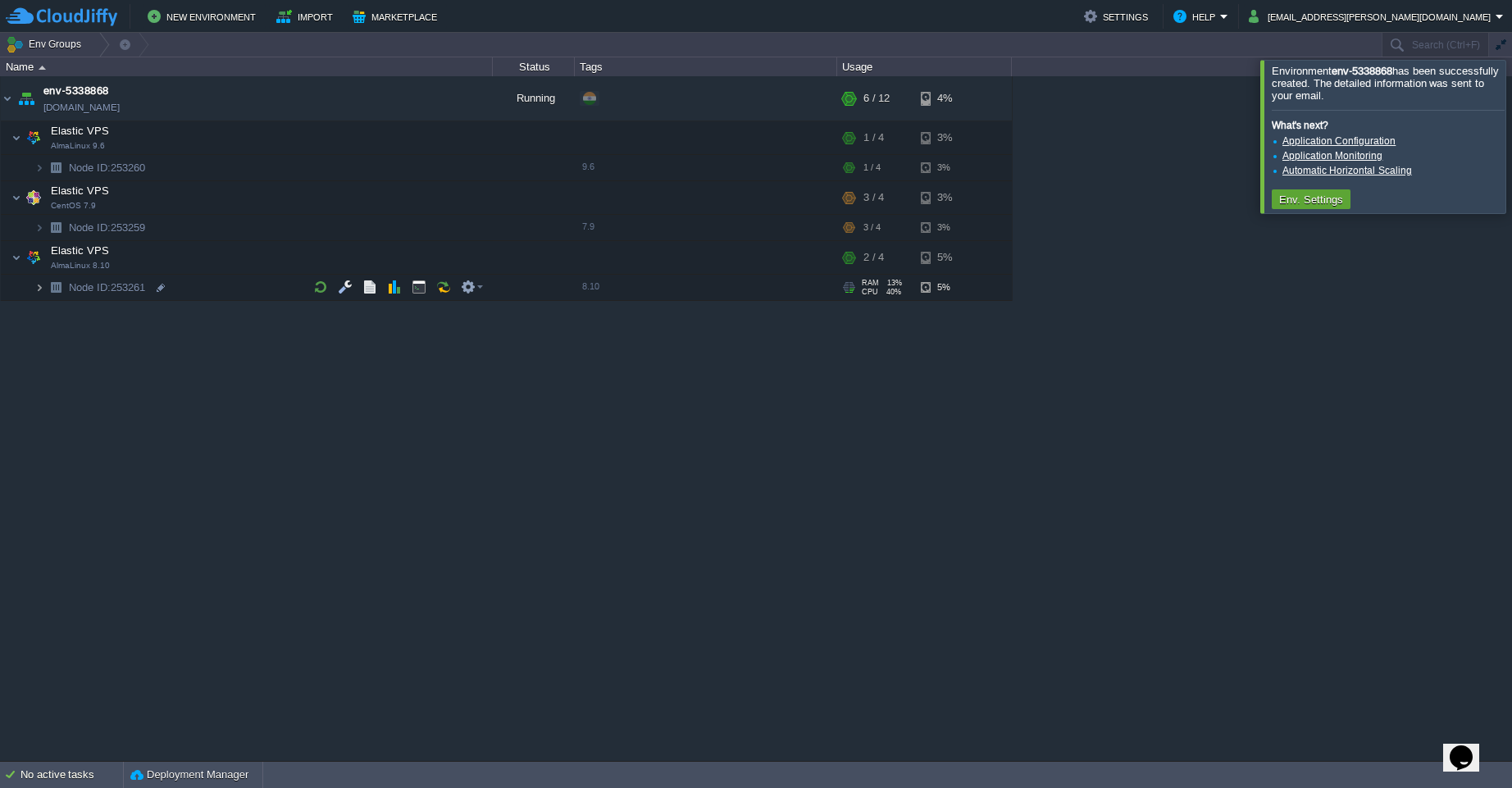
click at [40, 293] on img at bounding box center [39, 287] width 10 height 26
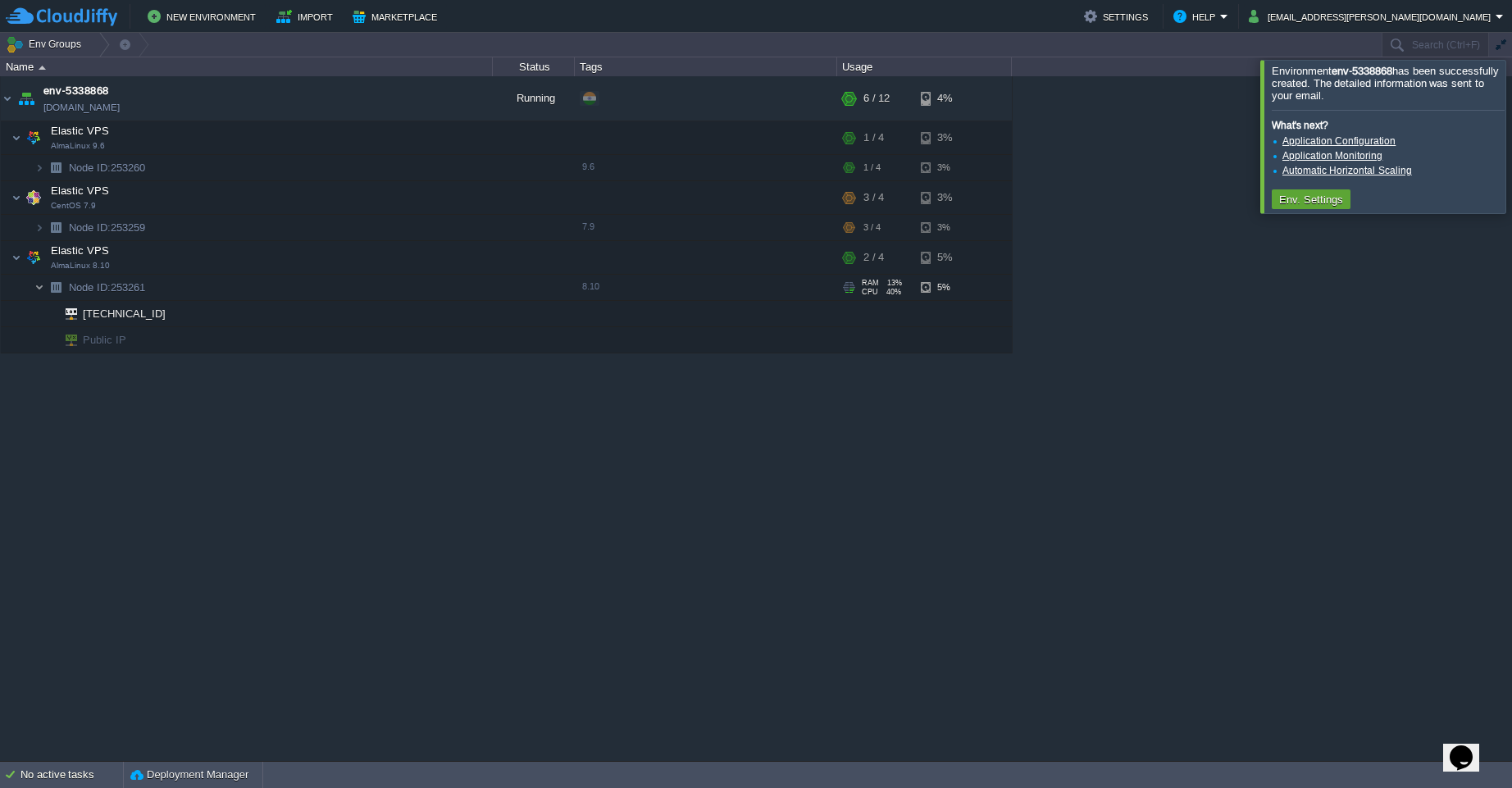
click at [40, 293] on img at bounding box center [39, 287] width 10 height 26
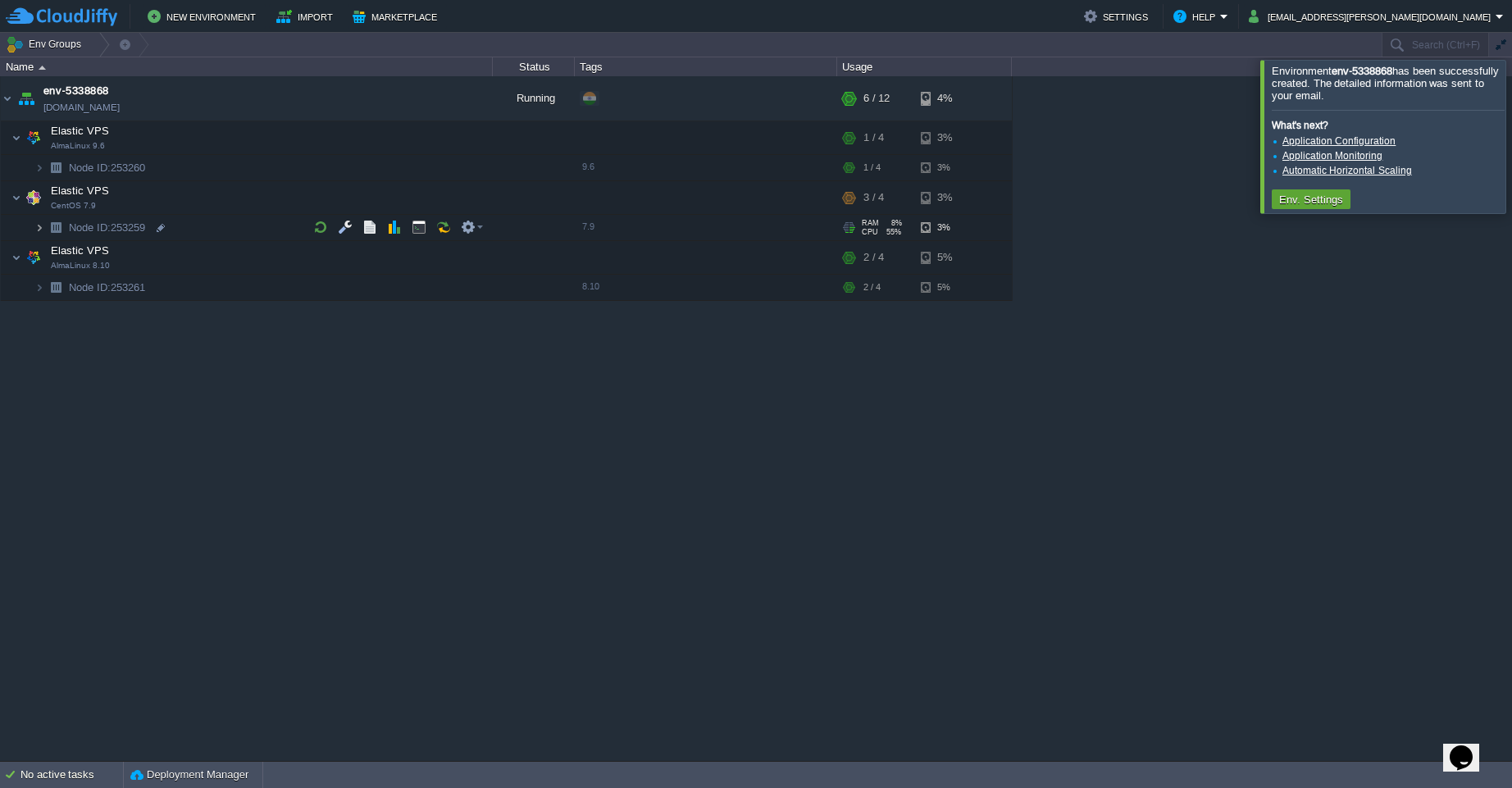
click at [41, 227] on img at bounding box center [39, 227] width 10 height 26
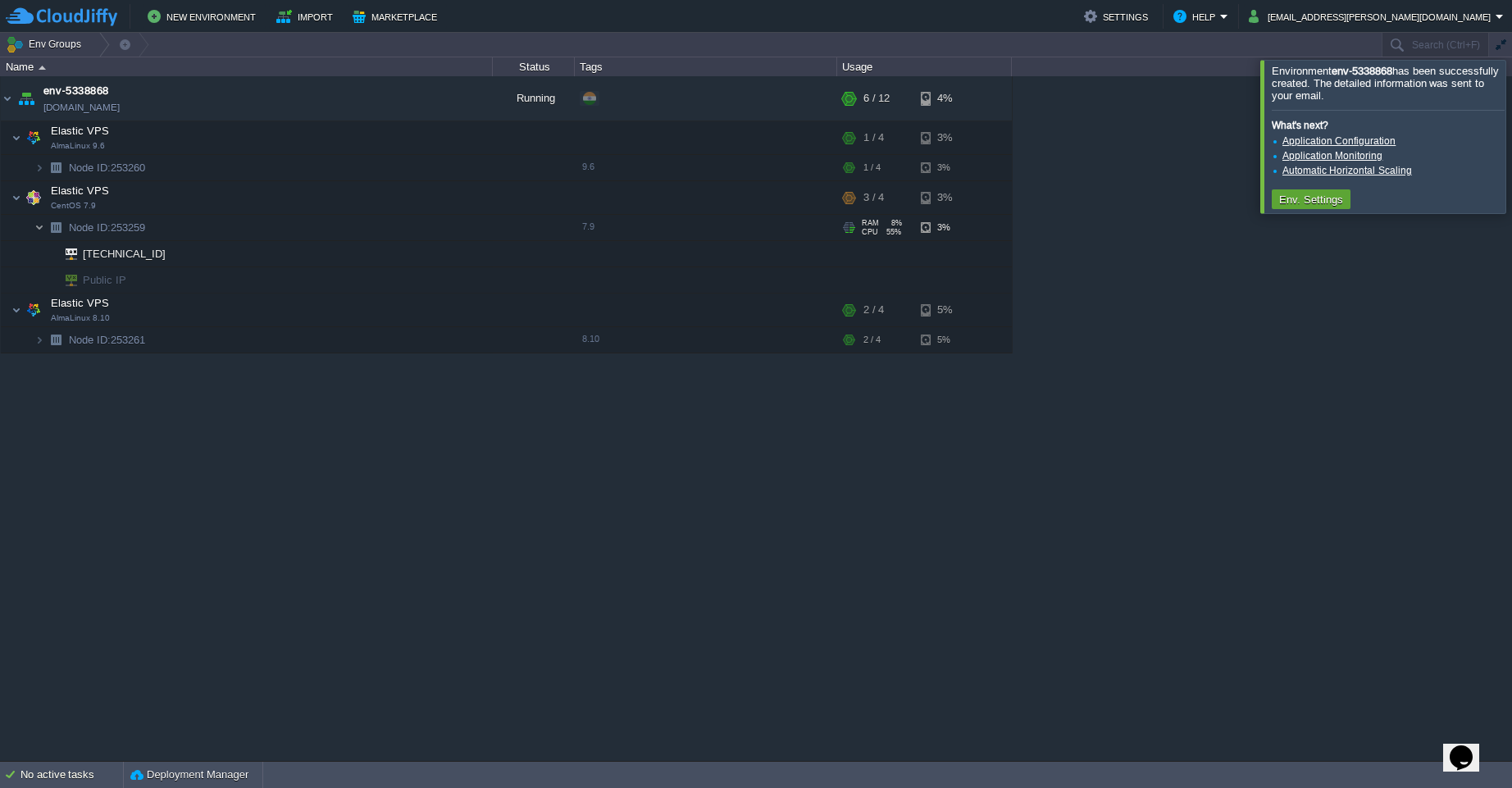
click at [41, 227] on img at bounding box center [39, 227] width 10 height 26
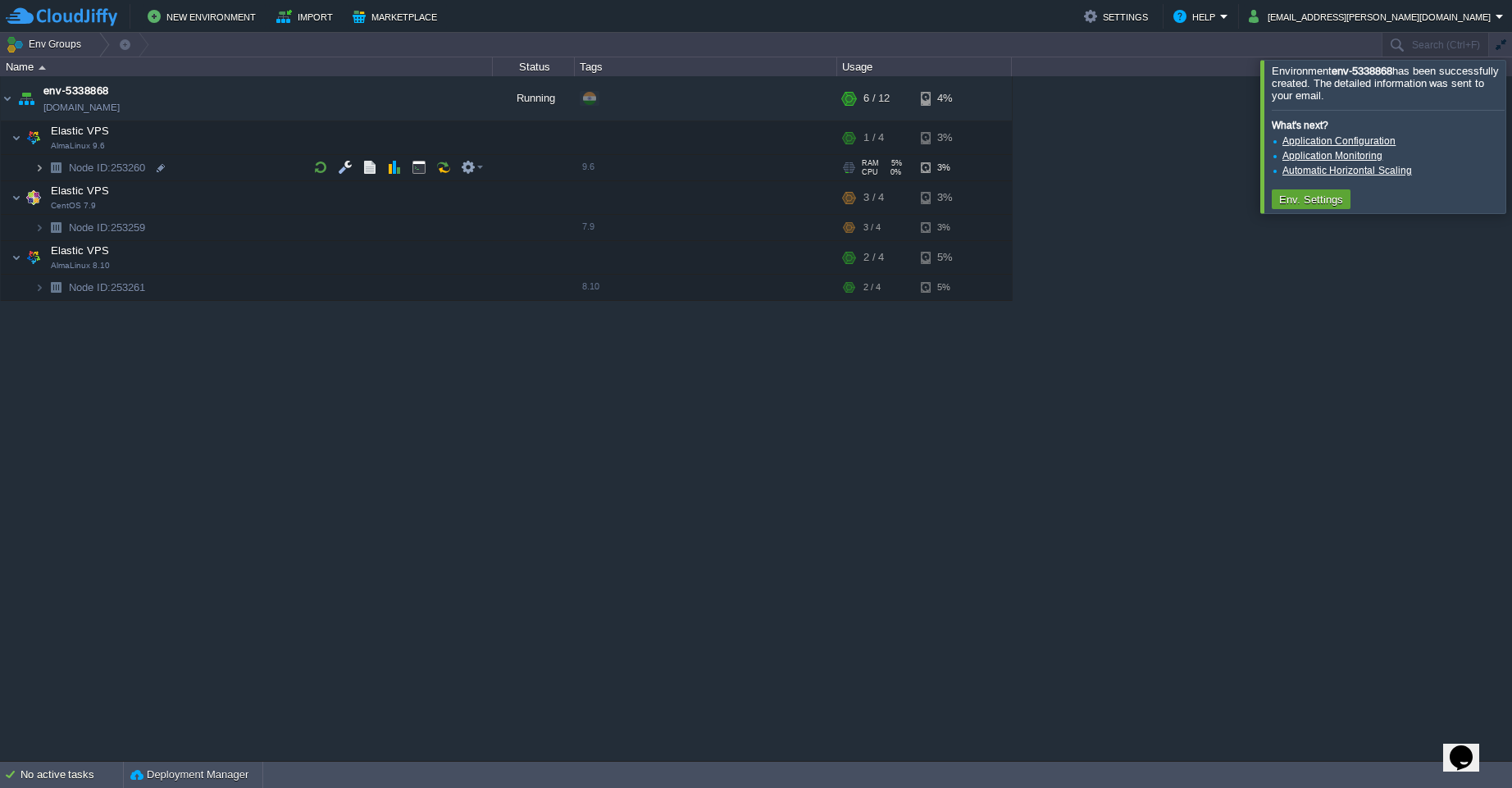
click at [40, 175] on img at bounding box center [39, 167] width 10 height 26
click at [43, 170] on img at bounding box center [39, 167] width 10 height 26
click at [42, 294] on img at bounding box center [39, 287] width 10 height 26
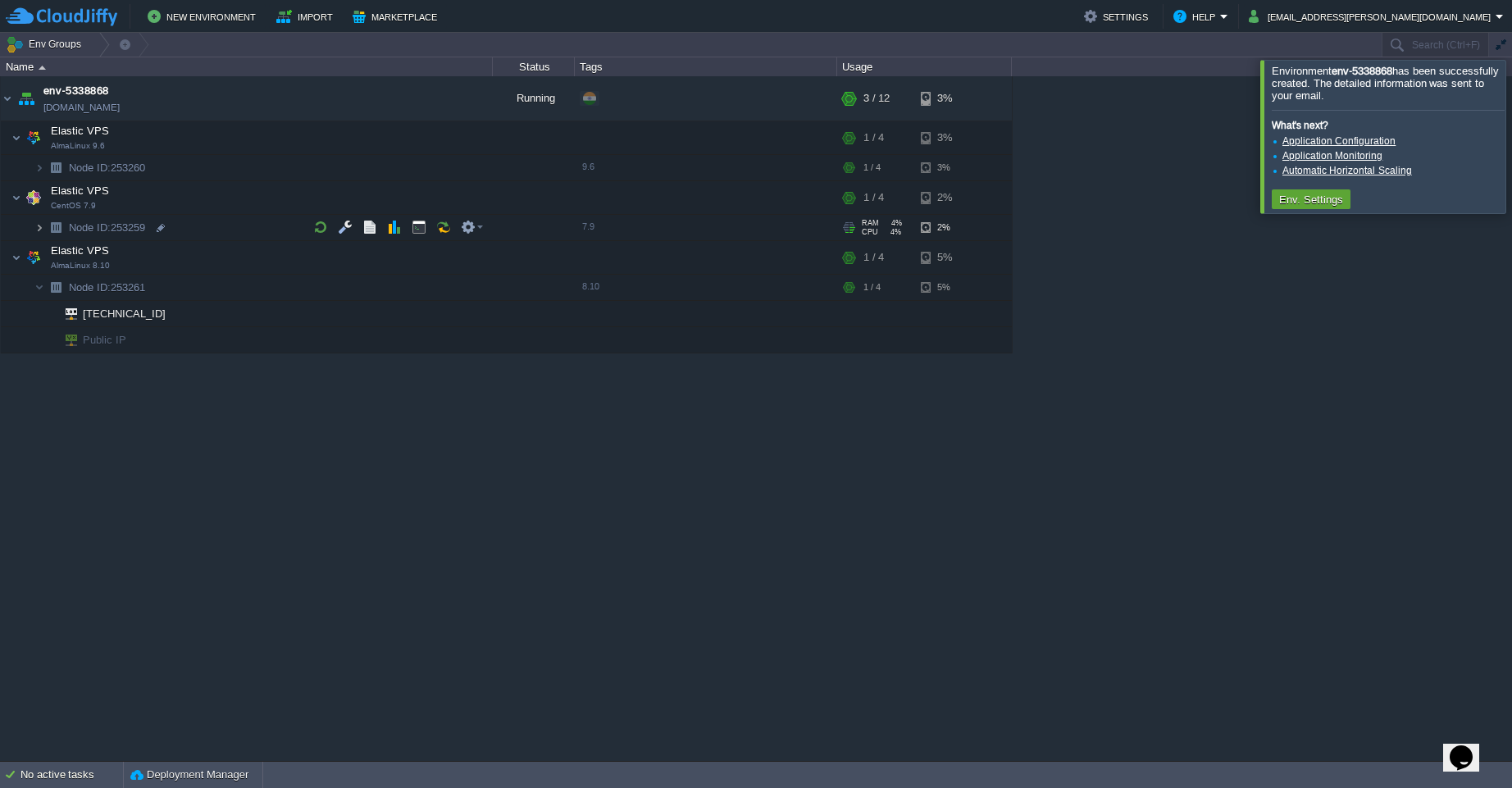
click at [37, 230] on img at bounding box center [39, 227] width 10 height 26
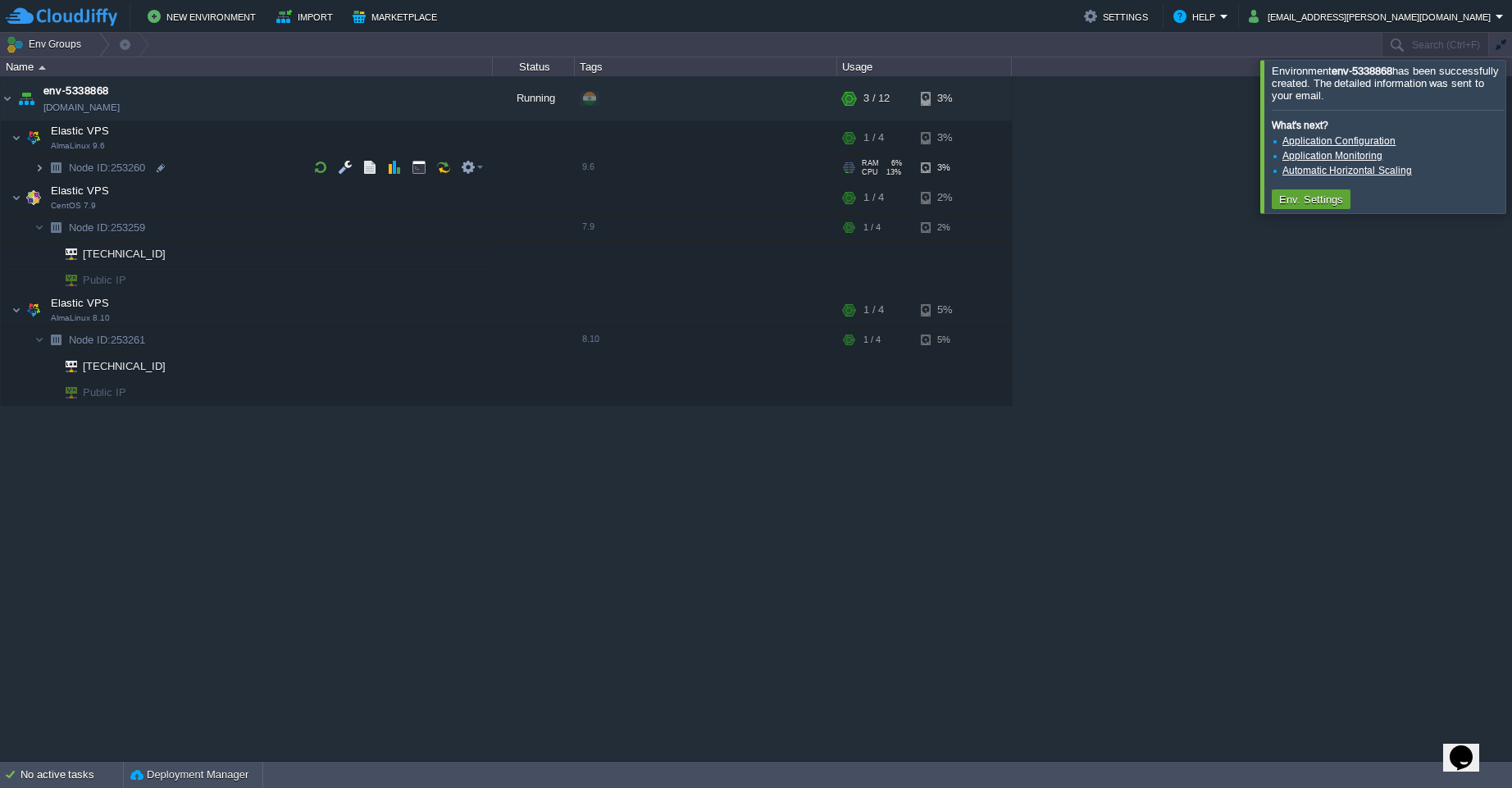
click at [38, 175] on img at bounding box center [39, 167] width 10 height 26
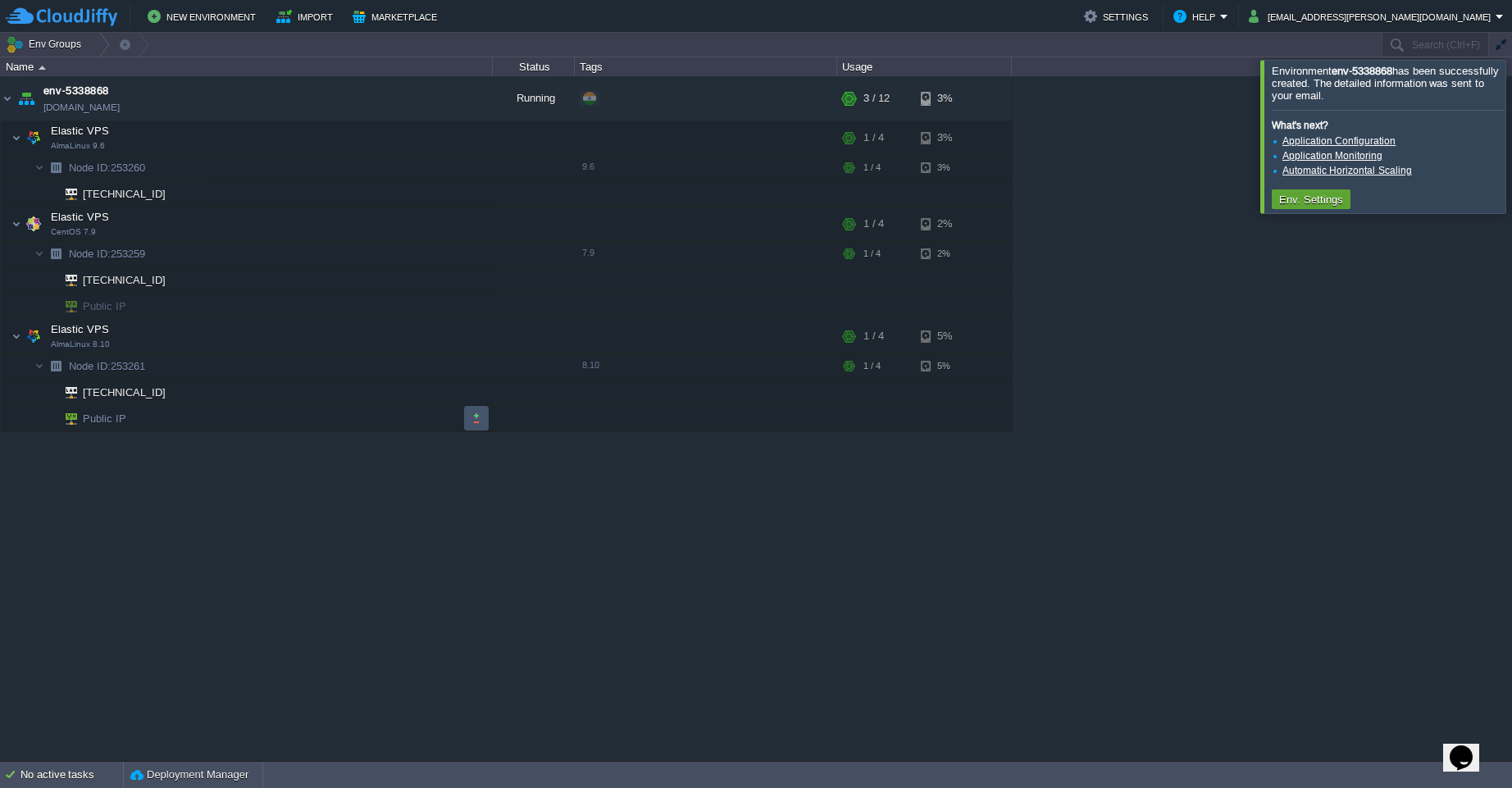
click at [476, 418] on button "button" at bounding box center [476, 418] width 15 height 15
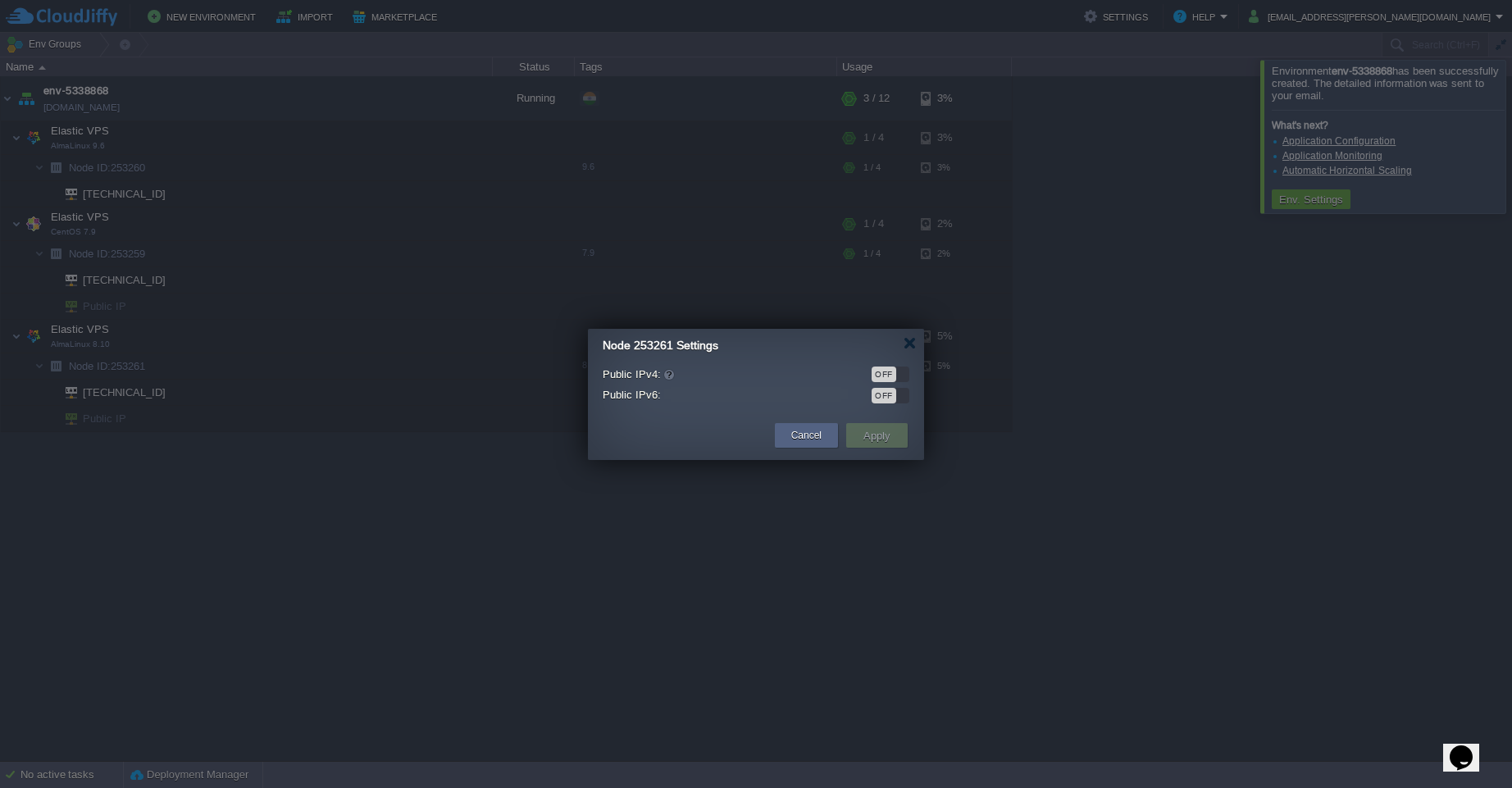
click at [884, 371] on div "OFF" at bounding box center [884, 375] width 25 height 16
click at [881, 432] on button "Apply" at bounding box center [877, 435] width 37 height 19
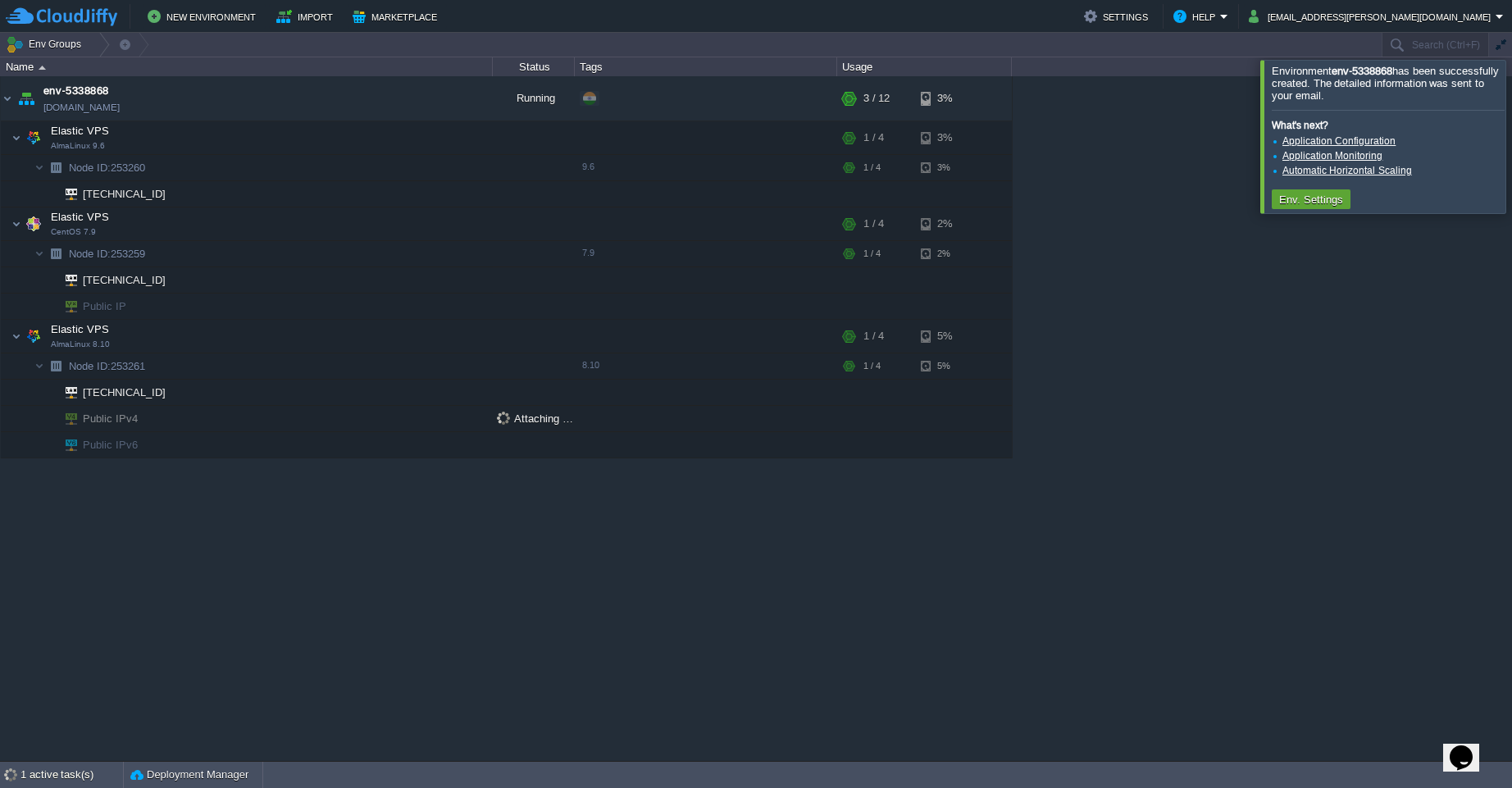
click at [1511, 137] on div at bounding box center [1531, 136] width 0 height 152
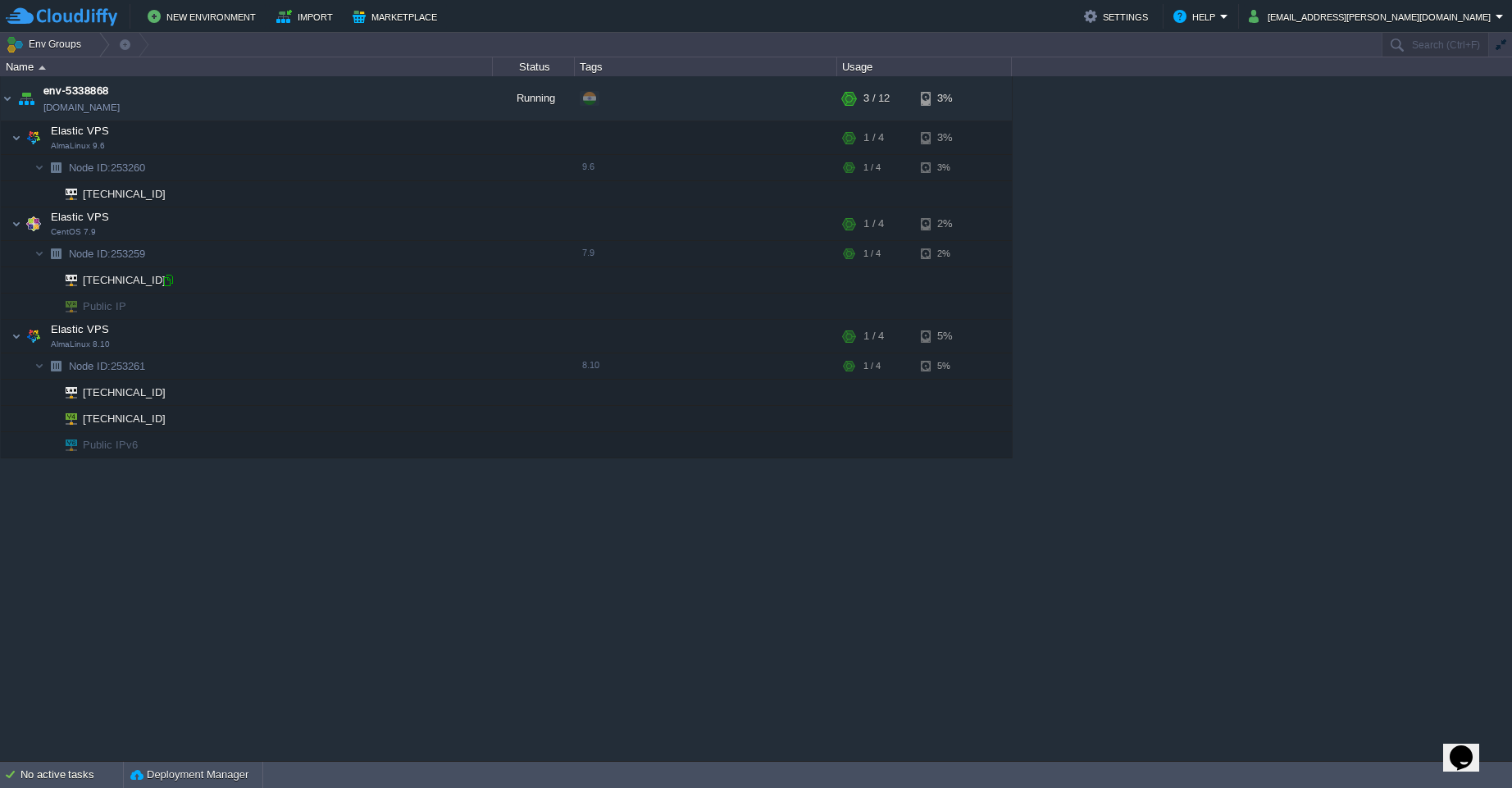
click at [170, 283] on div at bounding box center [167, 280] width 15 height 15
click at [1293, 342] on div "env-5338868 [DOMAIN_NAME] Running + Add to Env Group RAM 5% CPU 4% 3 / 12 3% El…" at bounding box center [756, 419] width 1512 height 685
click at [168, 197] on div at bounding box center [167, 194] width 15 height 15
click at [1292, 271] on div "env-5338868 [DOMAIN_NAME] Running + Add to Env Group RAM 5% CPU 4% 3 / 12 3% El…" at bounding box center [756, 419] width 1512 height 685
click at [478, 454] on td at bounding box center [477, 444] width 25 height 25
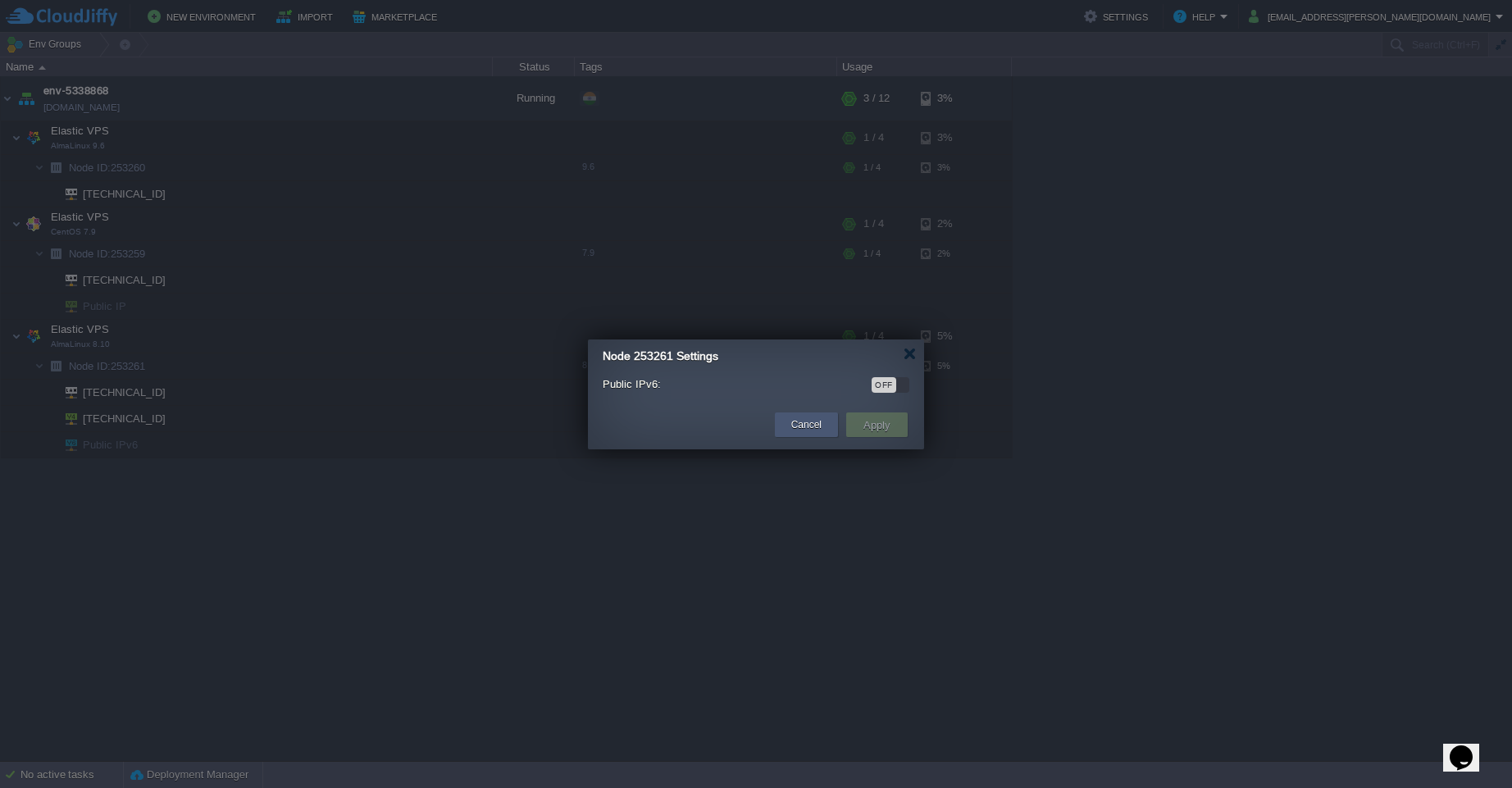
click at [797, 431] on button "Cancel" at bounding box center [806, 425] width 30 height 17
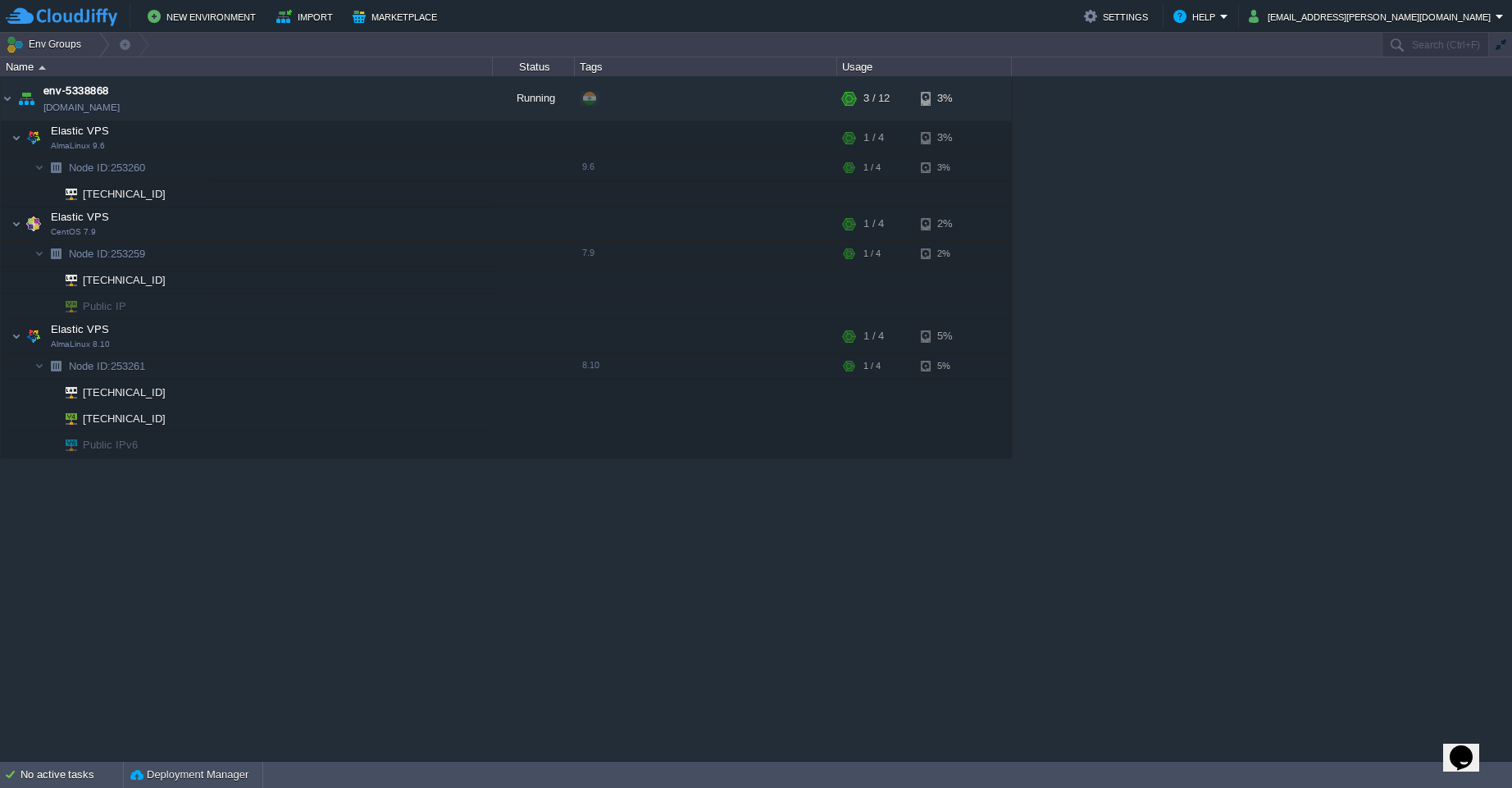
click at [353, 606] on div "env-5338868 [DOMAIN_NAME] Running + Add to Env Group RAM 5% CPU 4% 3 / 12 3% El…" at bounding box center [756, 419] width 1512 height 685
click at [170, 398] on div at bounding box center [167, 392] width 15 height 15
click at [427, 615] on div "env-5338868 [DOMAIN_NAME] Running + Add to Env Group RAM 5% CPU 4% 3 / 12 3% El…" at bounding box center [756, 419] width 1512 height 685
click at [171, 285] on div at bounding box center [167, 280] width 15 height 15
click at [368, 715] on div "env-5338868 [DOMAIN_NAME] Running + Add to Env Group RAM 5% CPU 4% 3 / 12 3% El…" at bounding box center [756, 419] width 1512 height 685
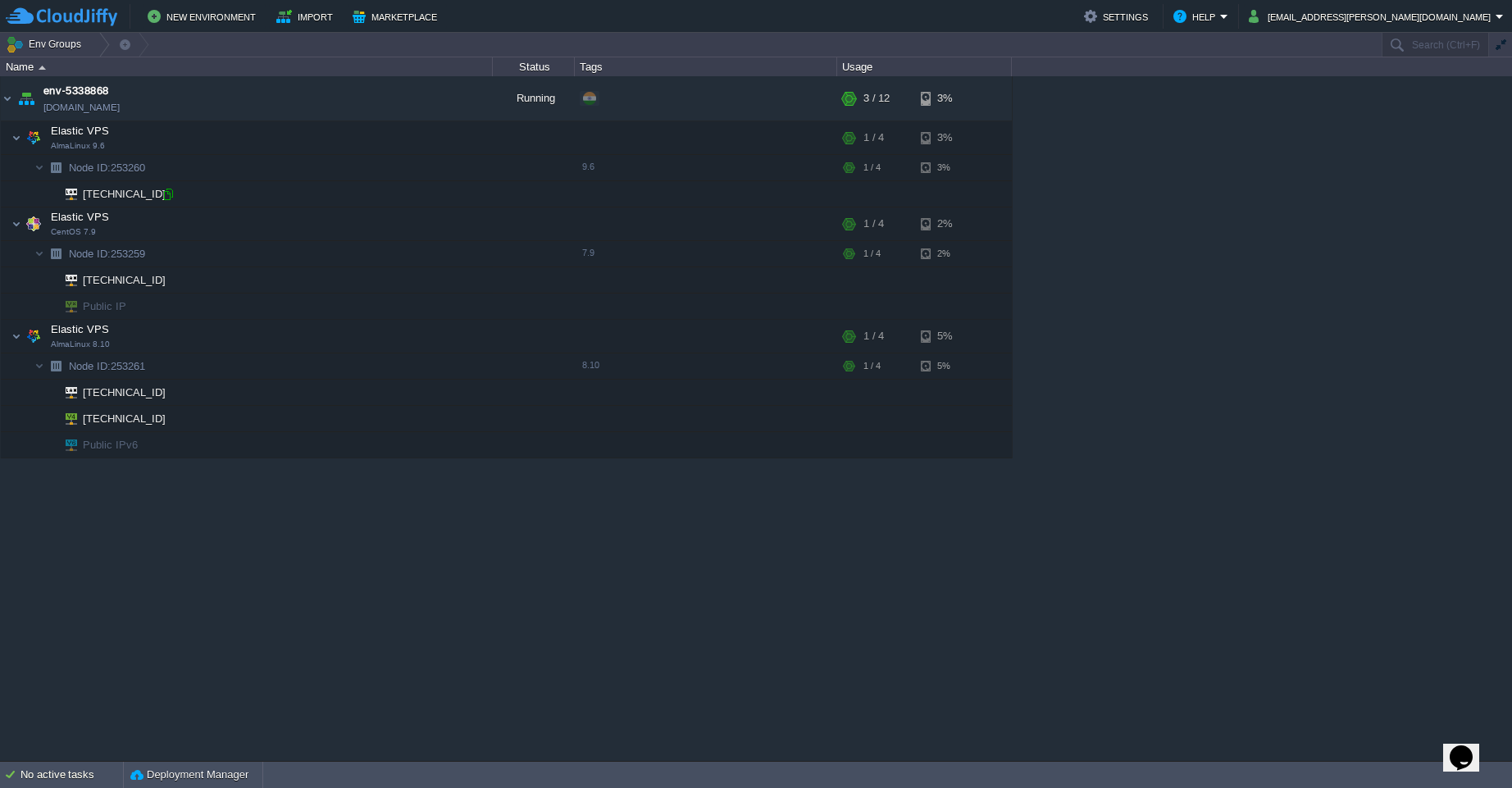
click at [171, 189] on div at bounding box center [167, 194] width 15 height 15
click at [1220, 193] on div "env-5338868 [DOMAIN_NAME] Running + Add to Env Group RAM 5% CPU 4% 3 / 12 3% El…" at bounding box center [756, 419] width 1512 height 685
click at [170, 424] on div at bounding box center [167, 419] width 15 height 15
click at [173, 286] on div at bounding box center [167, 280] width 15 height 15
click at [171, 395] on div at bounding box center [167, 392] width 15 height 15
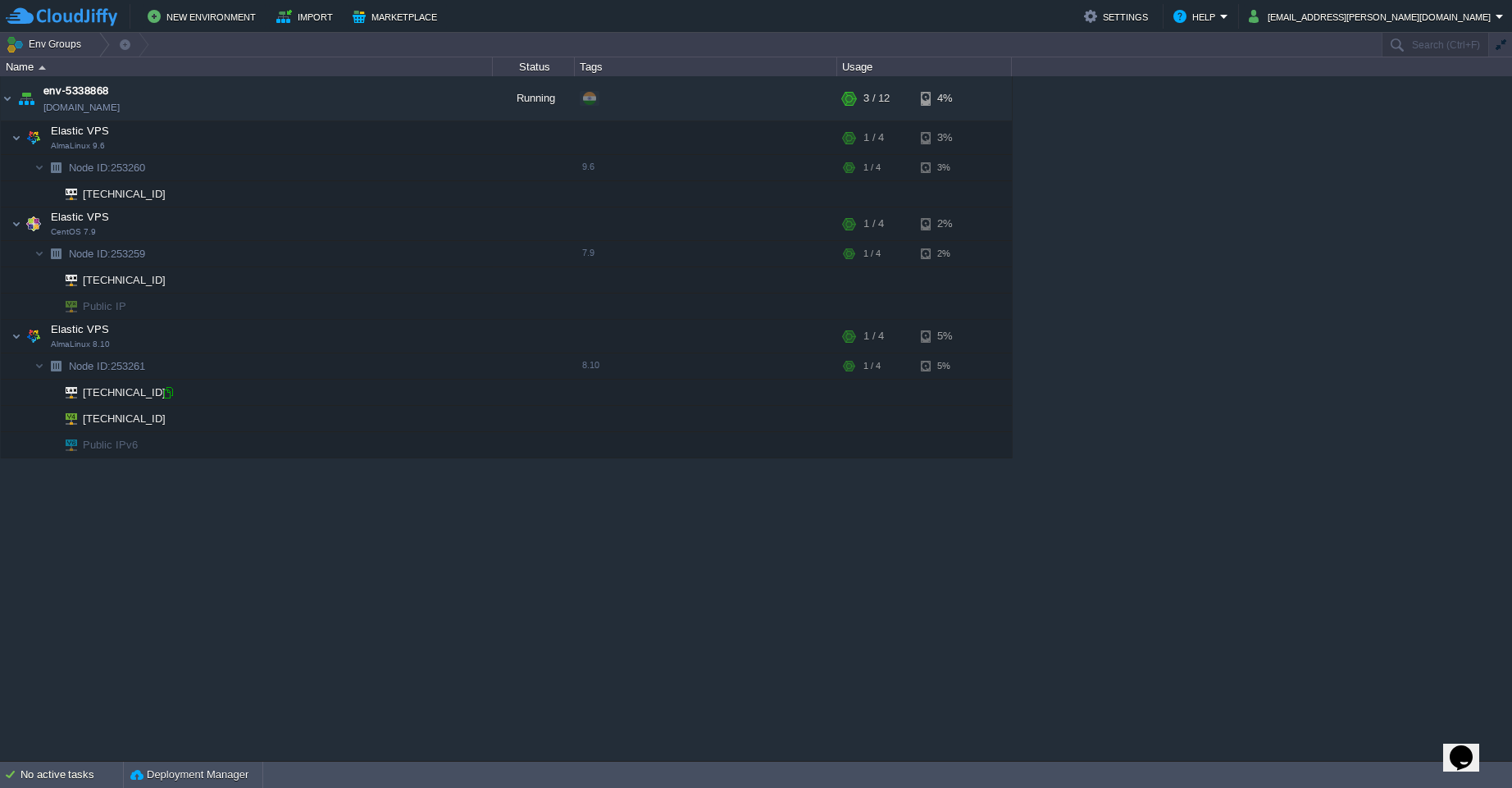
type input "[TECHNICAL_ID]"
click at [17, 345] on img at bounding box center [16, 336] width 10 height 33
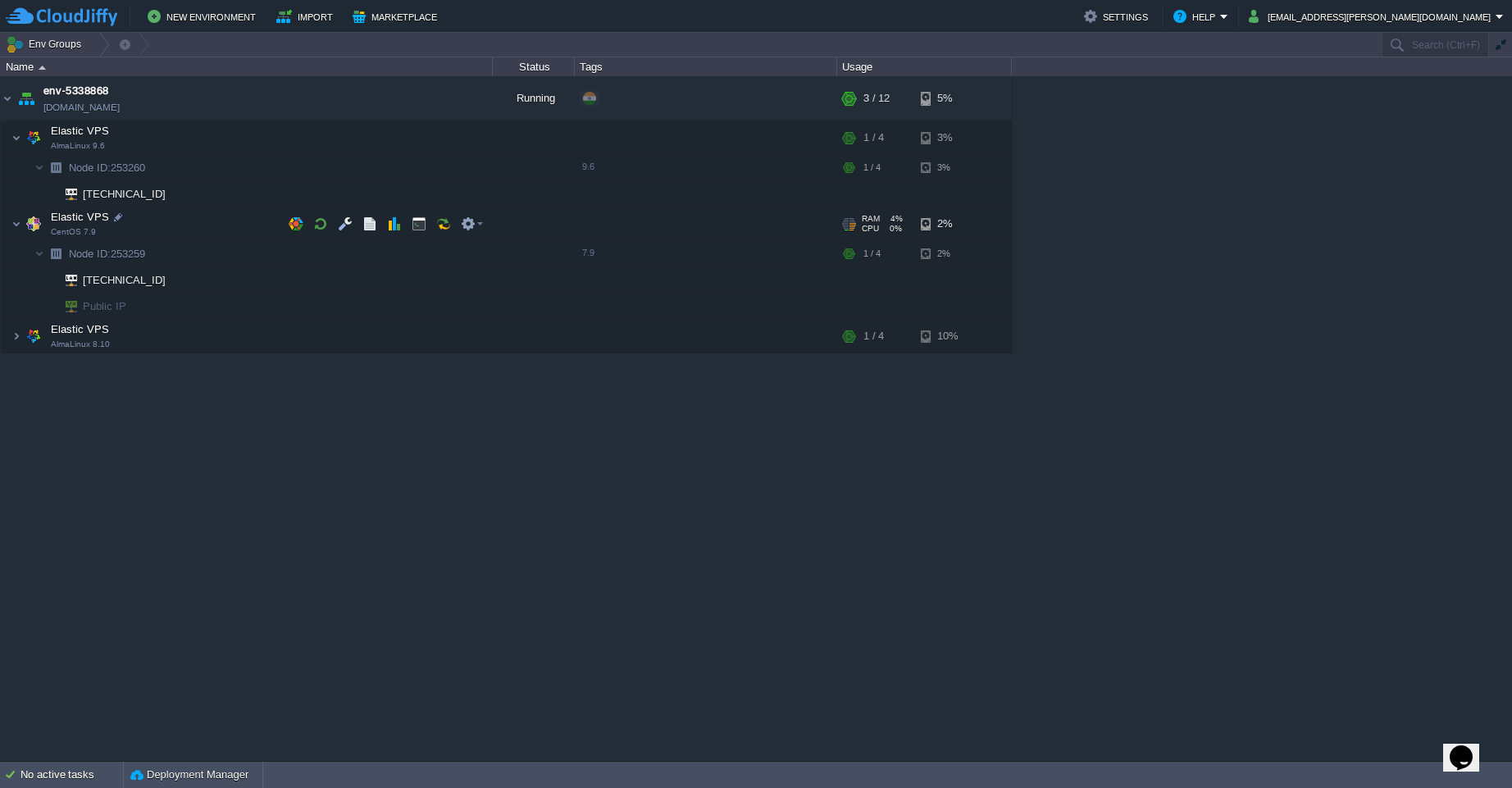
click at [21, 221] on td "Elastic VPS CentOS 7.9" at bounding box center [247, 224] width 492 height 33
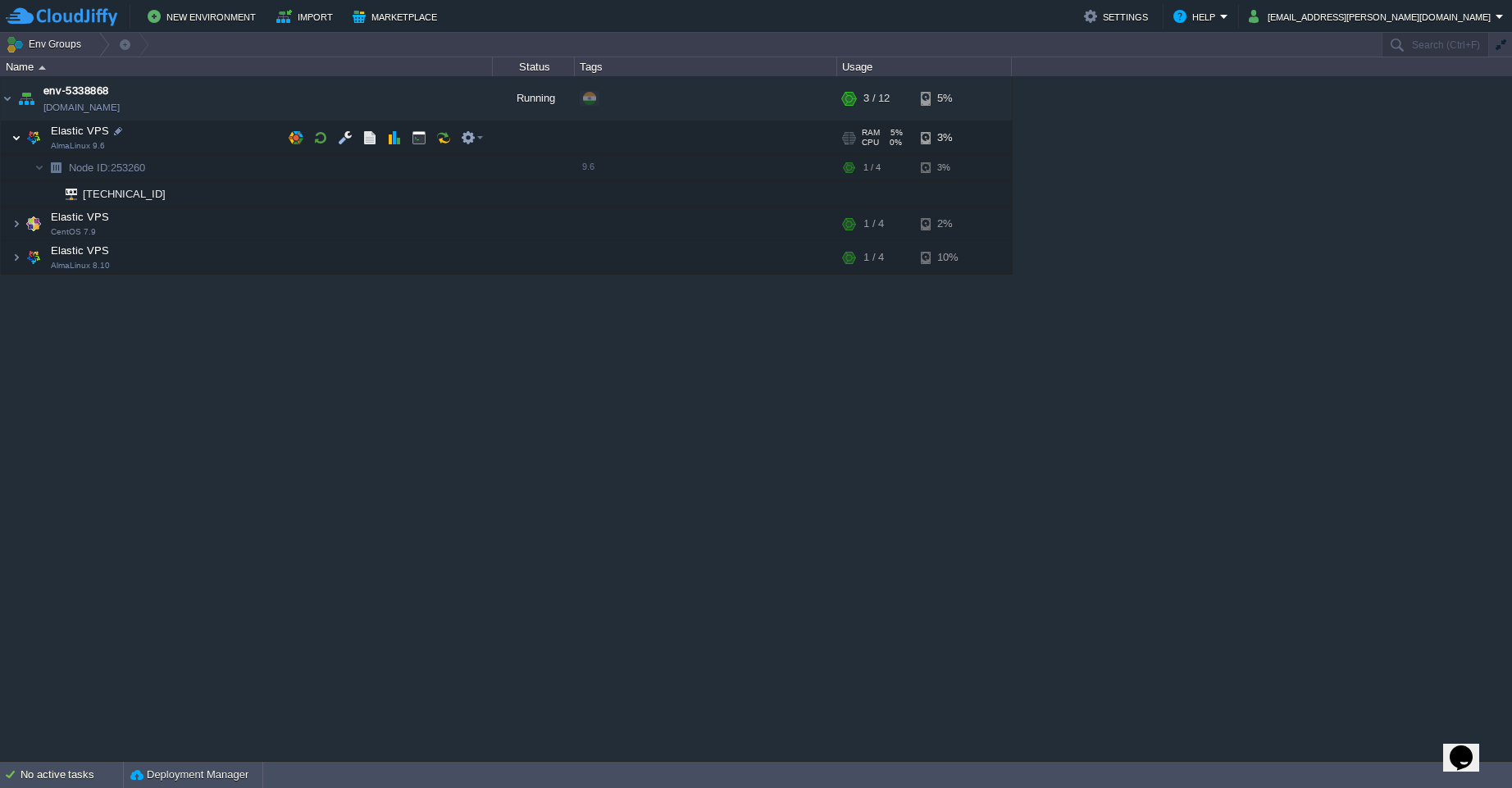
click at [13, 138] on img at bounding box center [16, 138] width 10 height 33
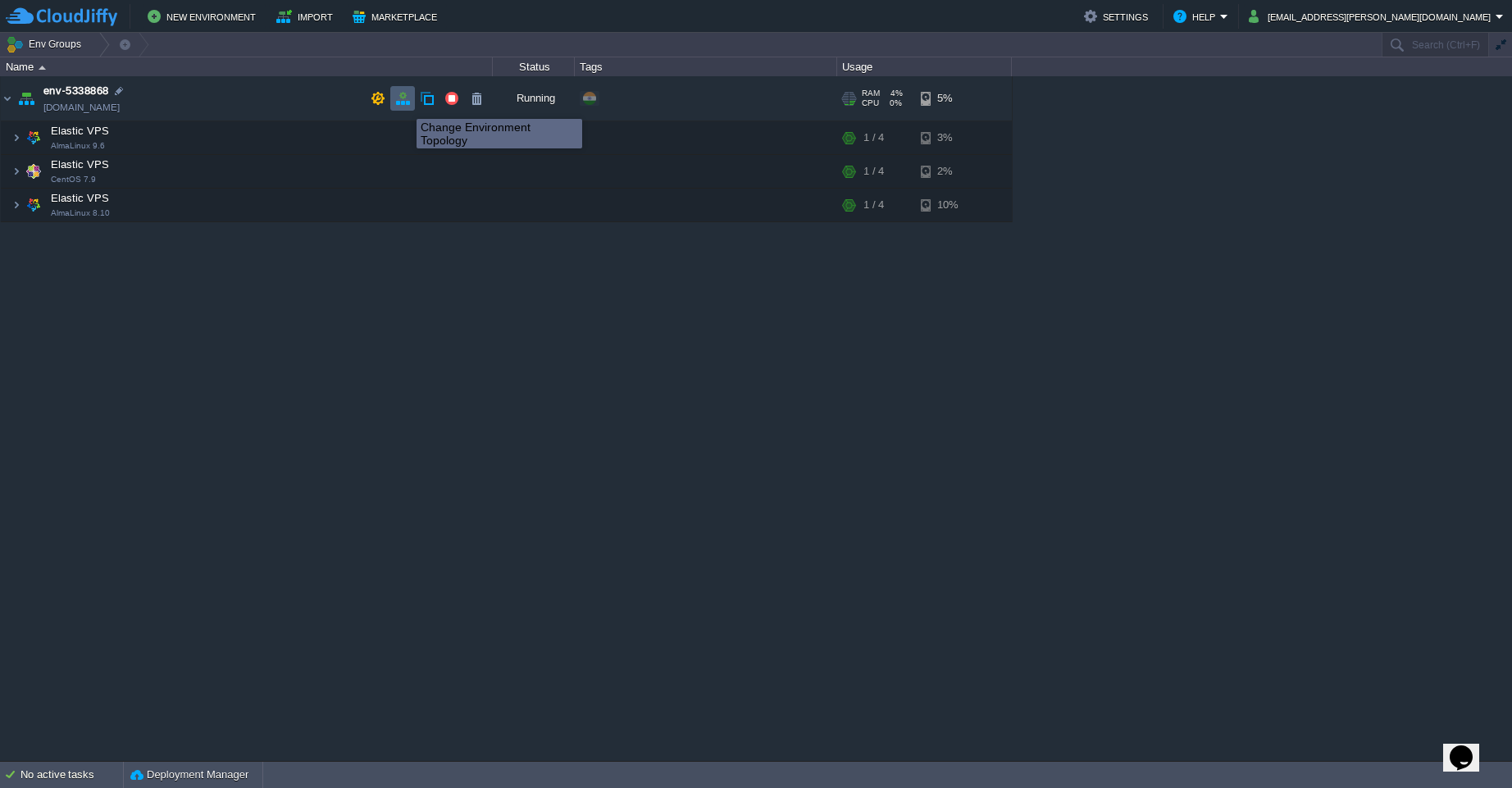
click at [404, 104] on button "button" at bounding box center [403, 98] width 15 height 15
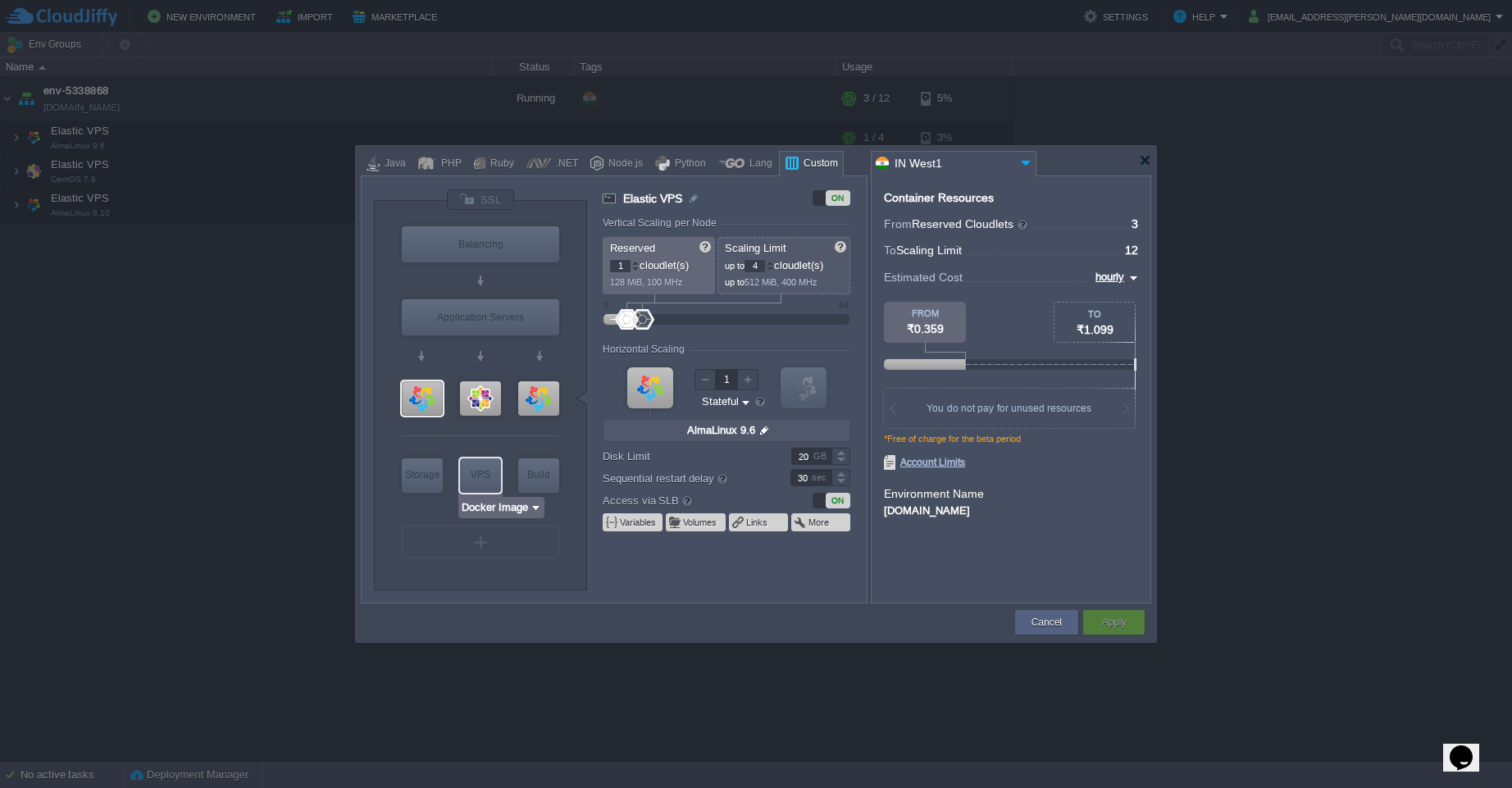
click at [506, 509] on input "Docker Image" at bounding box center [495, 508] width 69 height 17
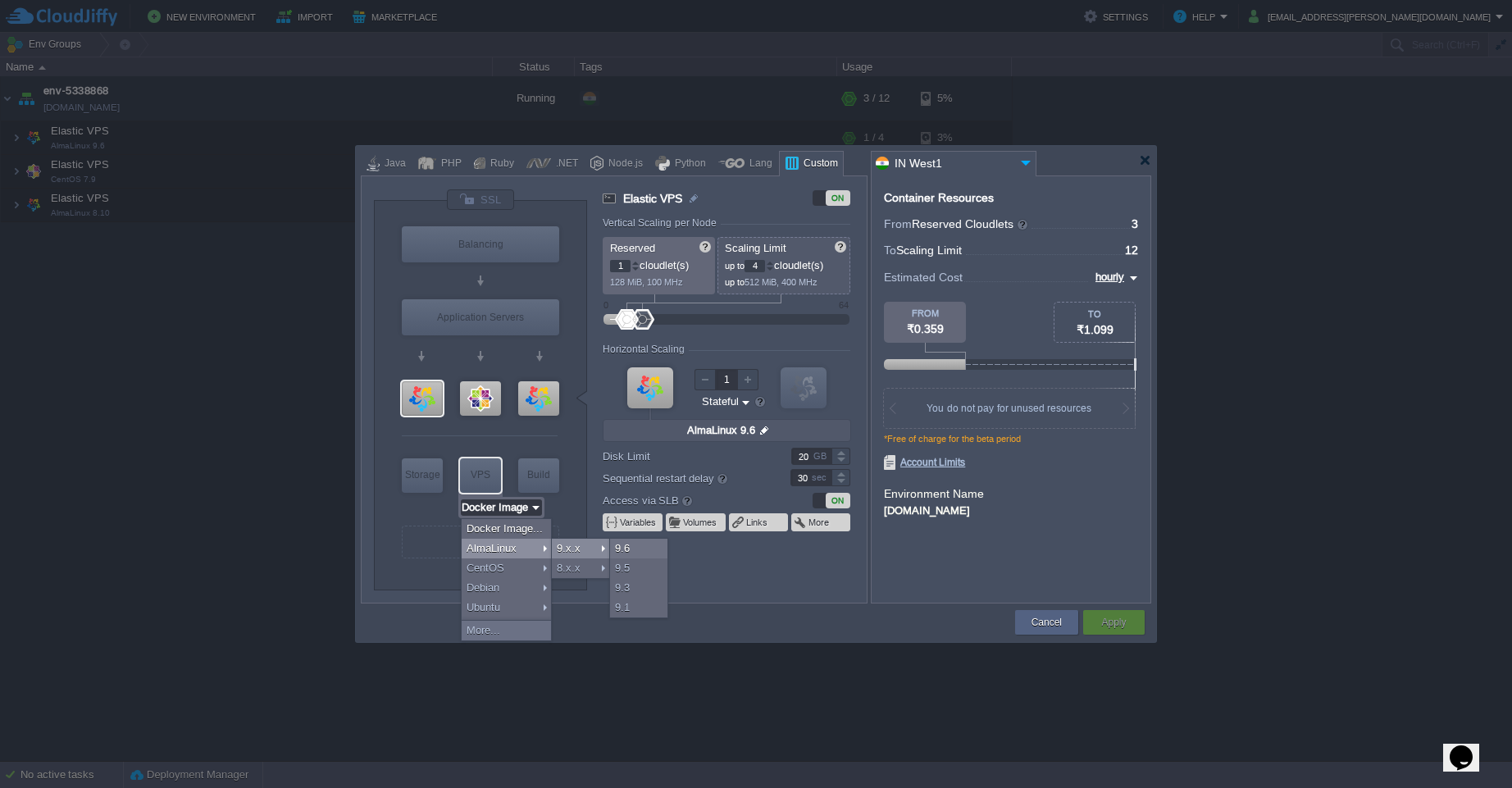
click at [580, 552] on div "9.x.x" at bounding box center [580, 548] width 57 height 19
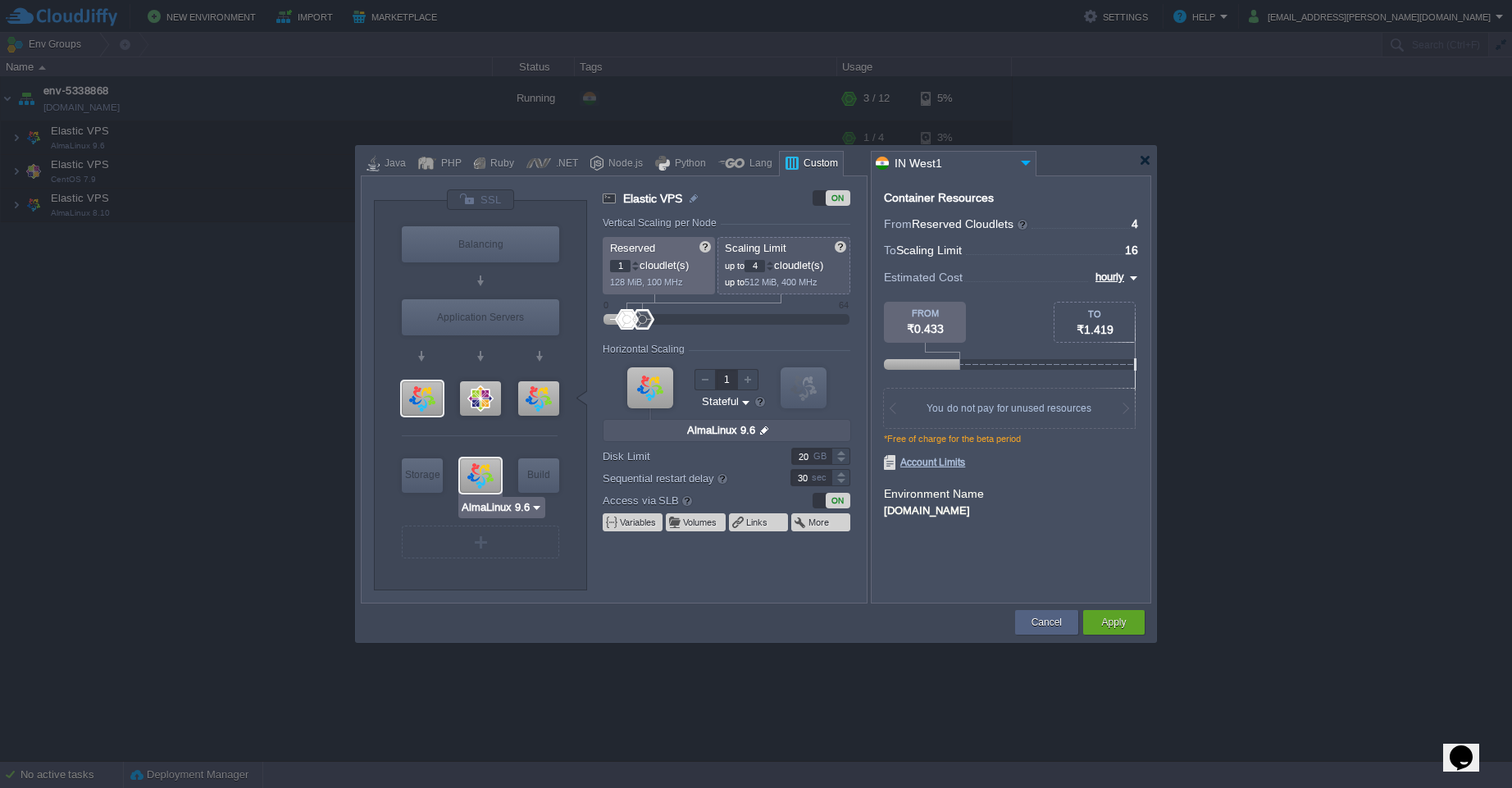
type input "Docker Image"
click at [1115, 628] on button "Apply" at bounding box center [1114, 622] width 25 height 17
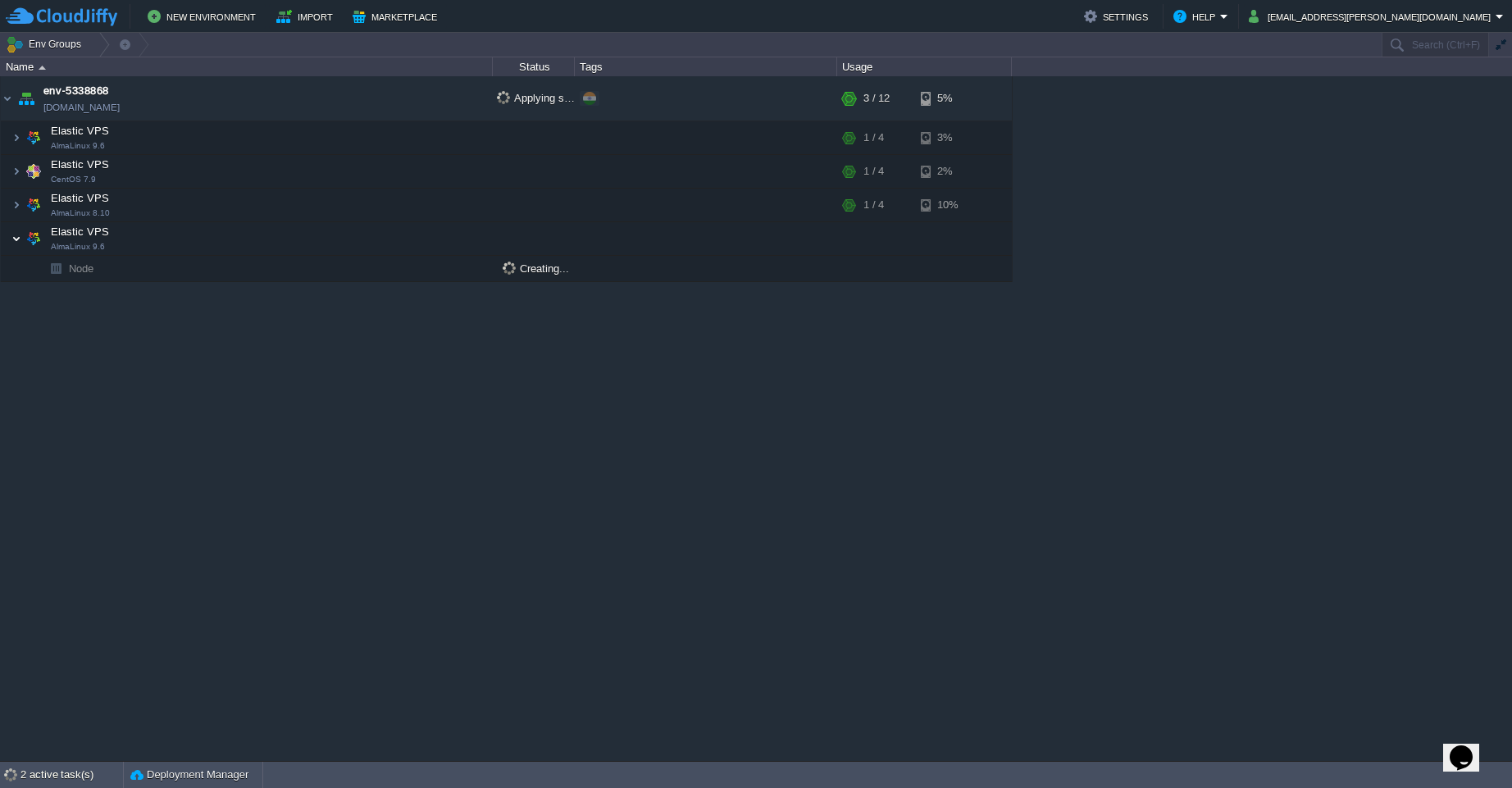
click at [19, 240] on img at bounding box center [16, 238] width 10 height 33
click at [18, 241] on img at bounding box center [16, 238] width 10 height 33
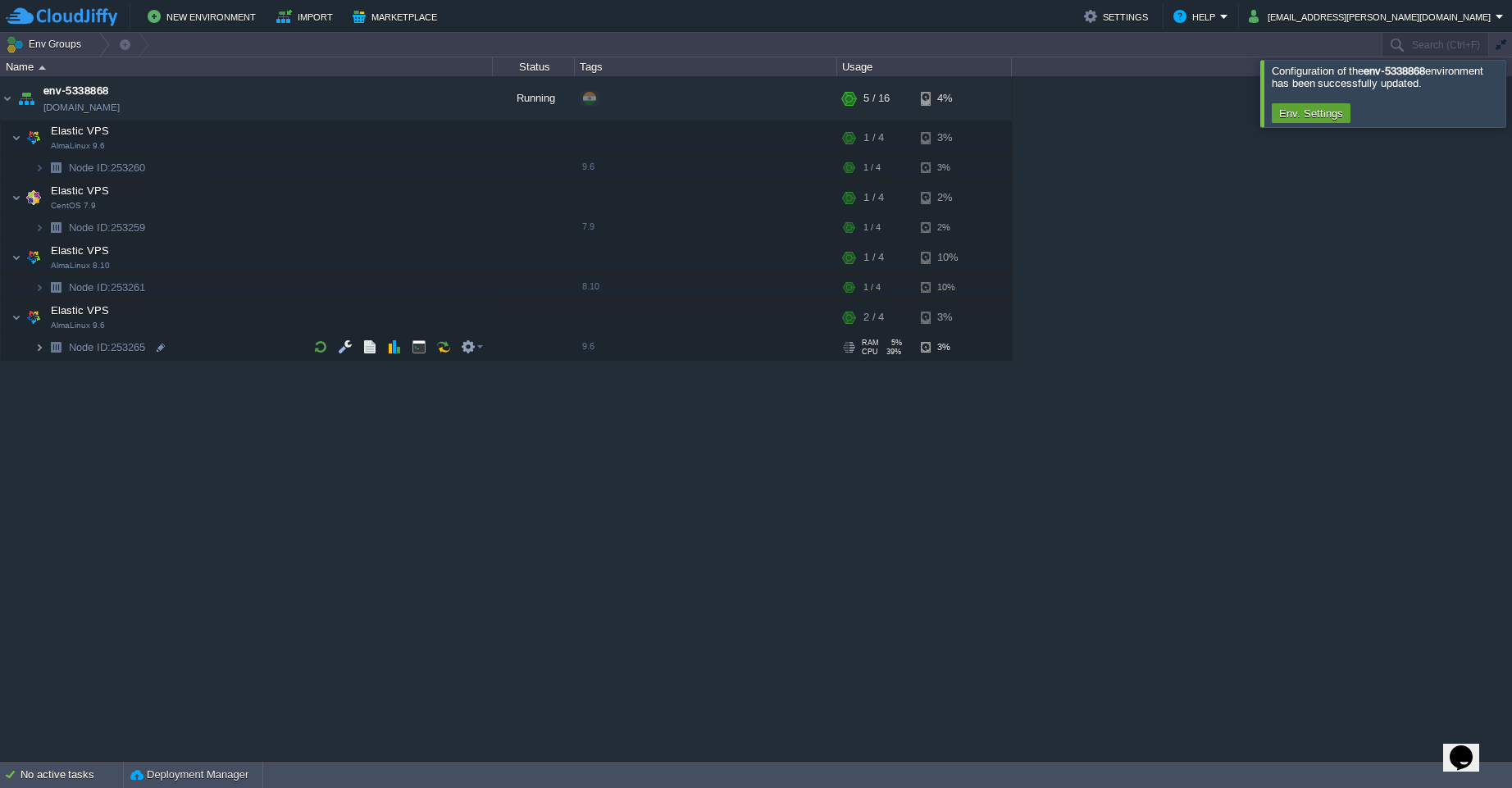
click at [36, 352] on img at bounding box center [39, 347] width 10 height 26
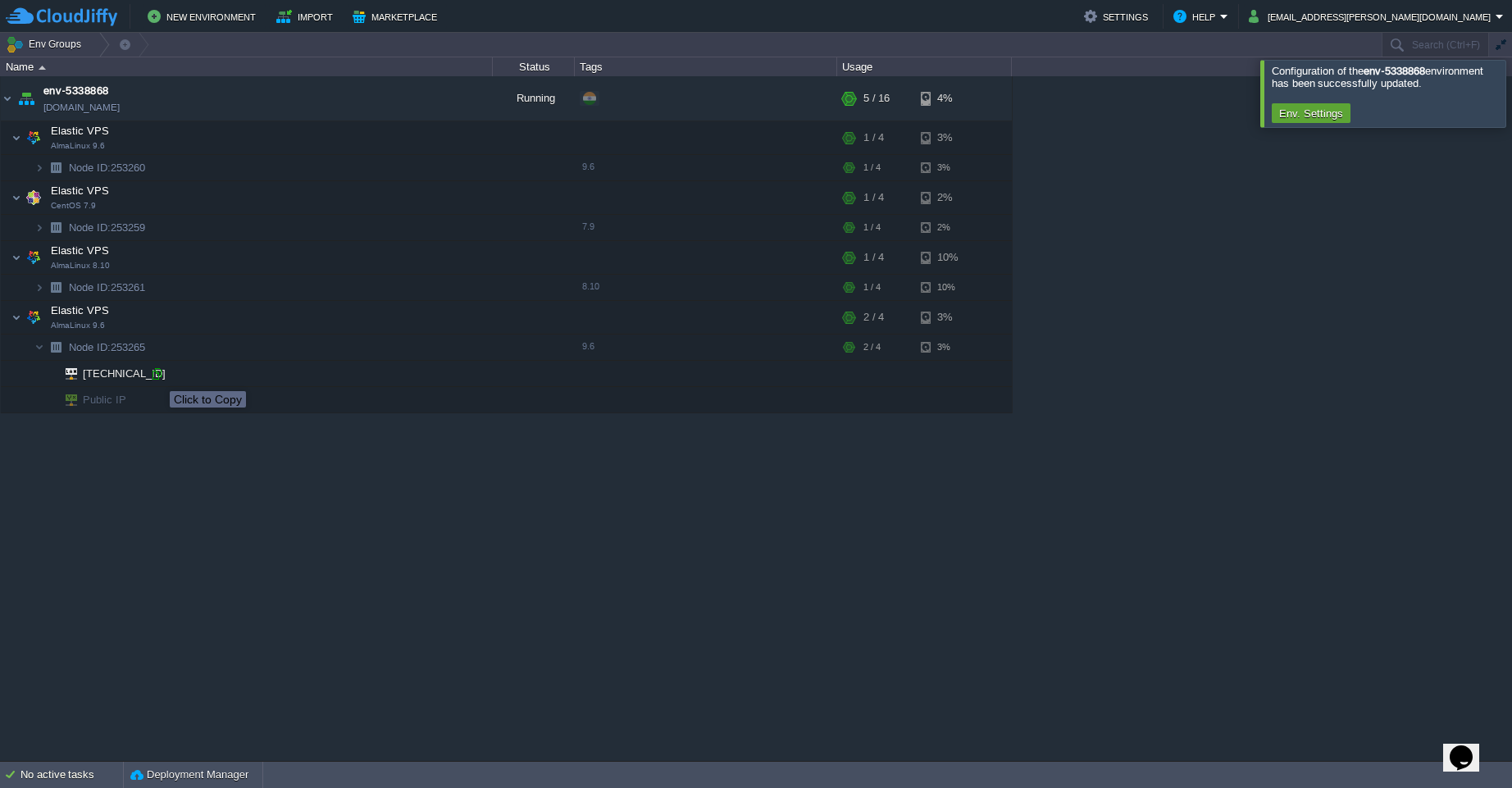
click at [158, 376] on div at bounding box center [156, 374] width 15 height 15
type input "[TECHNICAL_ID]"
click at [9, 97] on img at bounding box center [7, 99] width 13 height 44
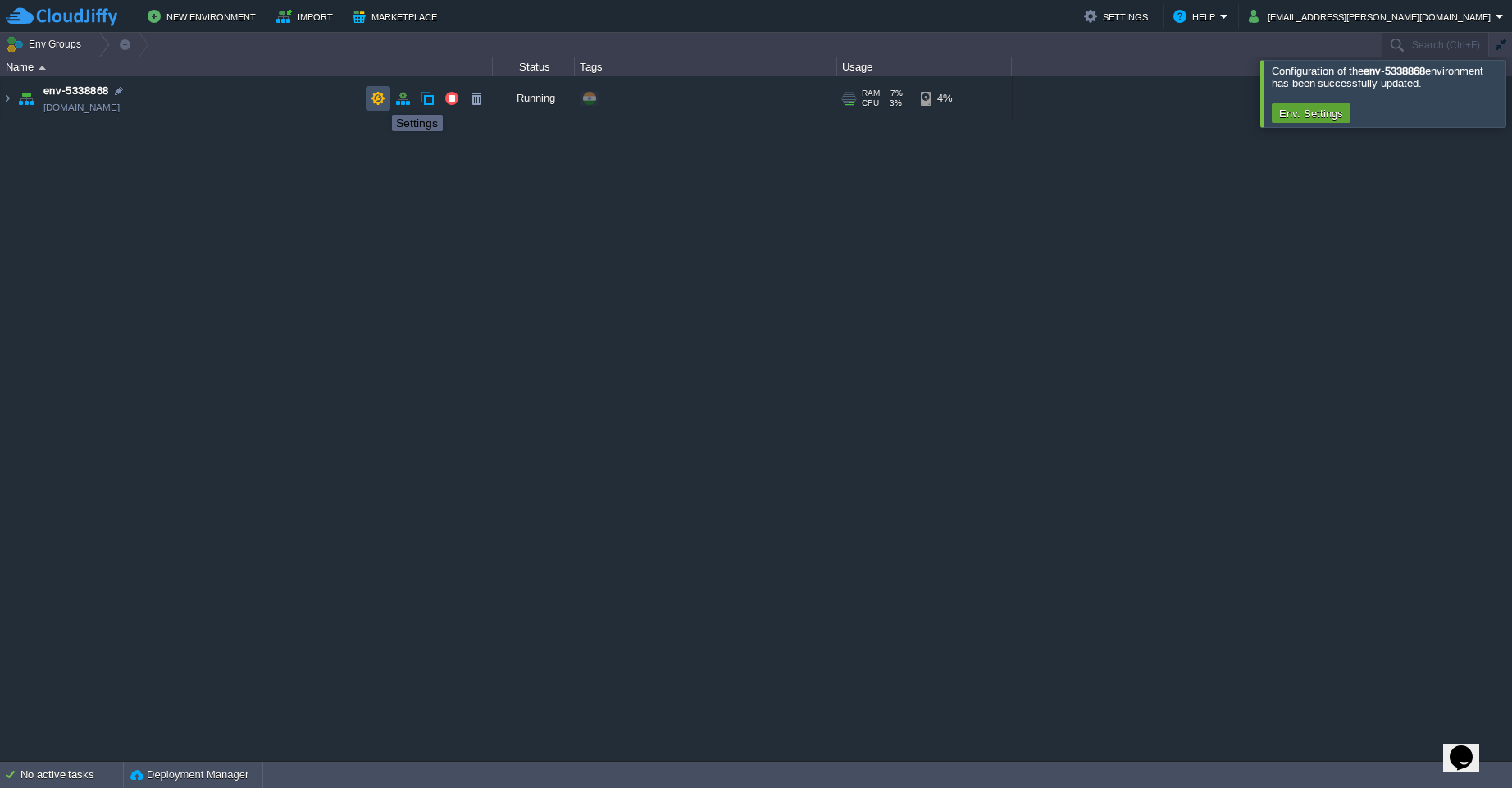
click at [380, 100] on button "button" at bounding box center [378, 98] width 15 height 15
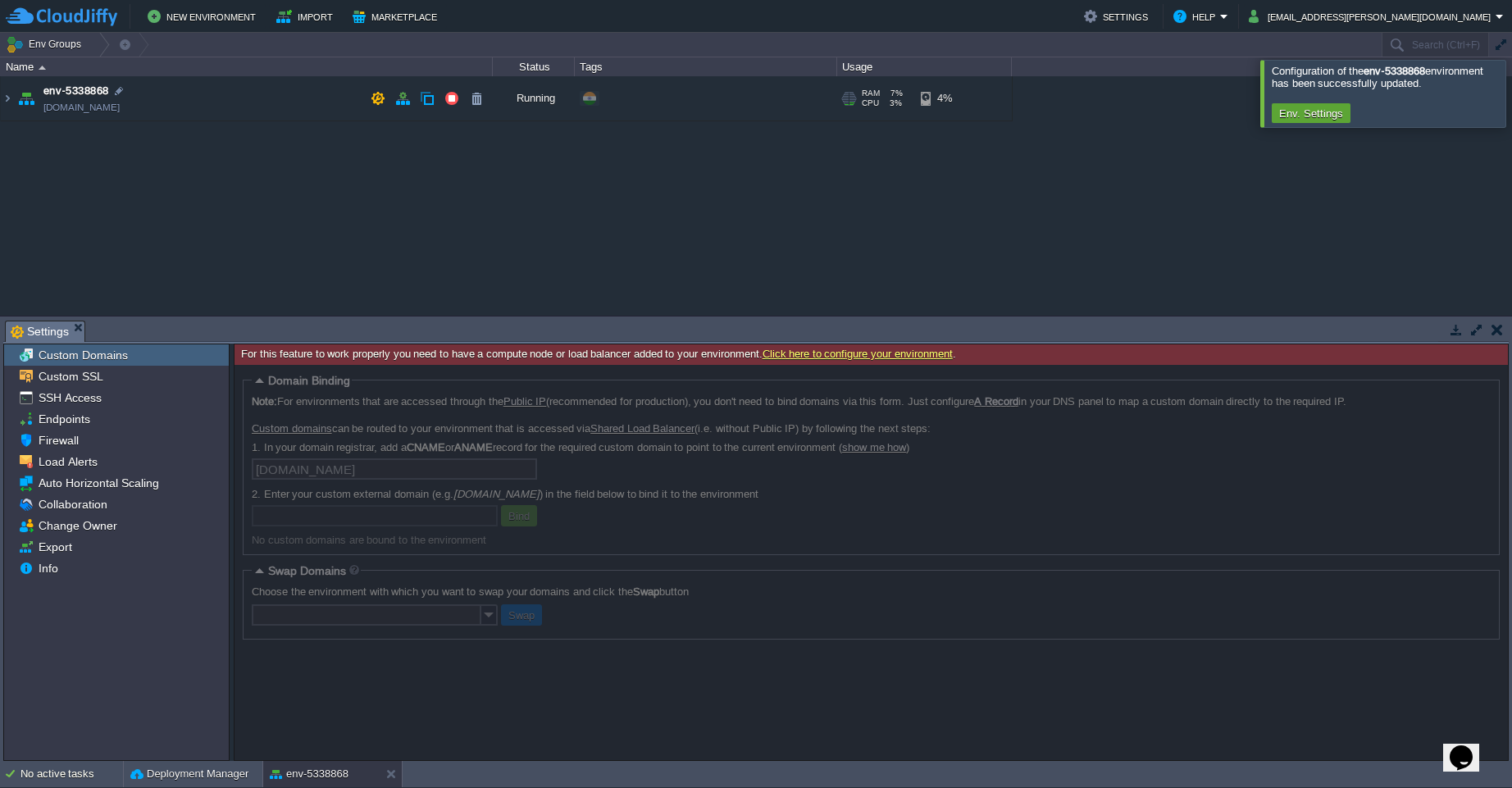
click at [1511, 93] on div at bounding box center [1531, 93] width 0 height 66
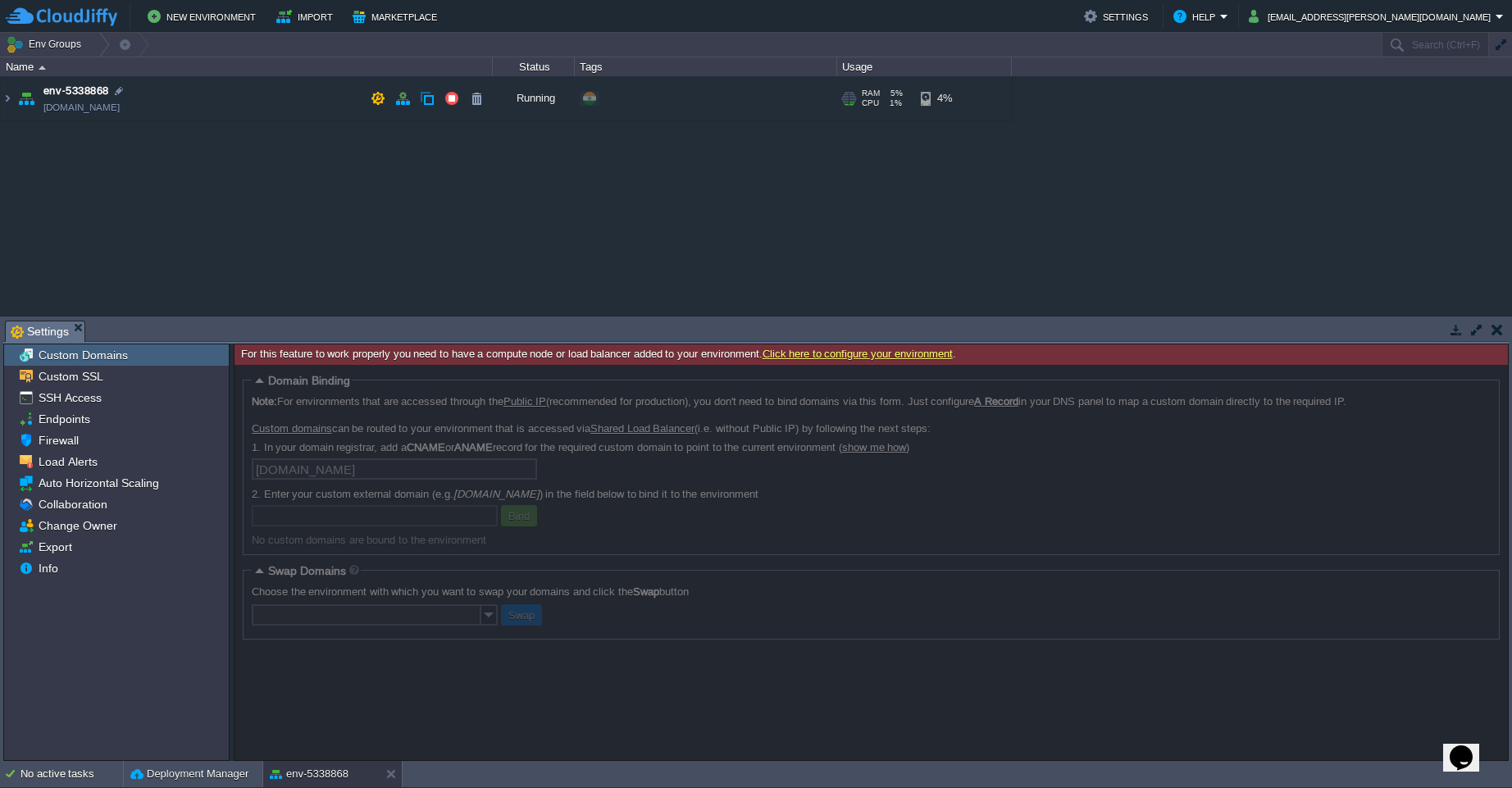
click at [1497, 334] on button "button" at bounding box center [1497, 330] width 11 height 15
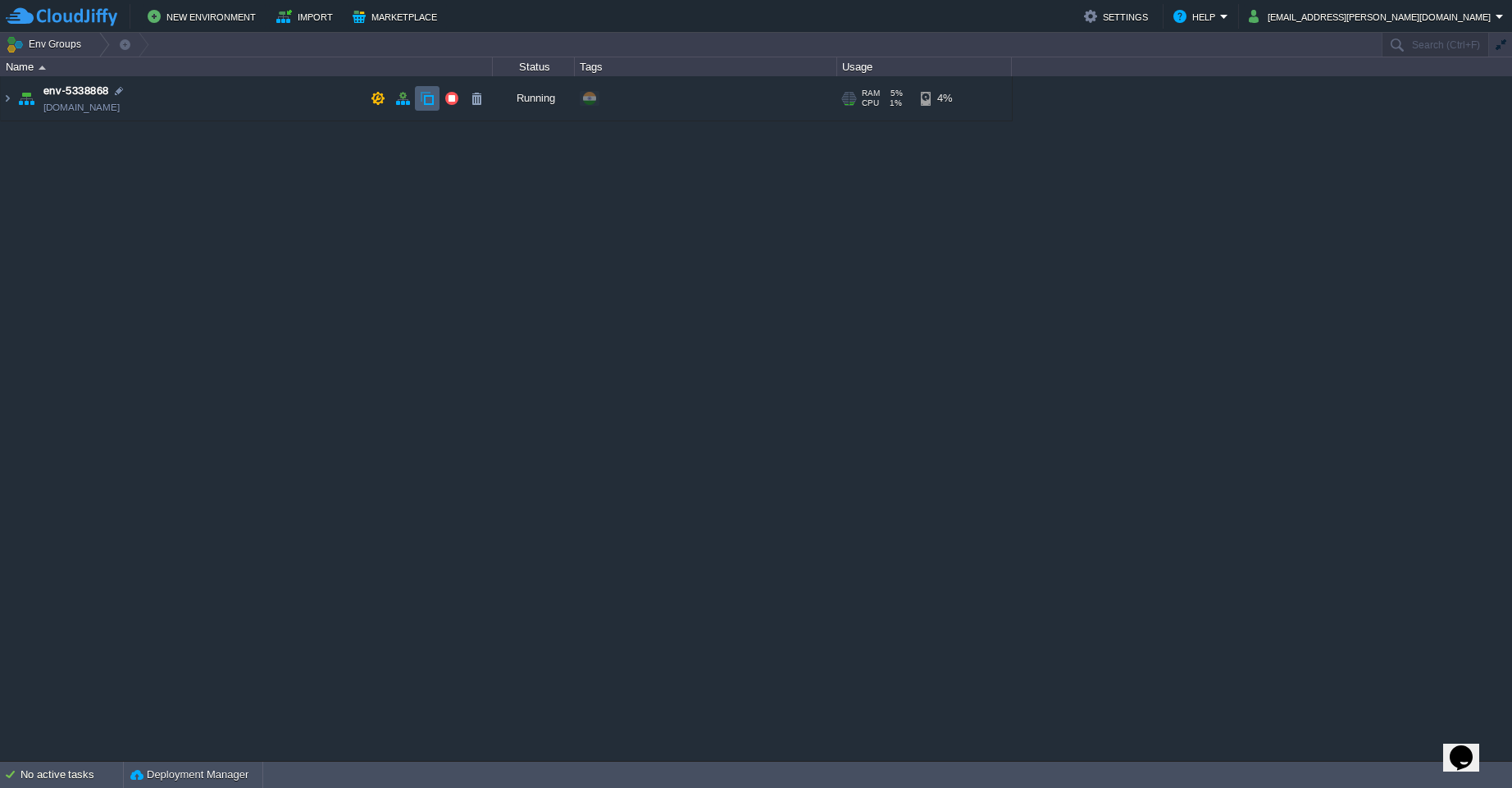
click at [424, 100] on button "button" at bounding box center [426, 98] width 15 height 15
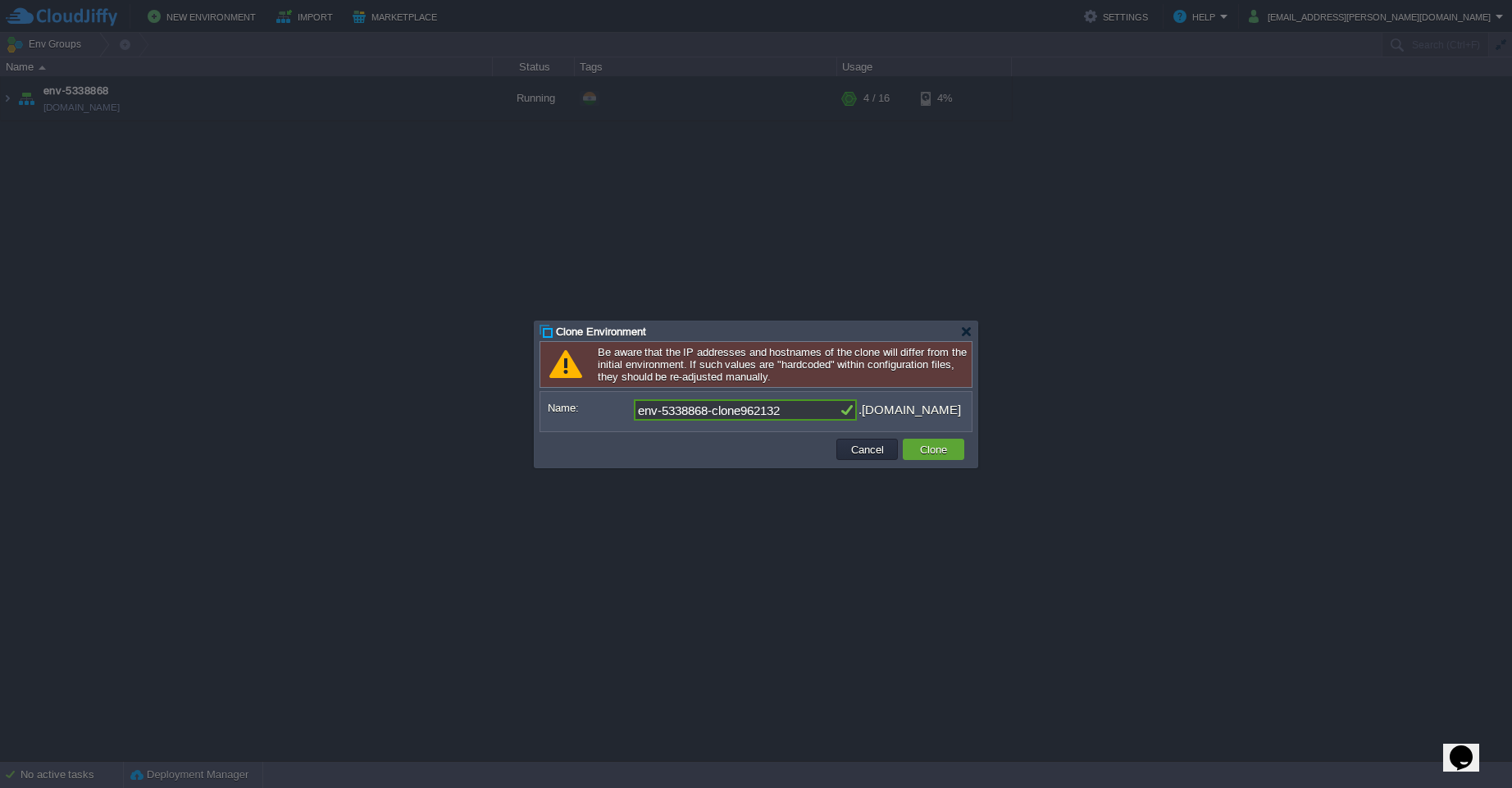
click at [345, 396] on div at bounding box center [756, 394] width 1512 height 788
click at [855, 449] on button "Cancel" at bounding box center [867, 450] width 42 height 15
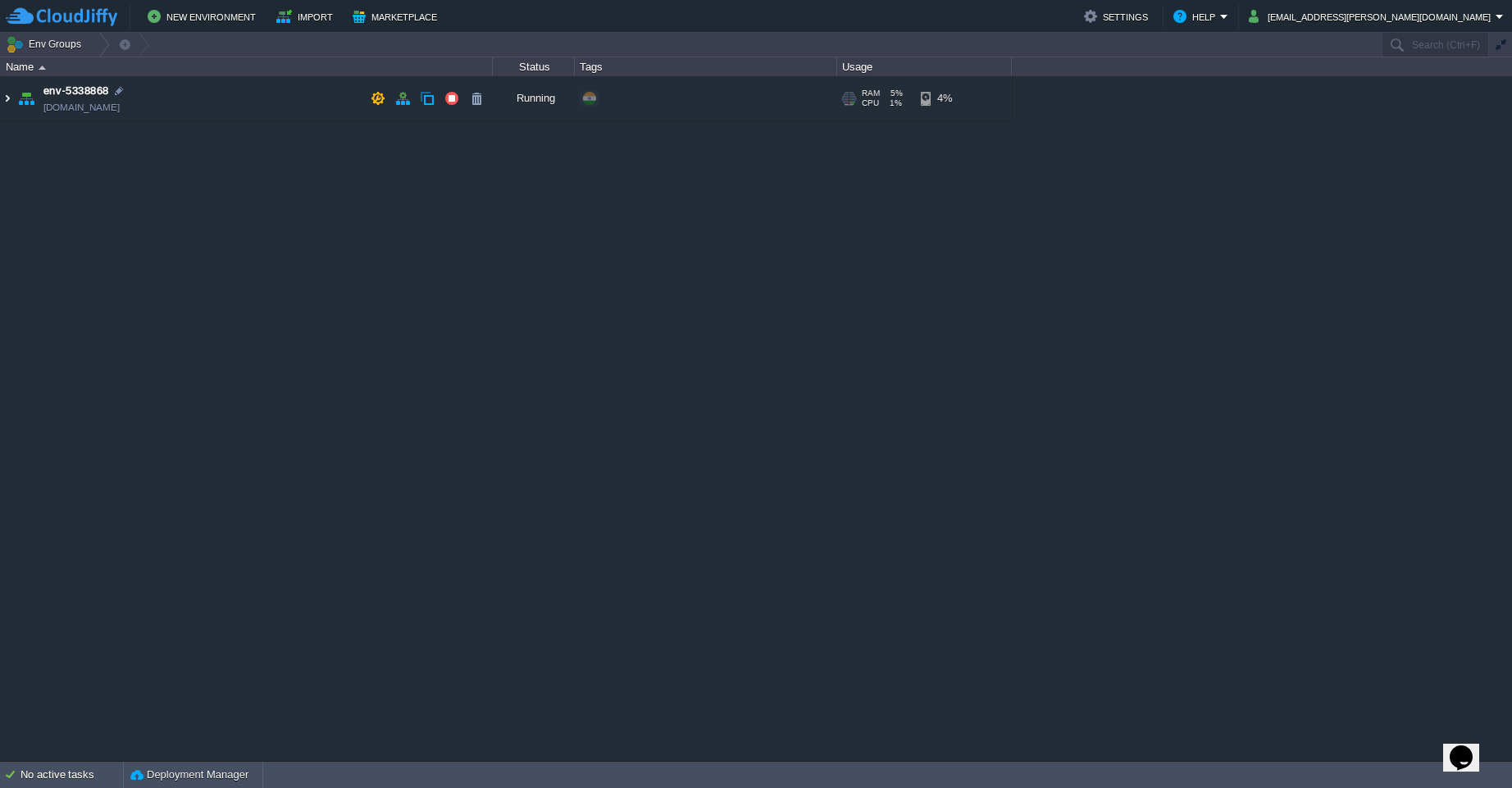
click at [9, 101] on img at bounding box center [7, 99] width 13 height 44
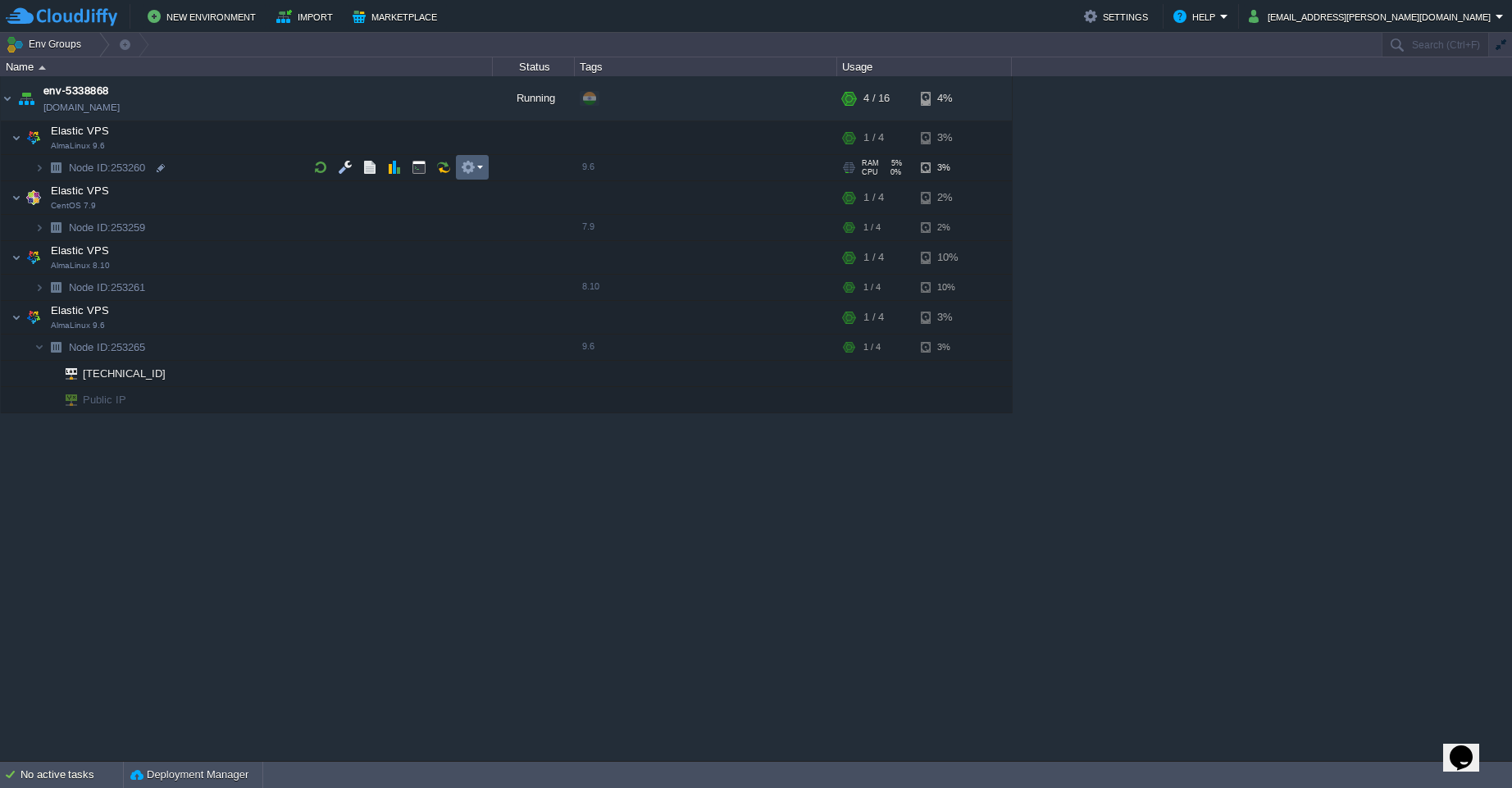
click at [477, 169] on em at bounding box center [471, 167] width 22 height 15
click at [412, 227] on div "env-5338868 [DOMAIN_NAME] Running + Add to Env Group RAM 4% CPU 1% 4 / 16 4% El…" at bounding box center [756, 419] width 1512 height 685
click at [16, 323] on img at bounding box center [16, 316] width 10 height 33
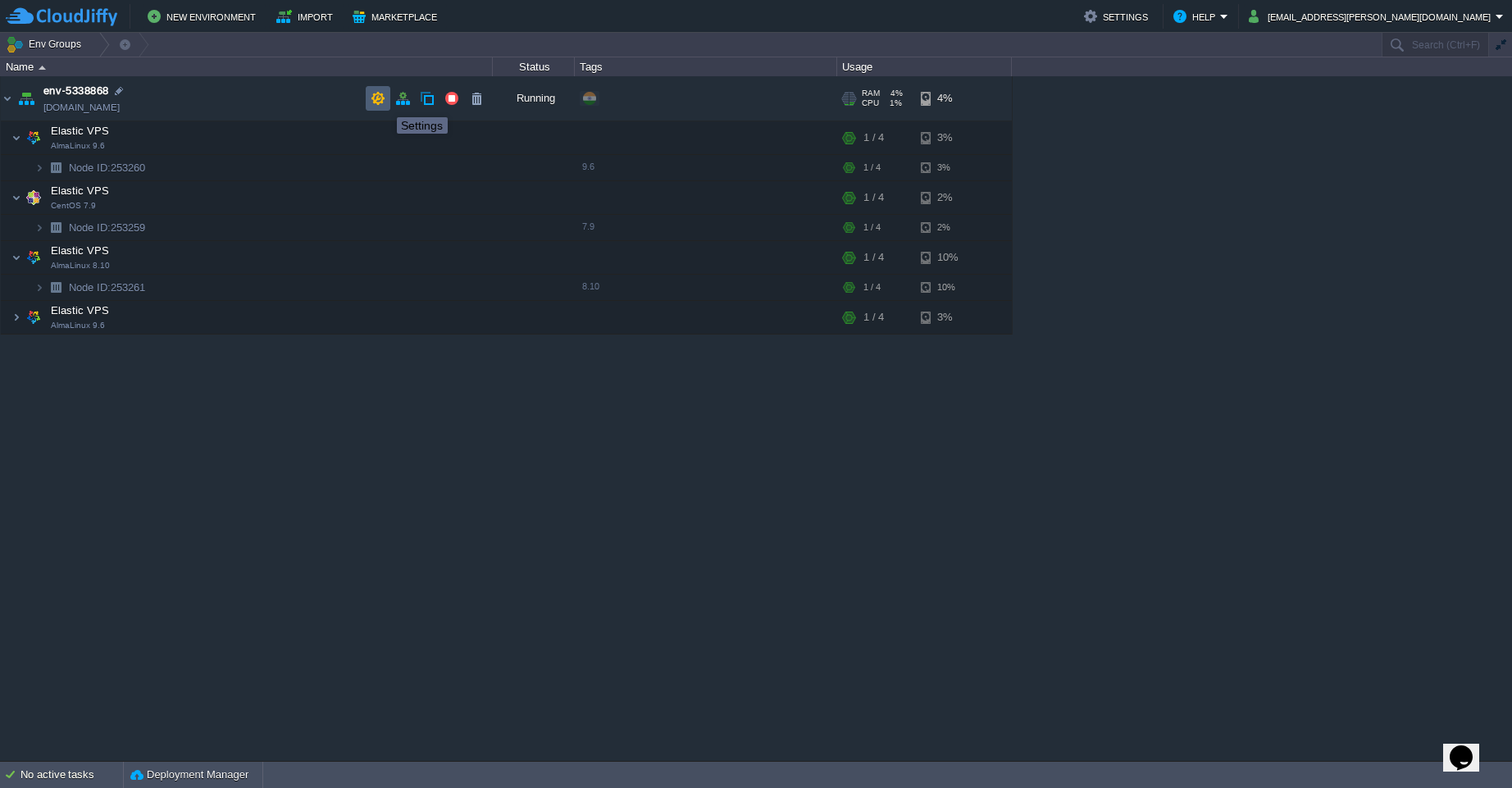
click at [376, 101] on button "button" at bounding box center [378, 98] width 15 height 15
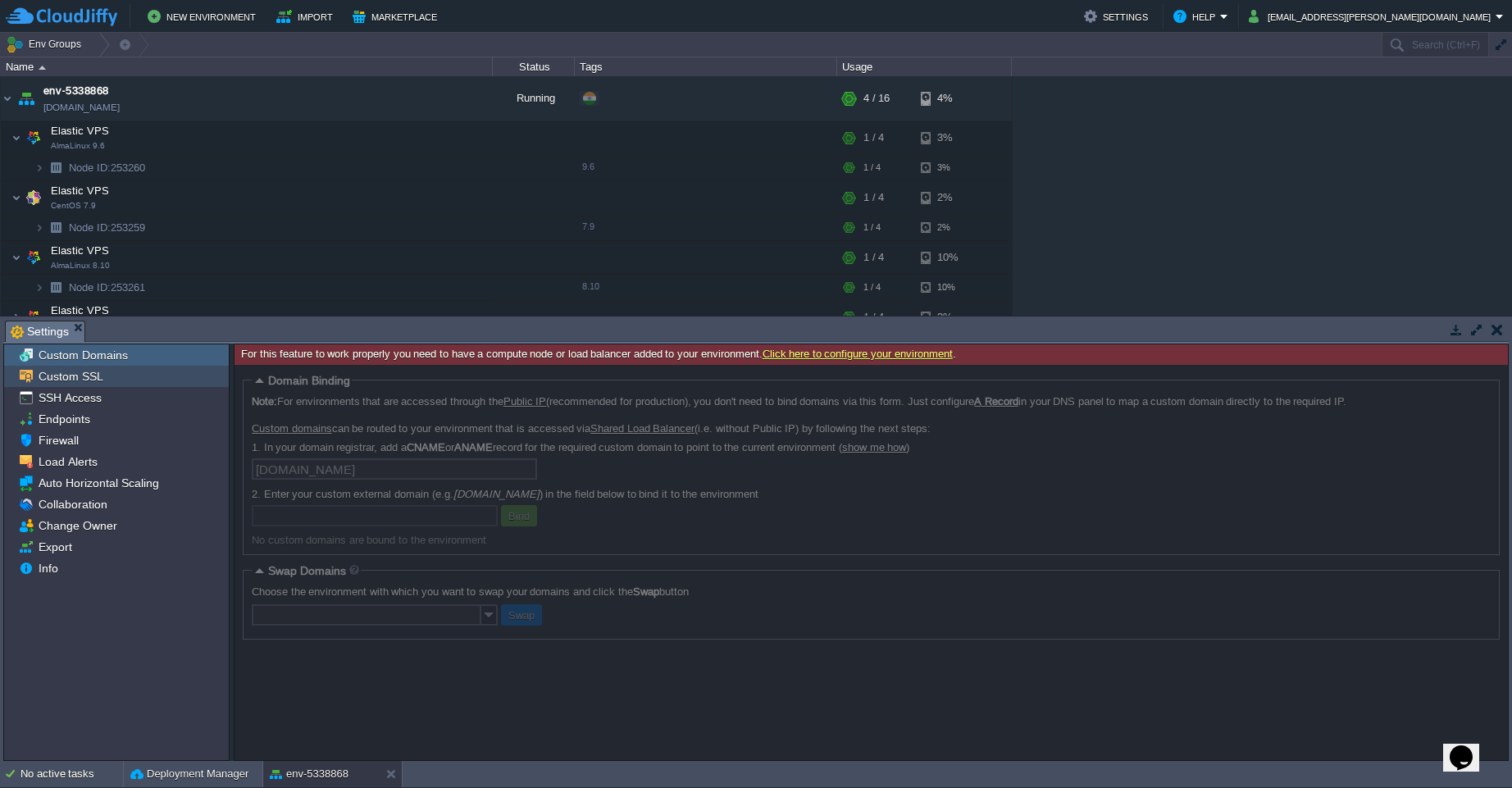
click at [72, 379] on span "Custom SSL" at bounding box center [70, 376] width 70 height 15
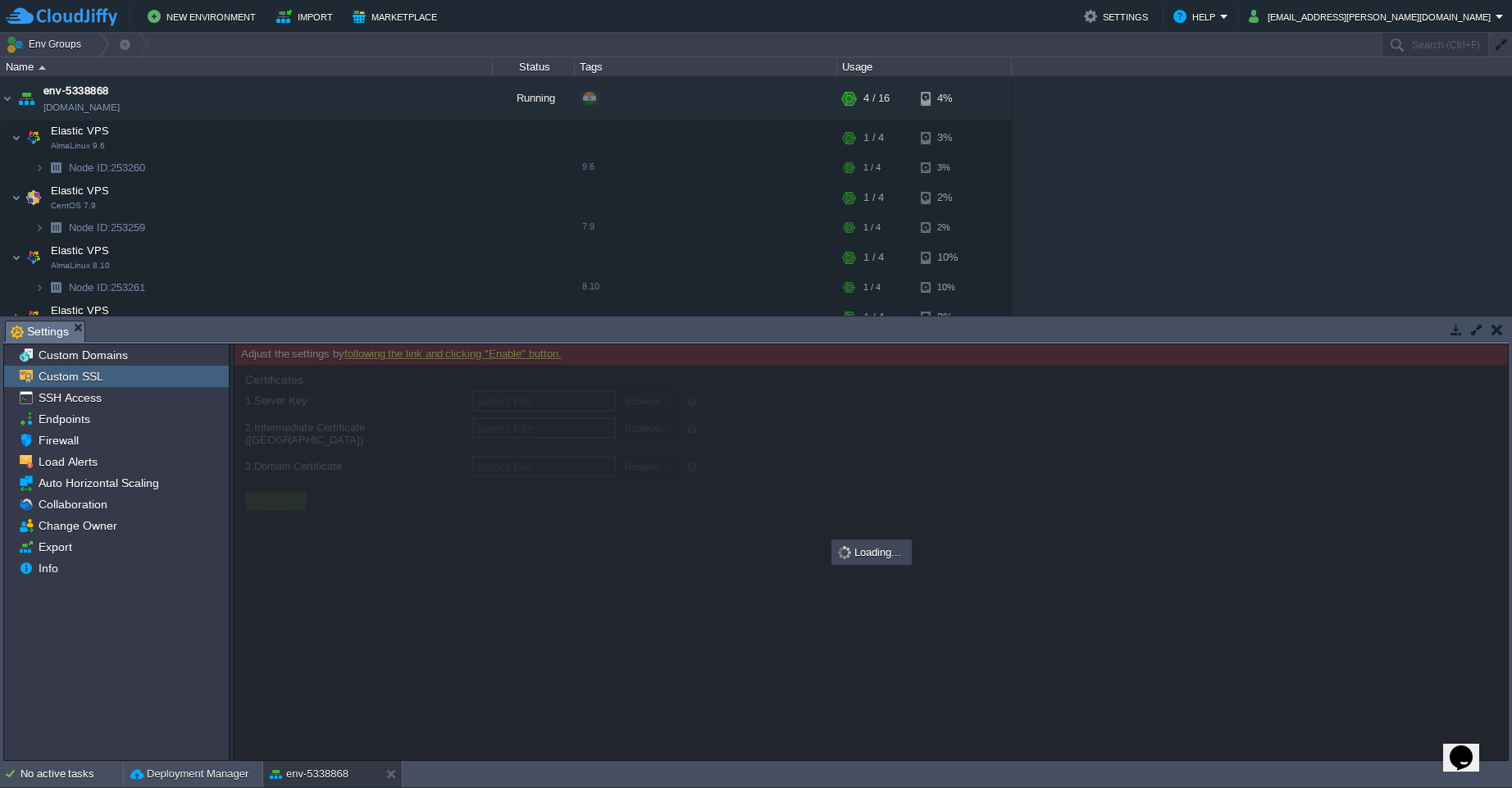
type input "Select File"
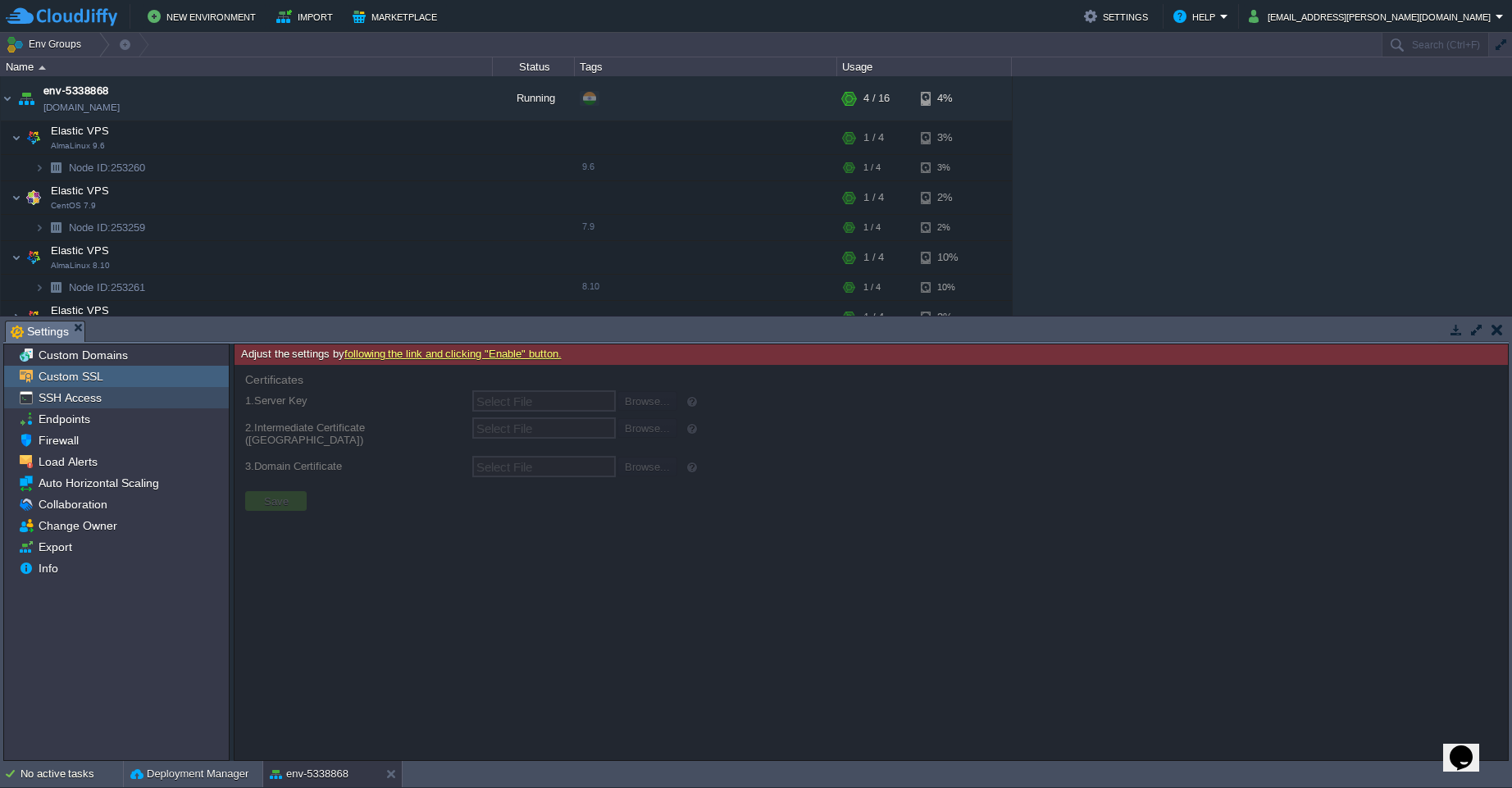
click at [86, 400] on span "SSH Access" at bounding box center [70, 398] width 69 height 15
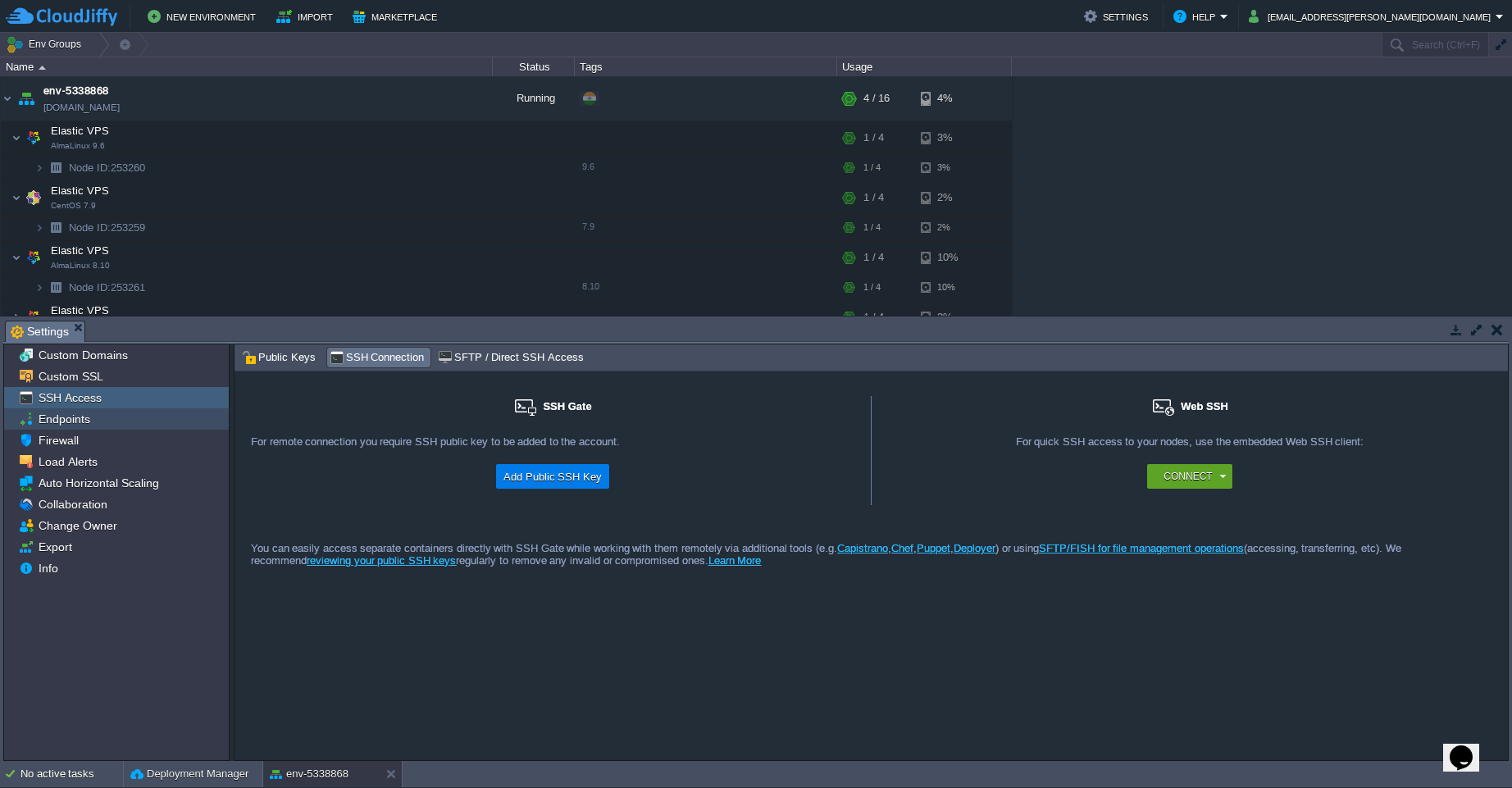
click at [70, 420] on span "Endpoints" at bounding box center [63, 419] width 57 height 15
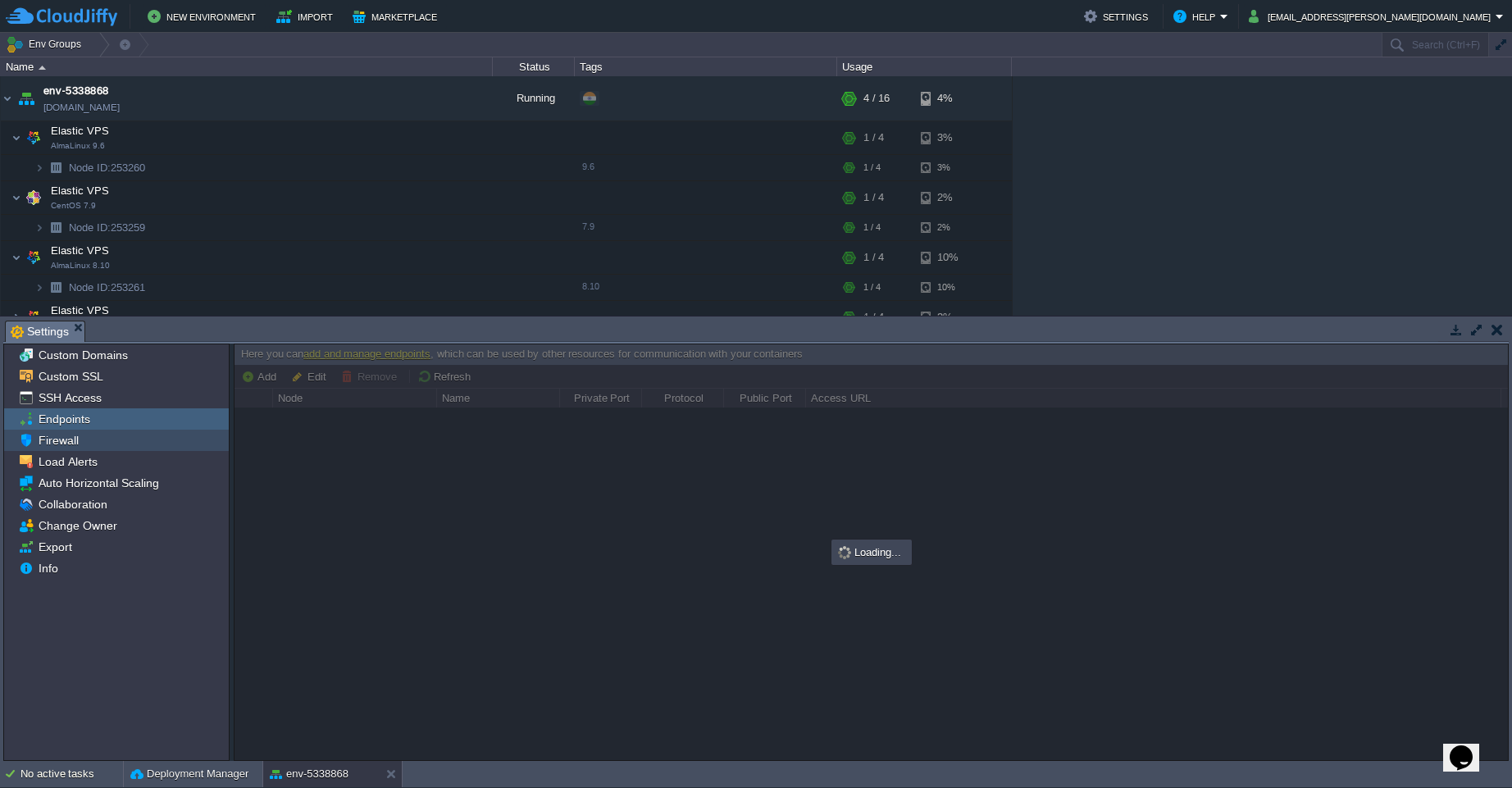
click at [72, 438] on span "Firewall" at bounding box center [58, 440] width 46 height 15
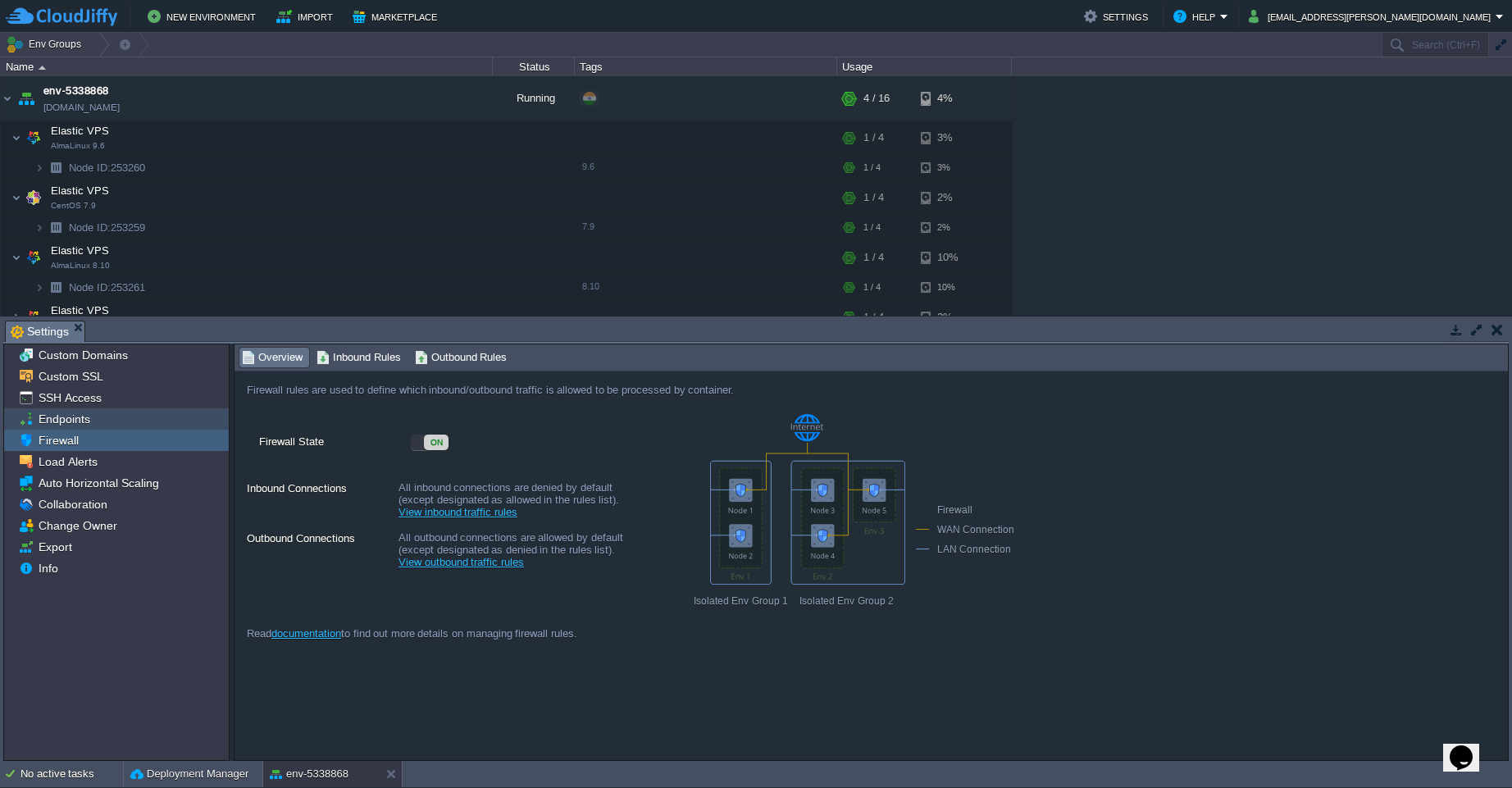
click at [79, 420] on span "Endpoints" at bounding box center [63, 419] width 57 height 15
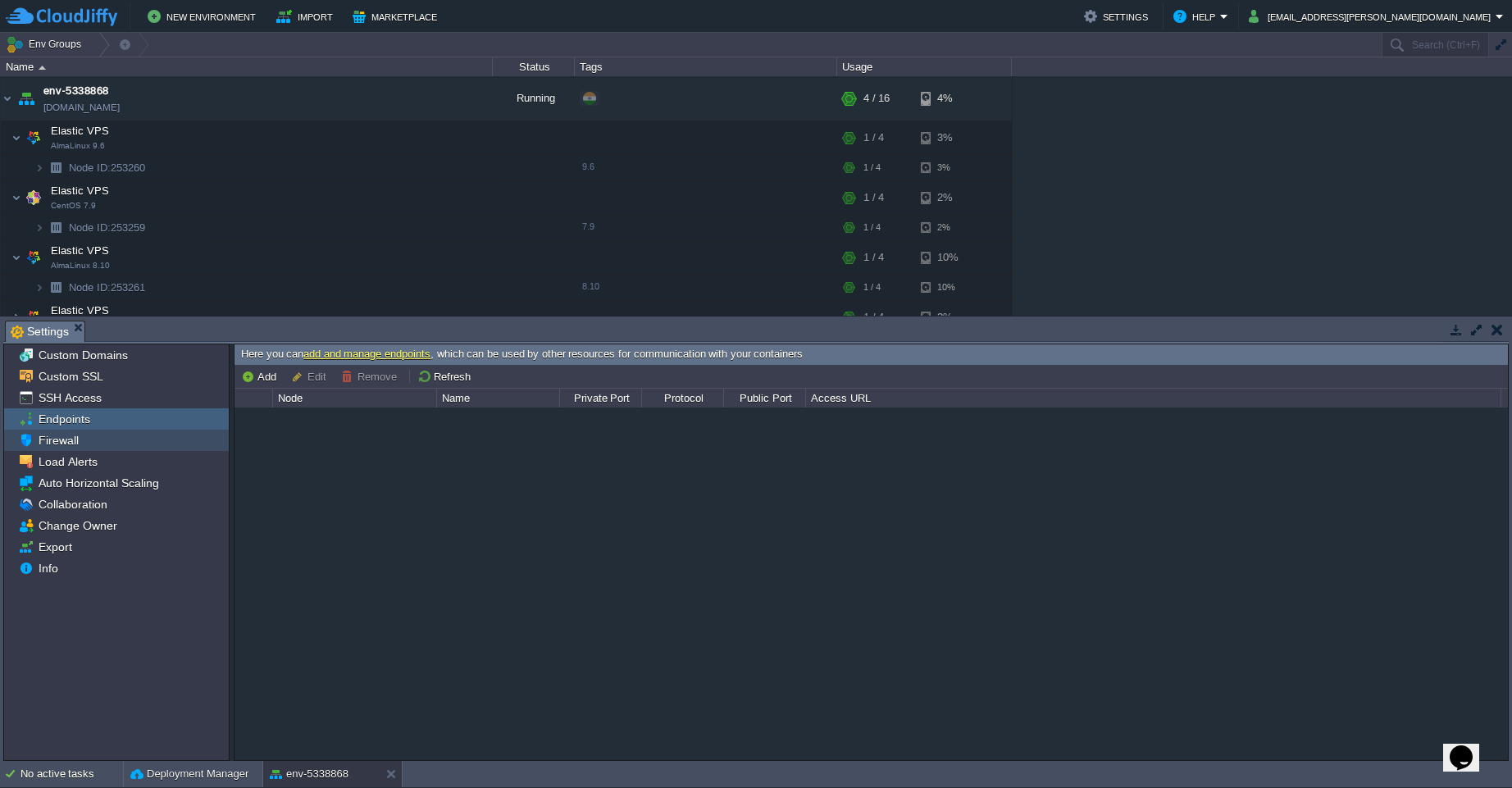
click at [69, 440] on span "Firewall" at bounding box center [58, 440] width 46 height 15
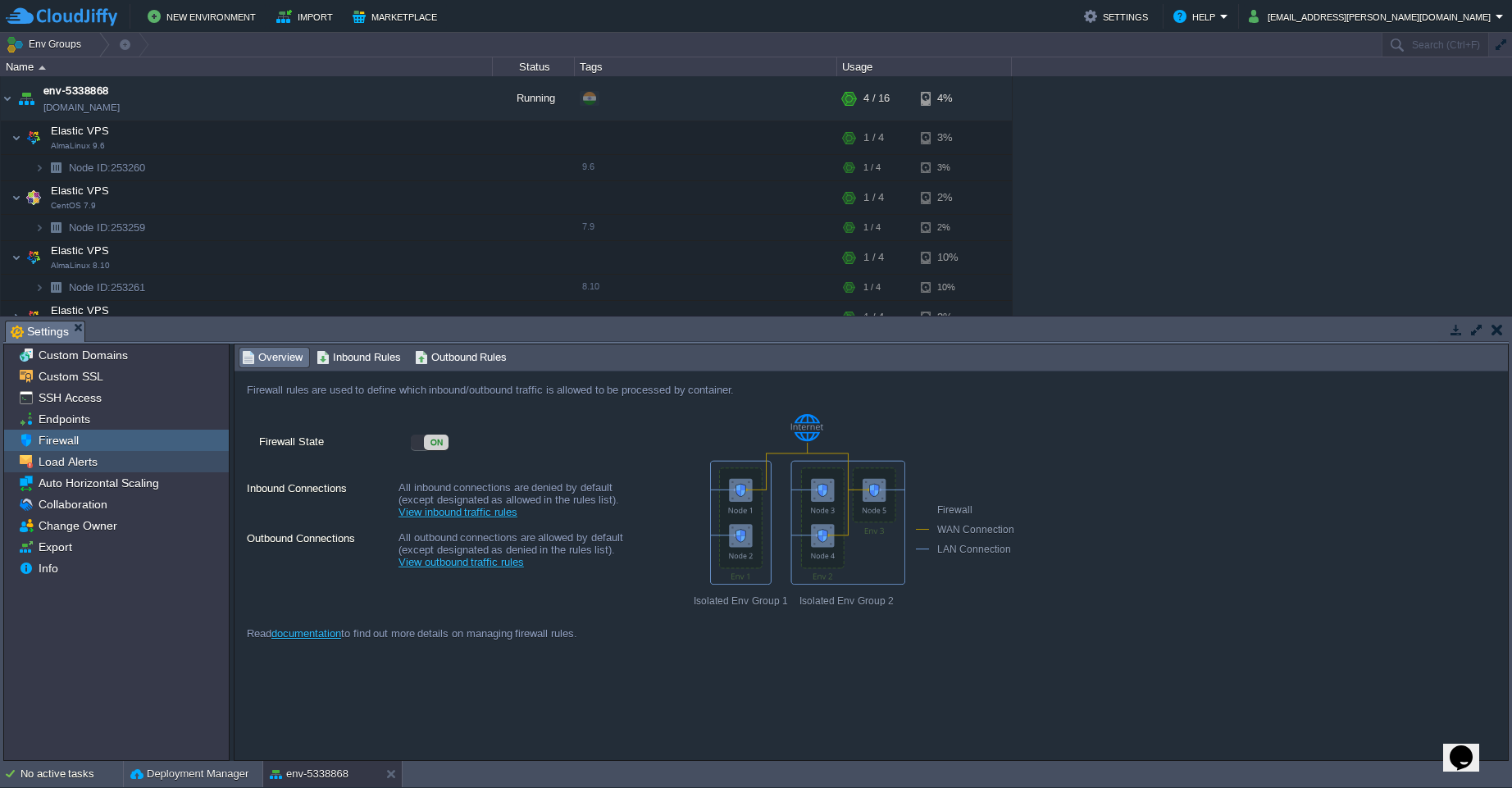
click at [74, 460] on span "Load Alerts" at bounding box center [68, 462] width 65 height 15
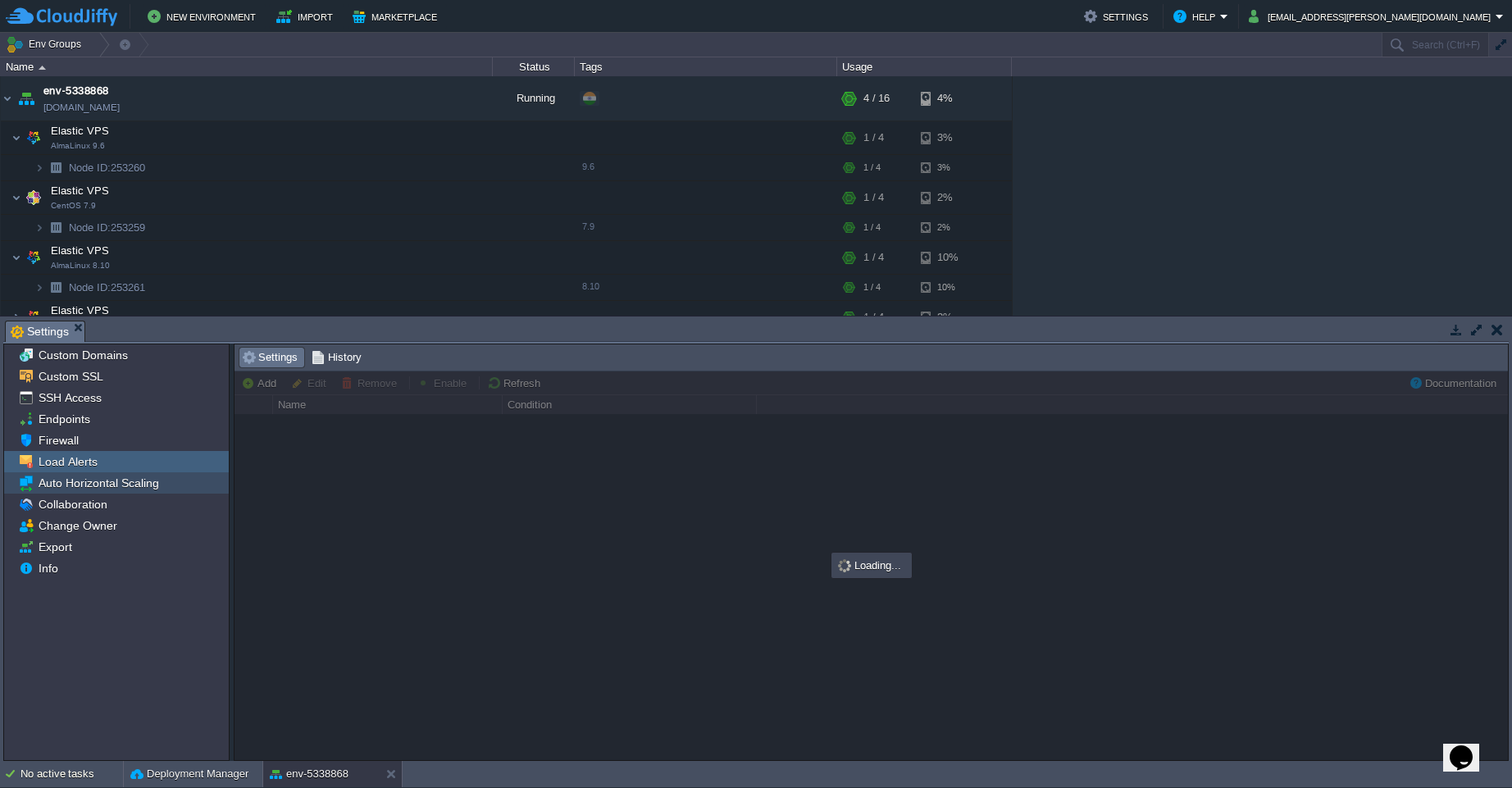
click at [90, 485] on span "Auto Horizontal Scaling" at bounding box center [98, 483] width 126 height 15
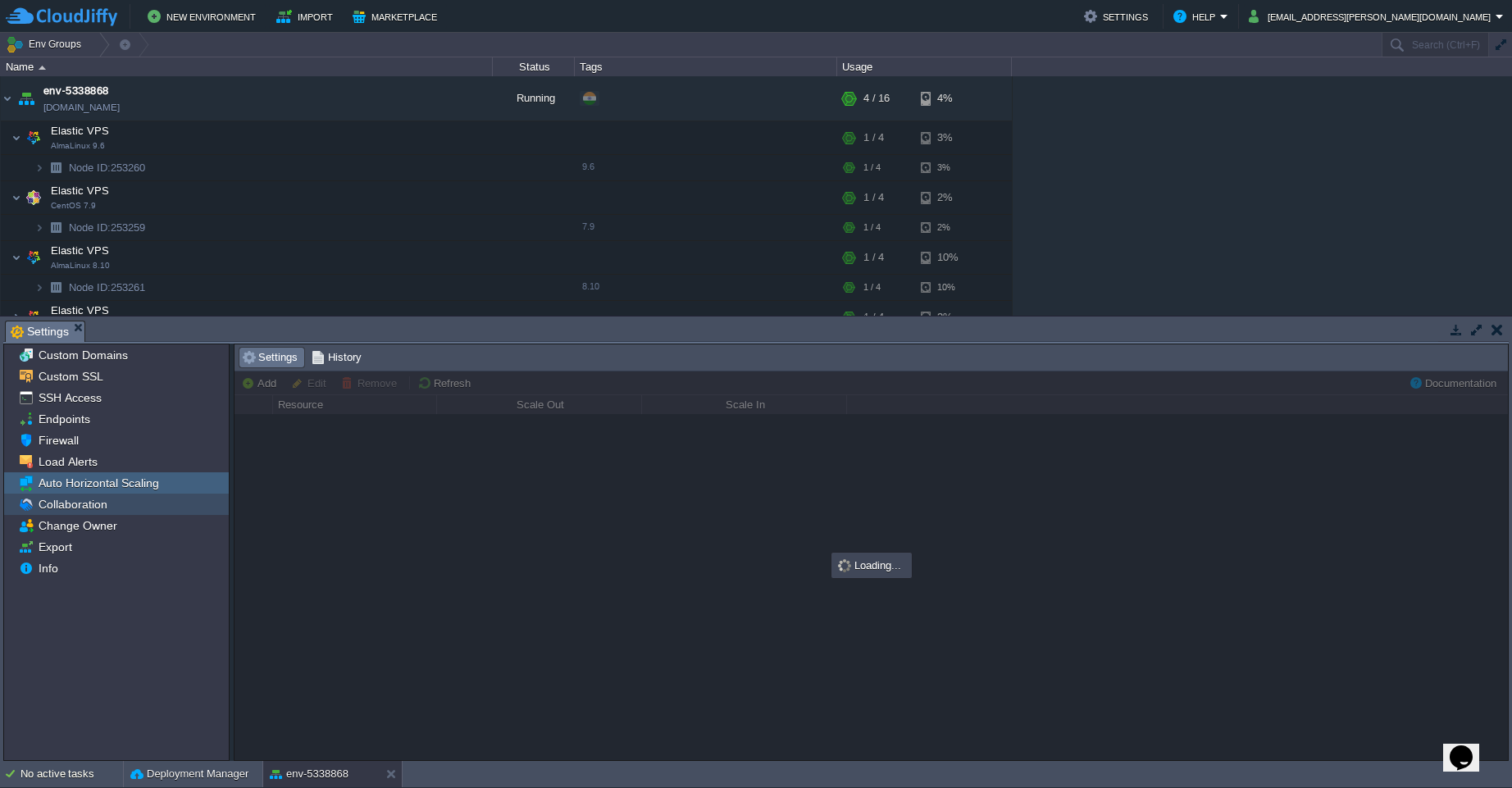
click at [99, 508] on span "Collaboration" at bounding box center [72, 504] width 75 height 15
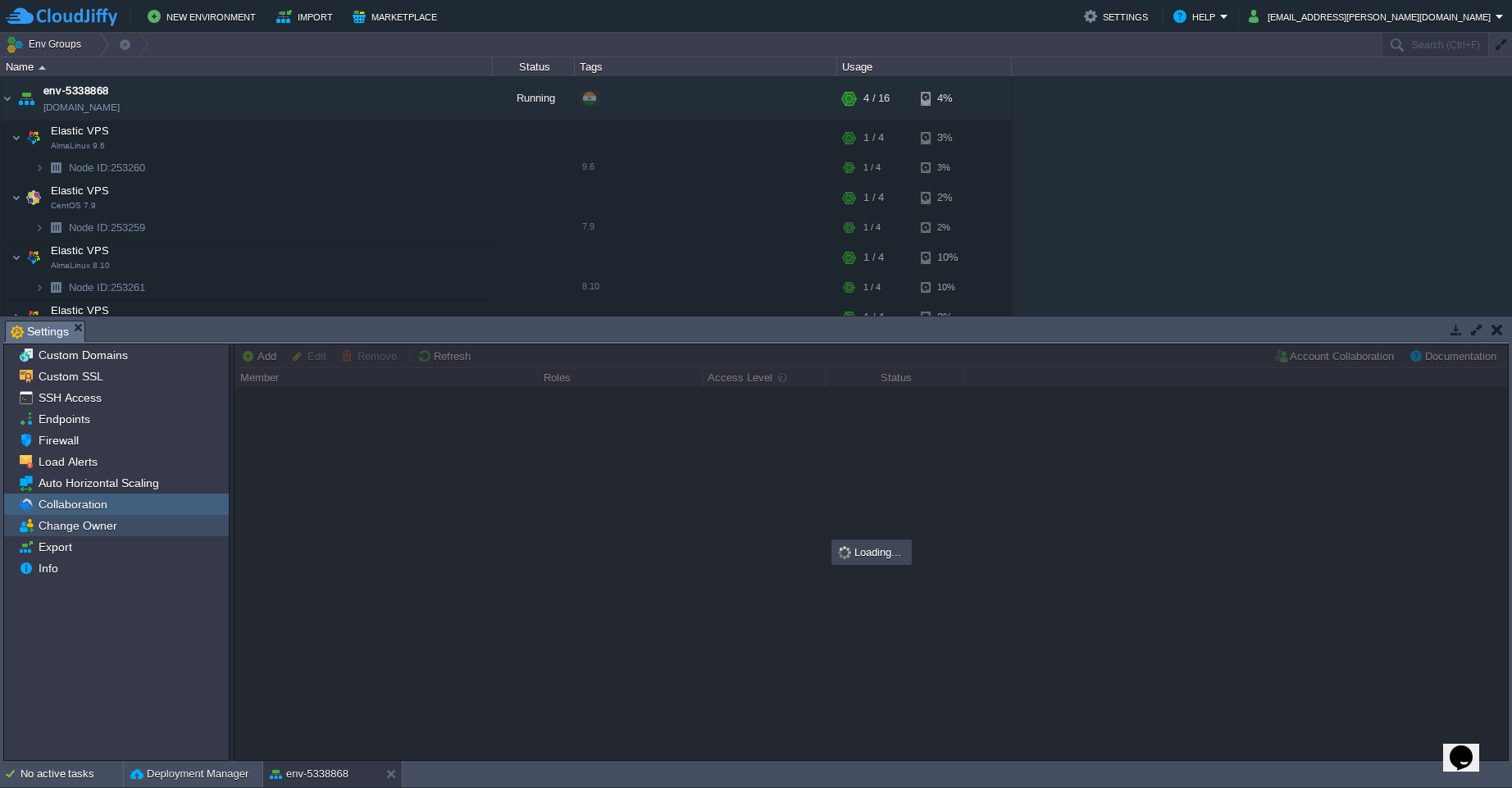
click at [104, 526] on span "Change Owner" at bounding box center [78, 525] width 85 height 15
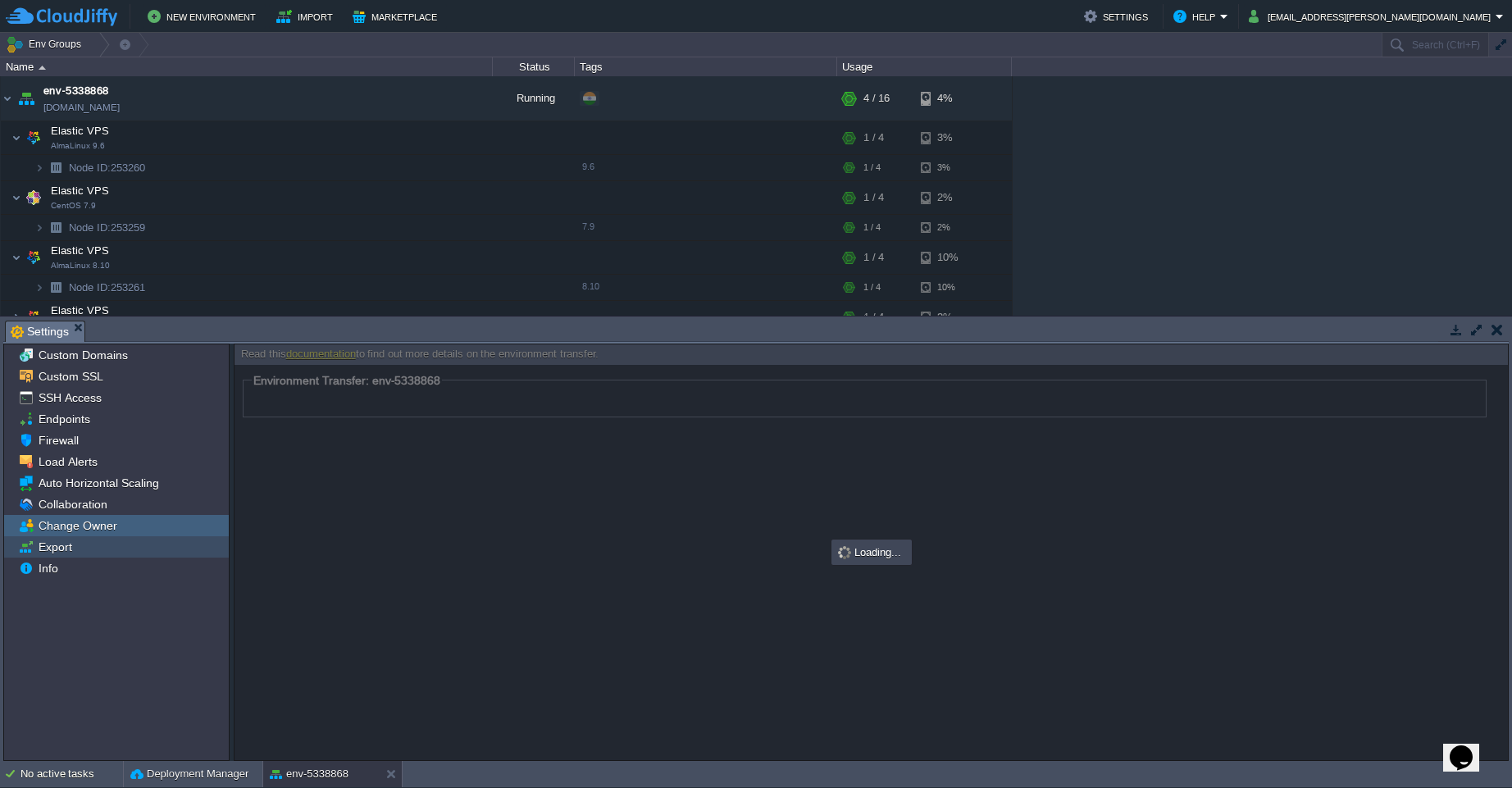
click at [75, 554] on div "Export" at bounding box center [116, 547] width 225 height 21
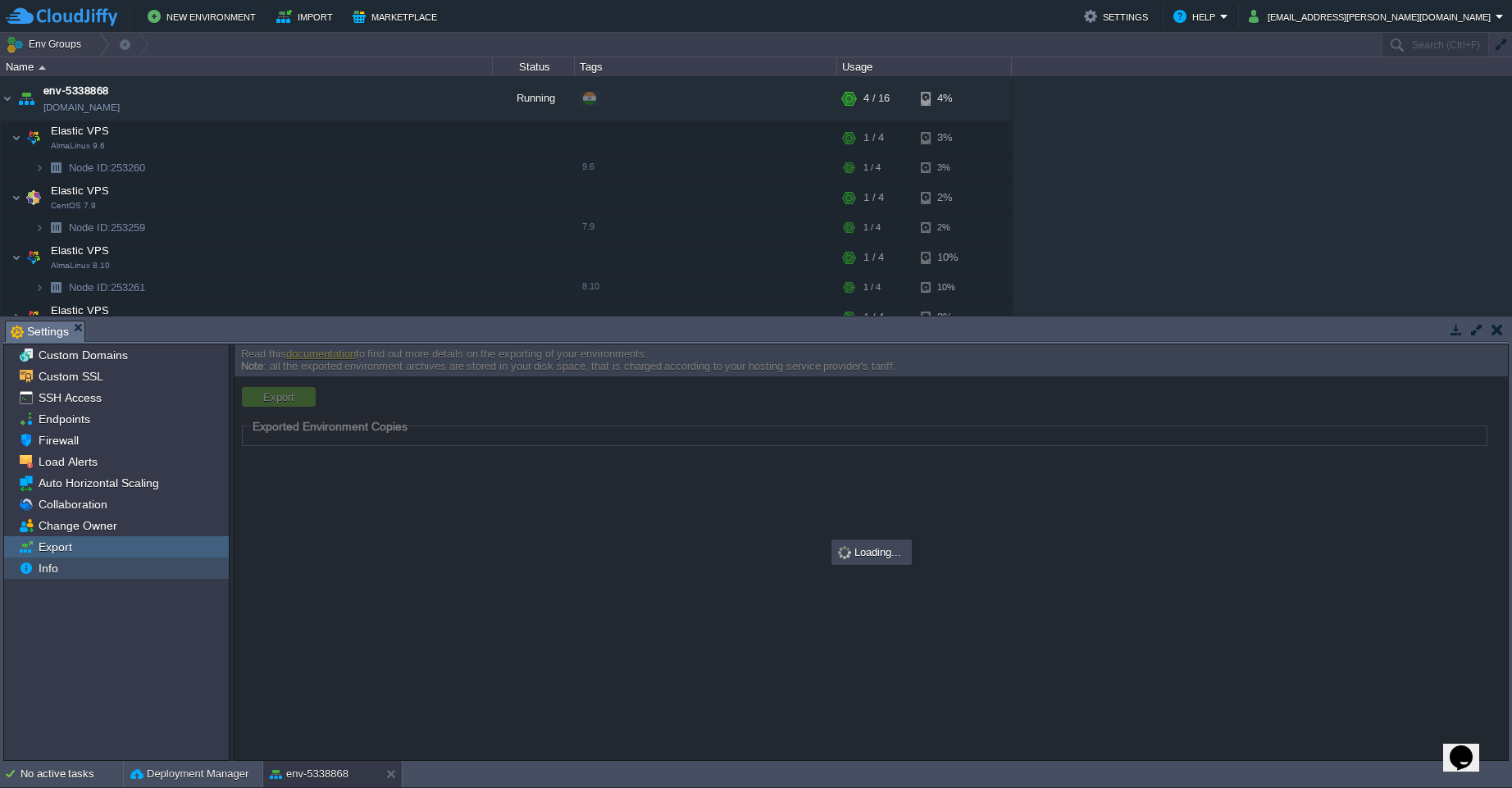
click at [49, 569] on span "Info" at bounding box center [48, 568] width 26 height 15
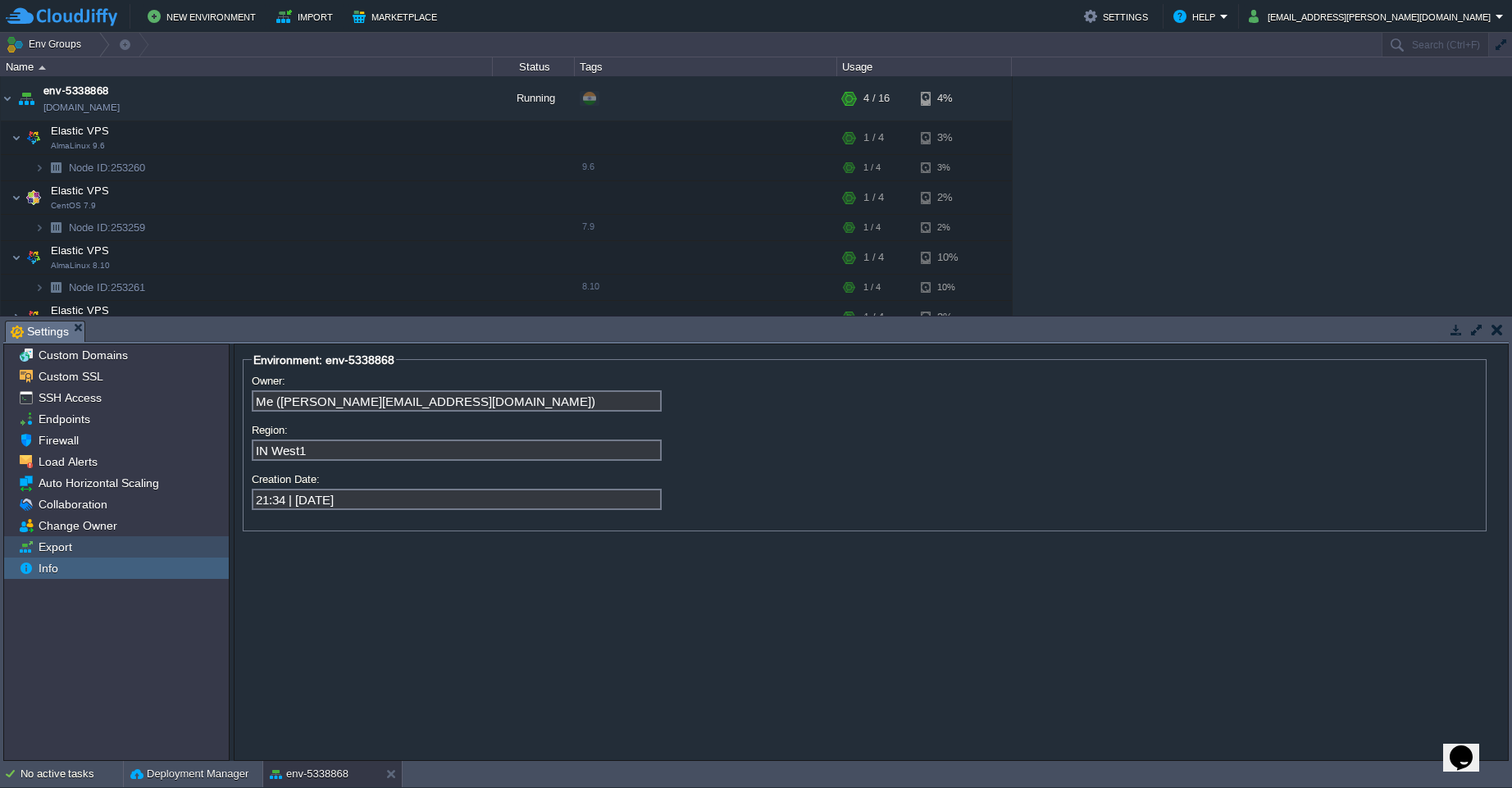
click at [78, 547] on div "Export" at bounding box center [116, 547] width 225 height 21
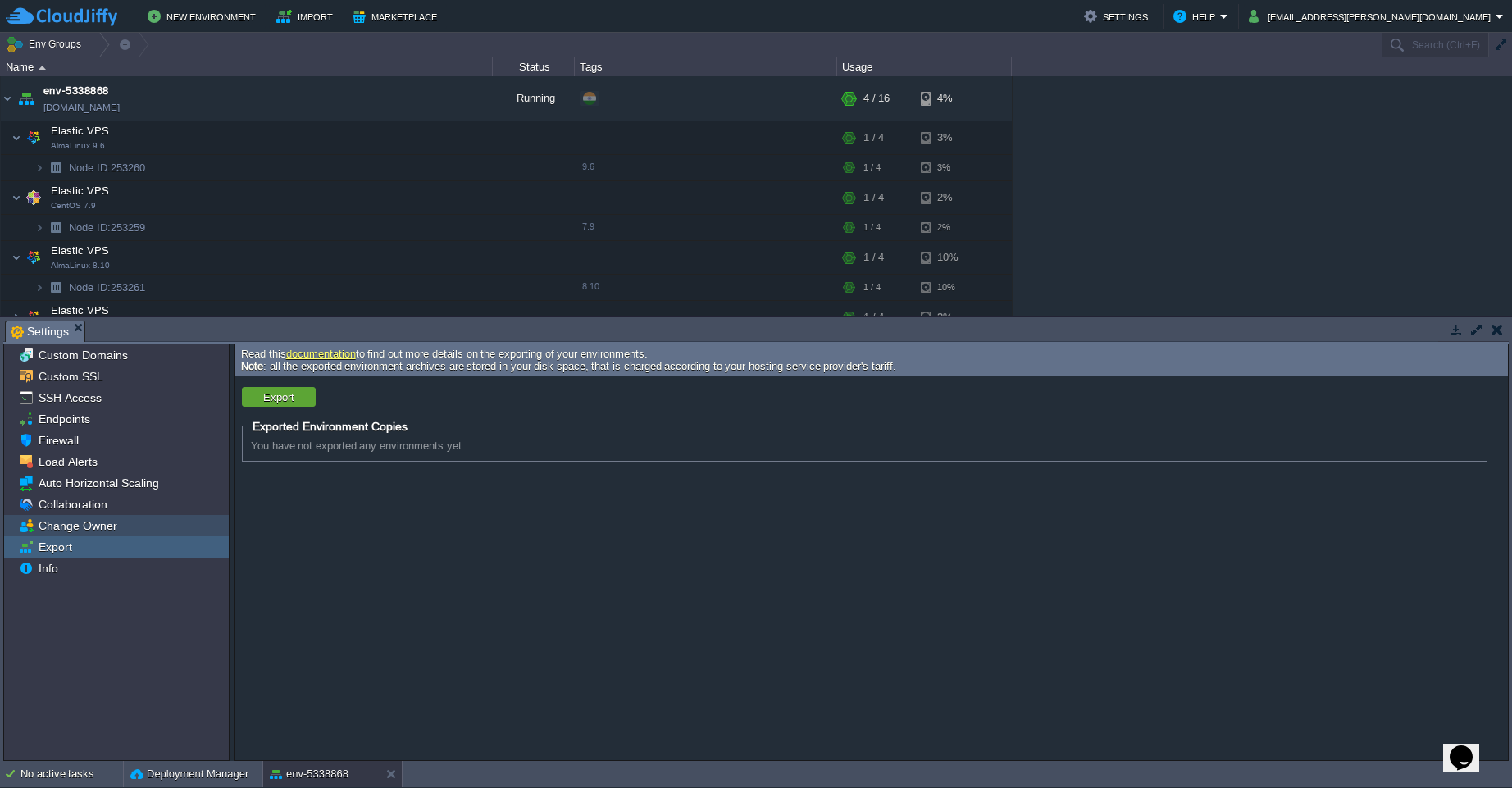
click at [95, 528] on span "Change Owner" at bounding box center [78, 525] width 85 height 15
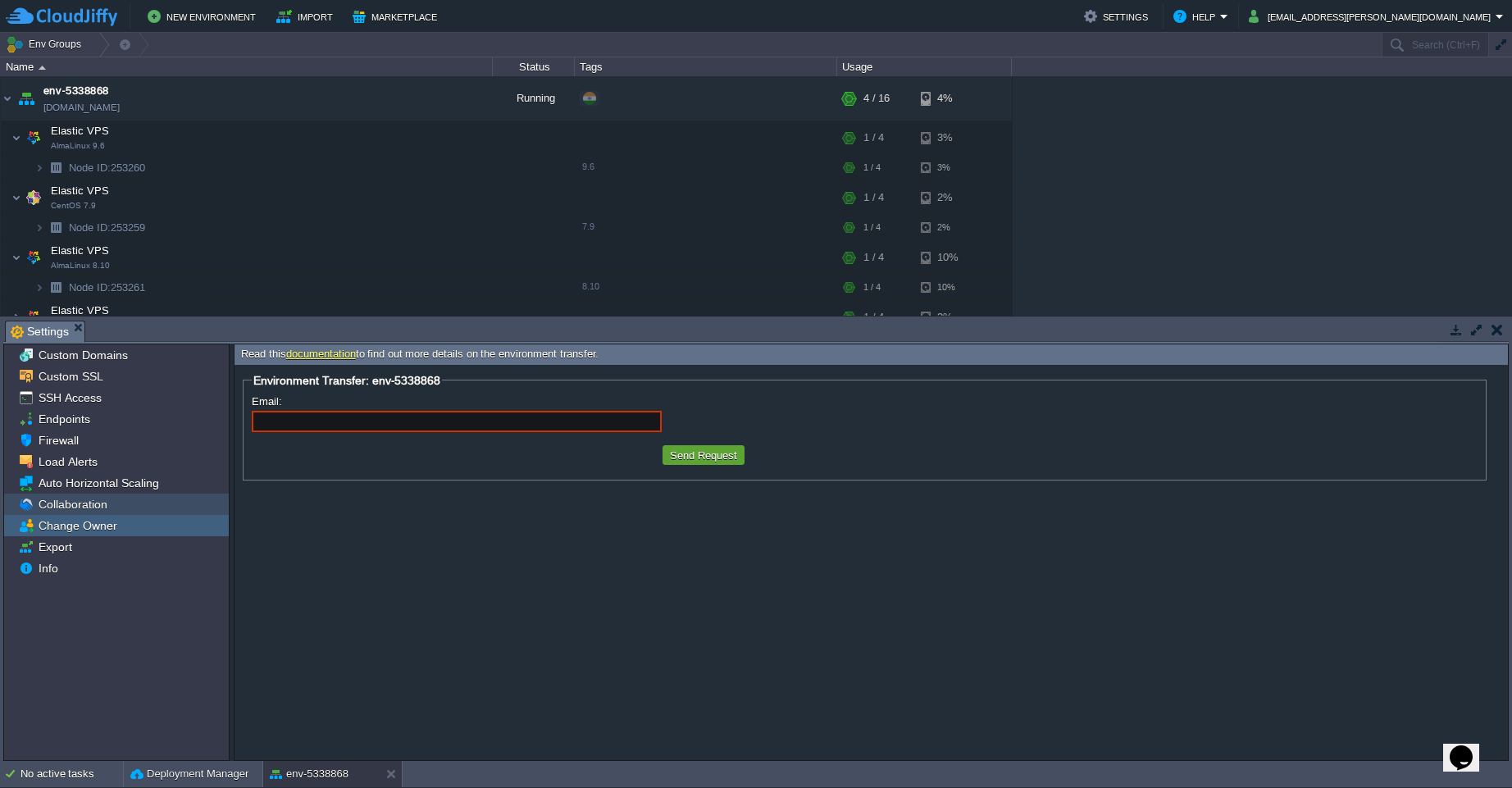
click at [88, 507] on span "Collaboration" at bounding box center [72, 504] width 75 height 15
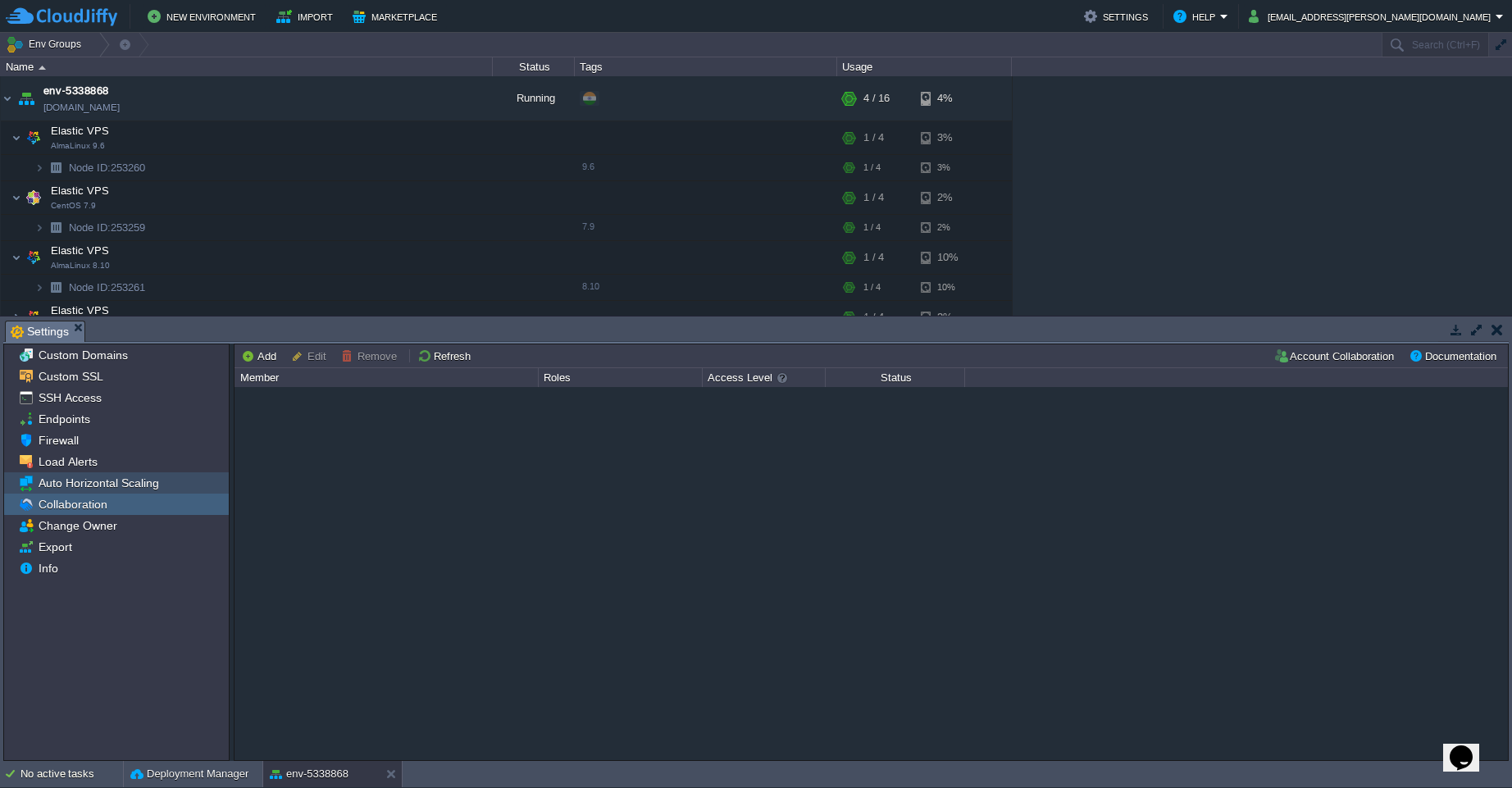
click at [102, 483] on span "Auto Horizontal Scaling" at bounding box center [98, 483] width 126 height 15
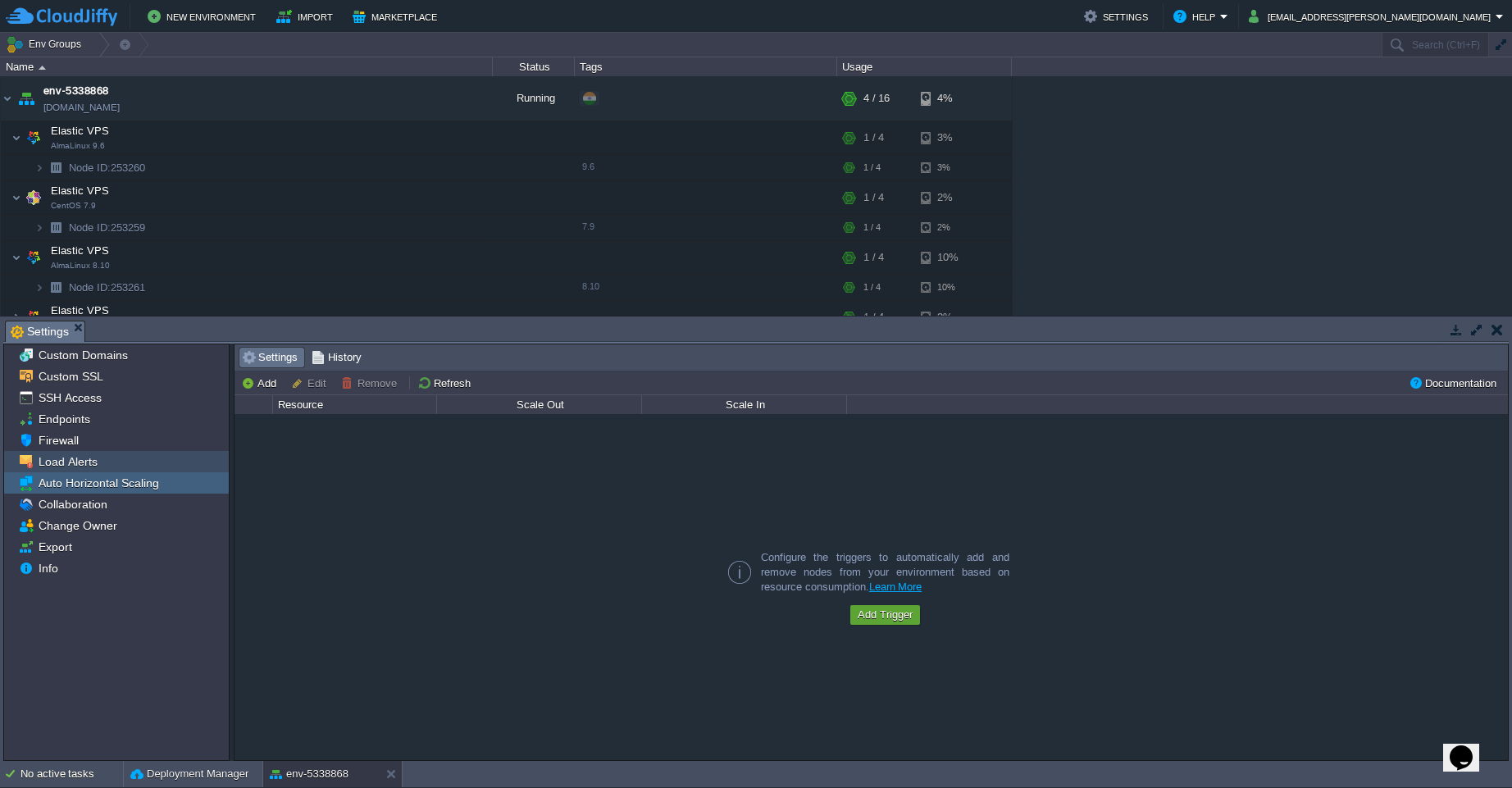
click at [78, 465] on span "Load Alerts" at bounding box center [68, 462] width 65 height 15
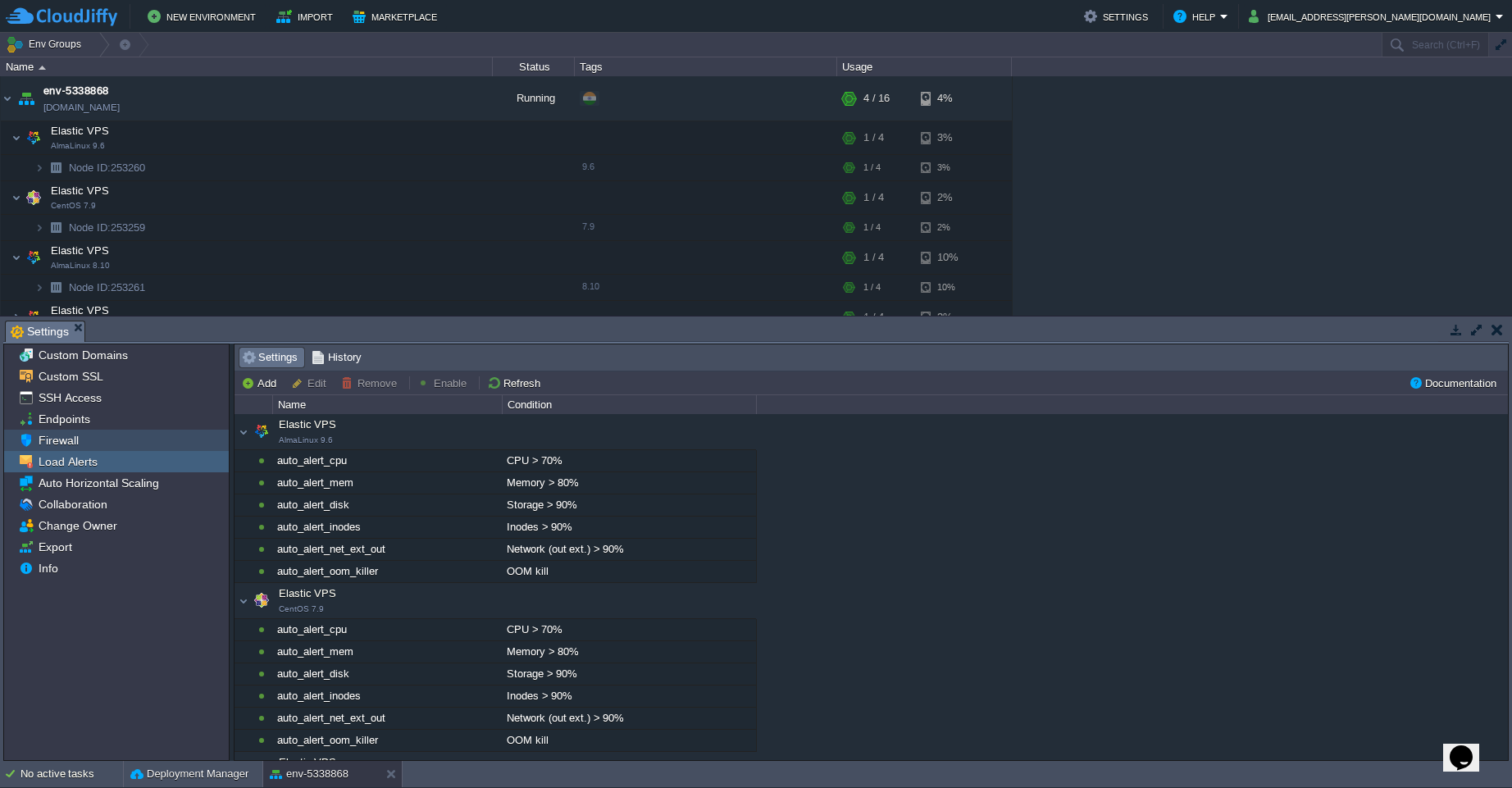
click at [70, 438] on span "Firewall" at bounding box center [58, 440] width 46 height 15
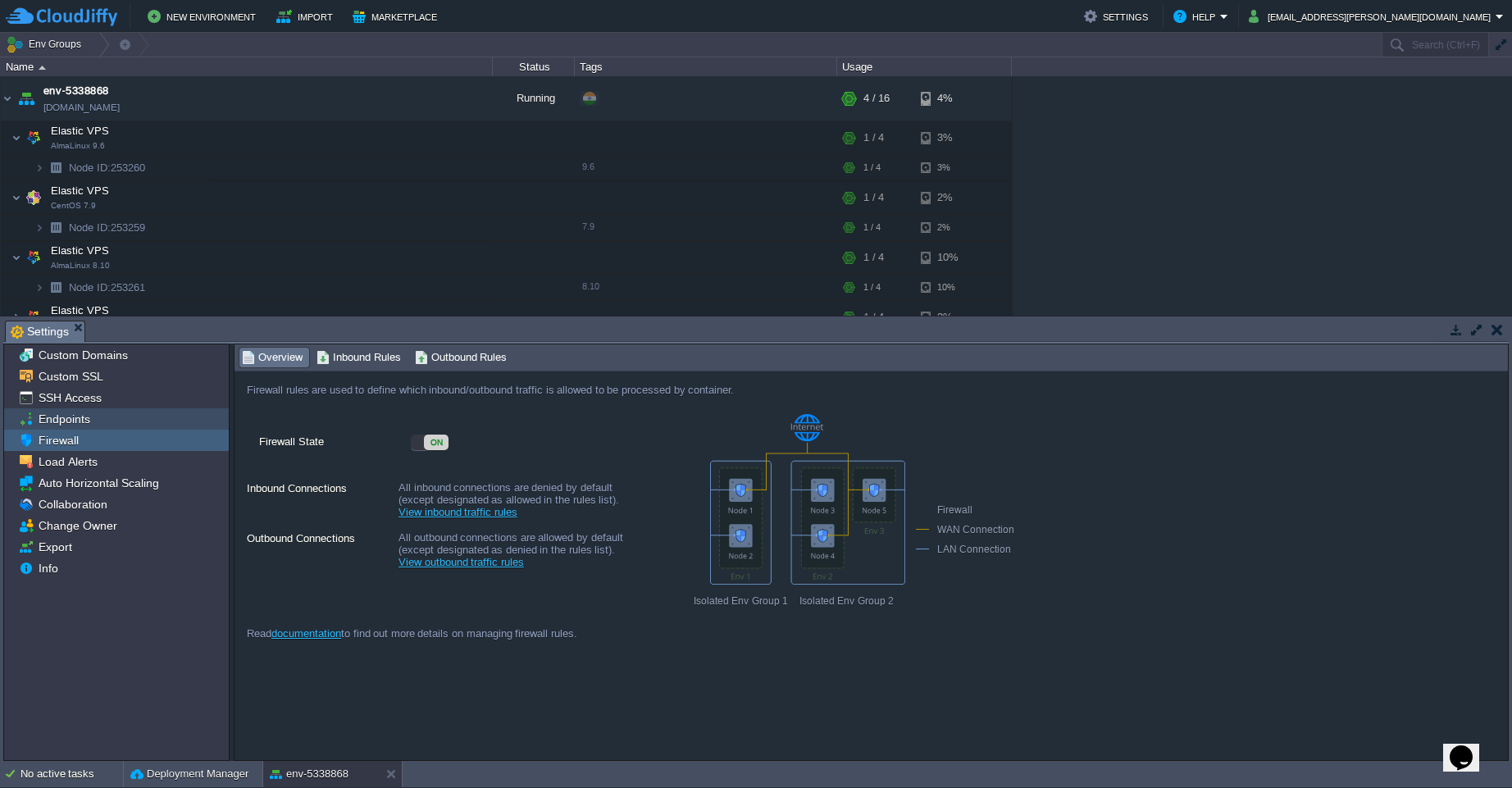
click at [75, 419] on span "Endpoints" at bounding box center [63, 419] width 57 height 15
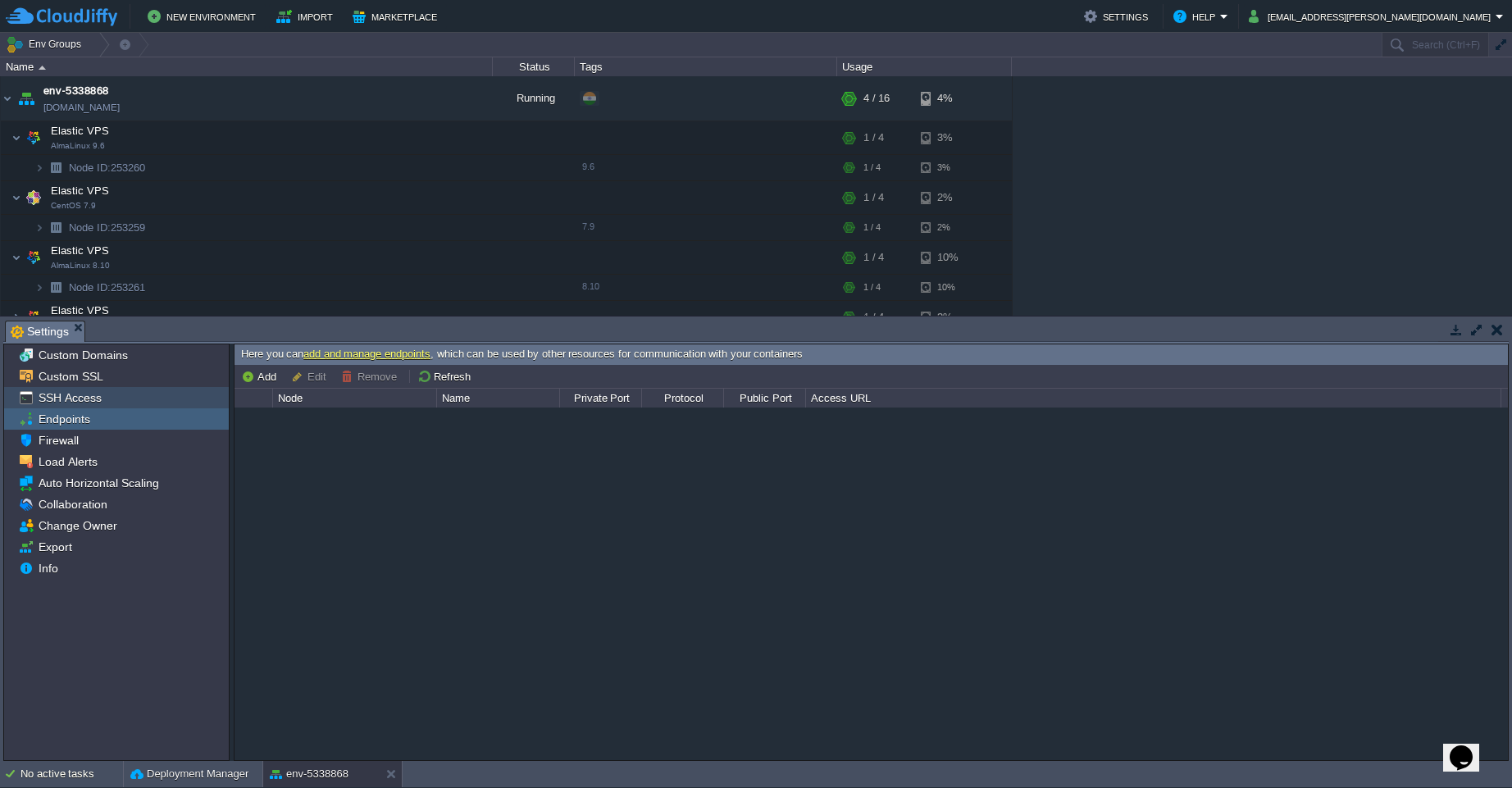
click at [87, 393] on span "SSH Access" at bounding box center [70, 398] width 69 height 15
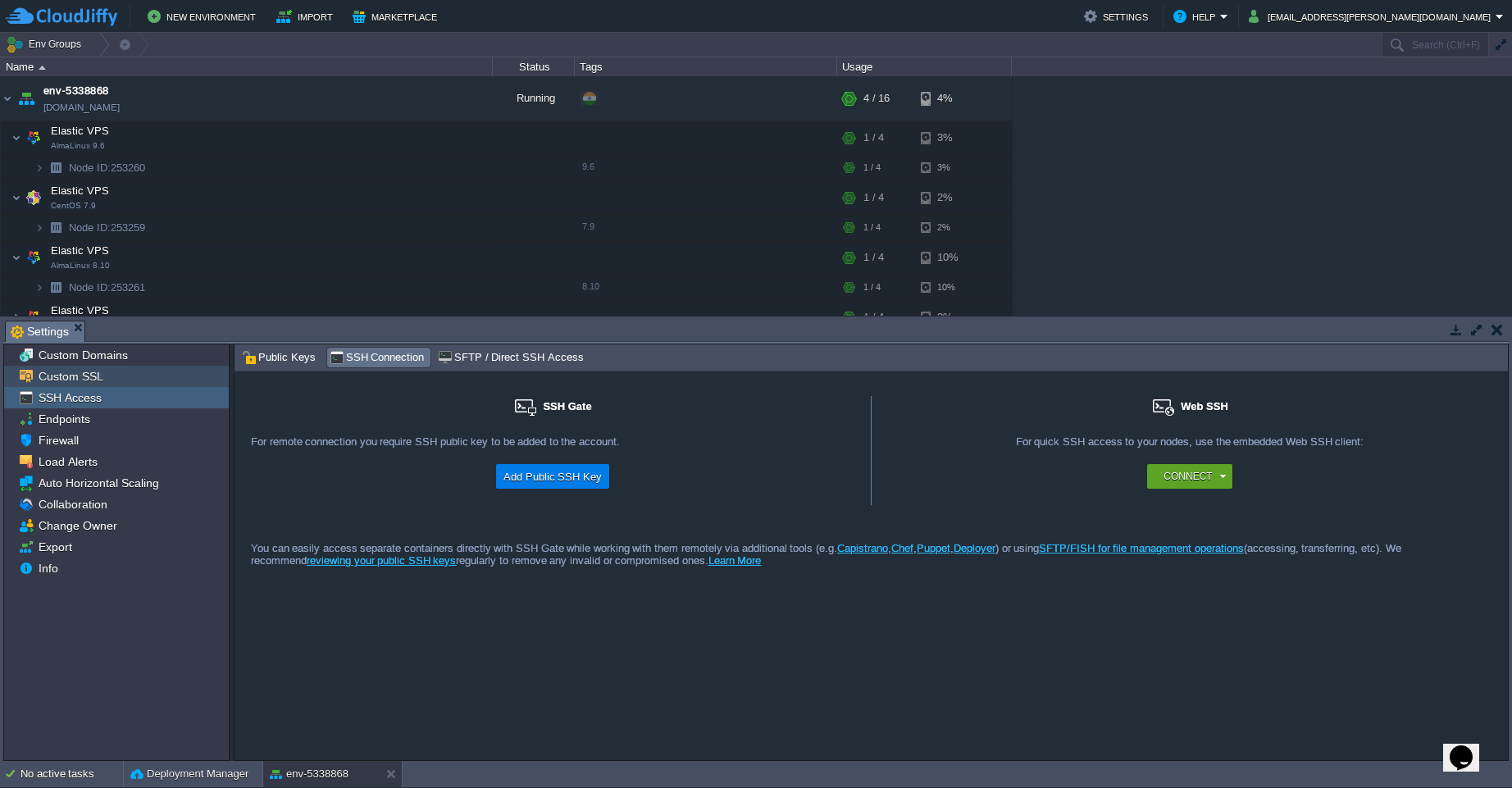
click at [91, 380] on span "Custom SSL" at bounding box center [70, 376] width 70 height 15
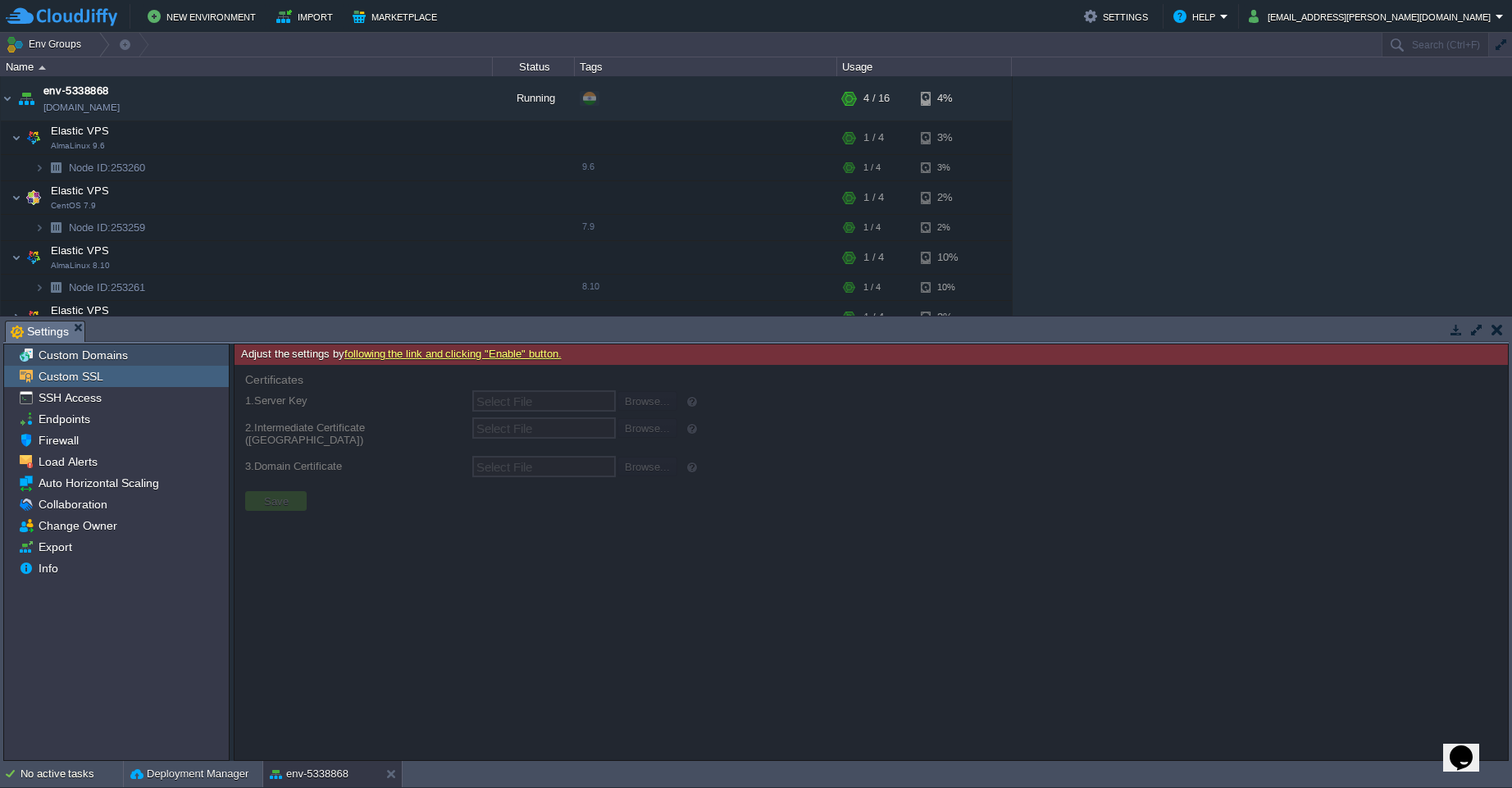
click at [113, 360] on span "Custom Domains" at bounding box center [83, 355] width 95 height 15
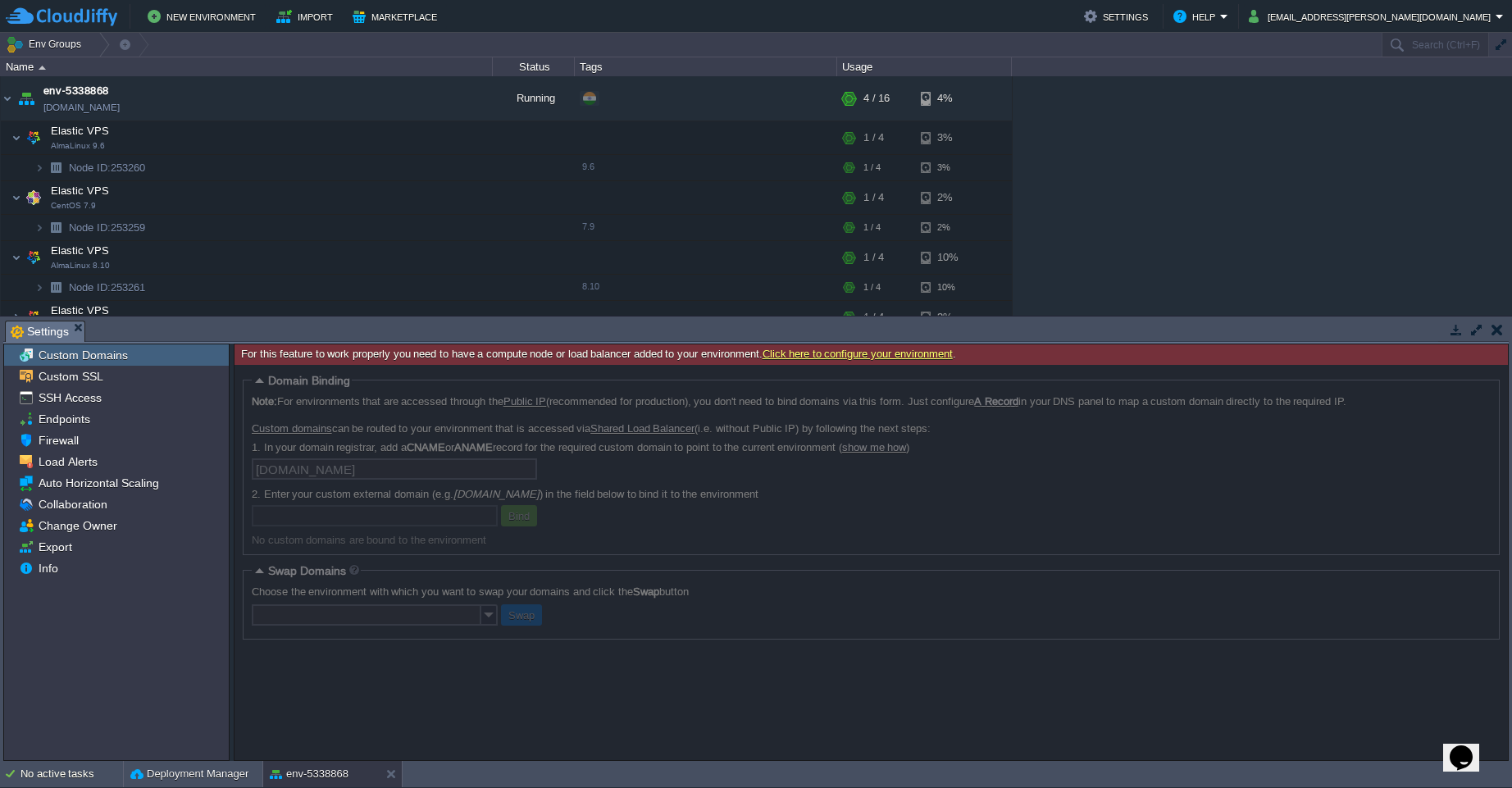
click at [1497, 327] on button "button" at bounding box center [1497, 330] width 11 height 15
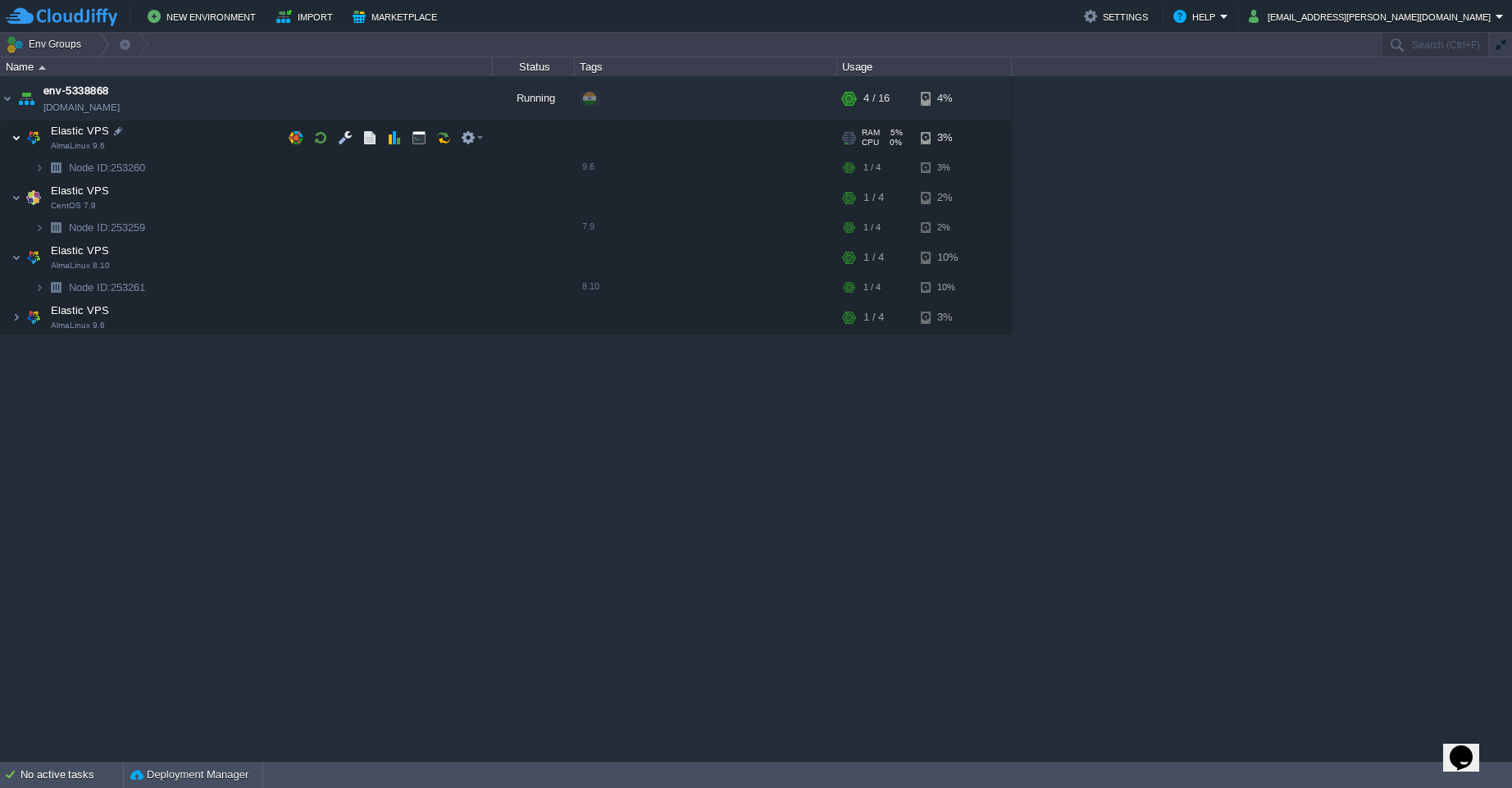
click at [13, 135] on img at bounding box center [16, 138] width 10 height 33
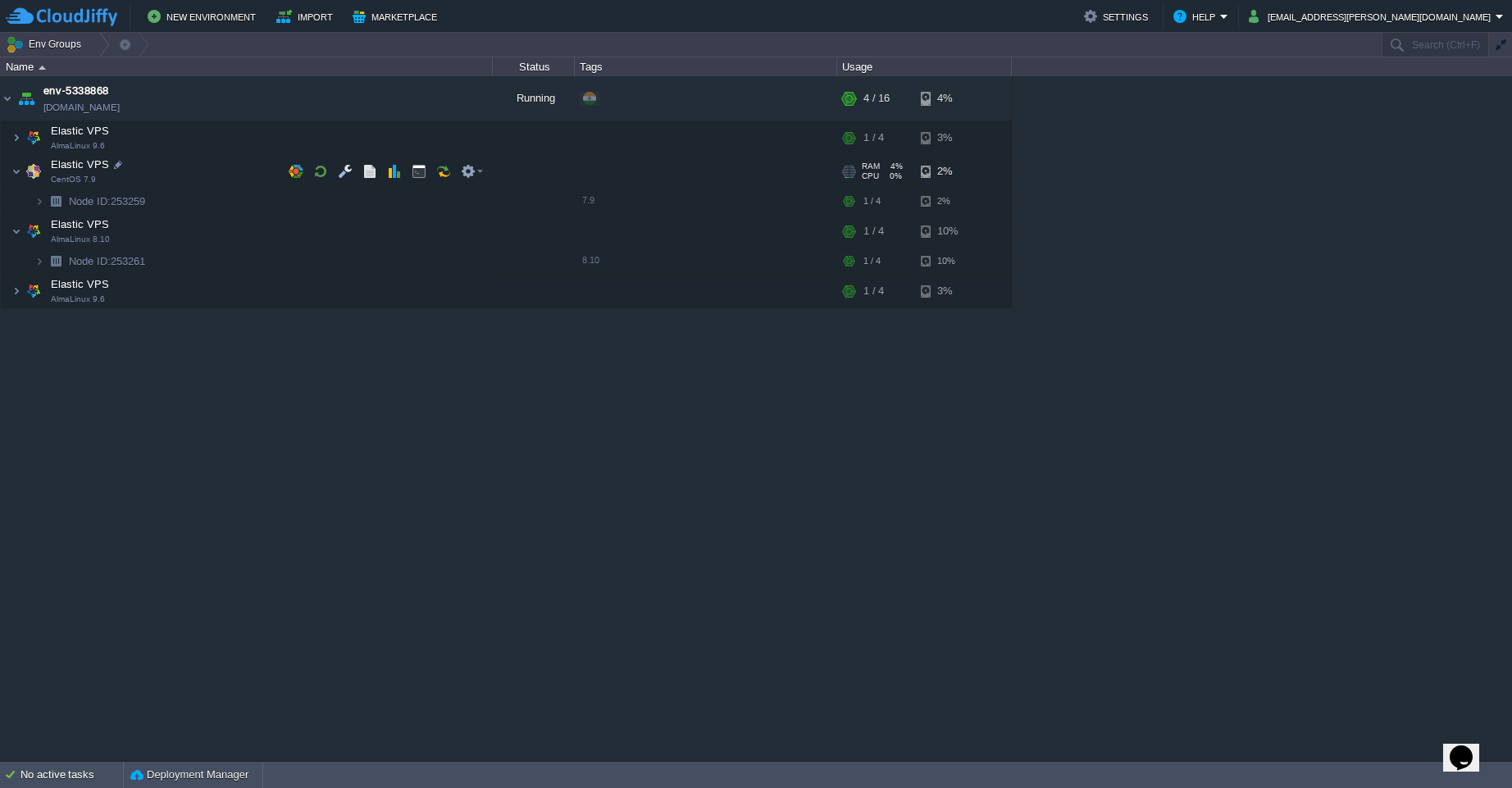
click at [11, 175] on span at bounding box center [6, 171] width 11 height 12
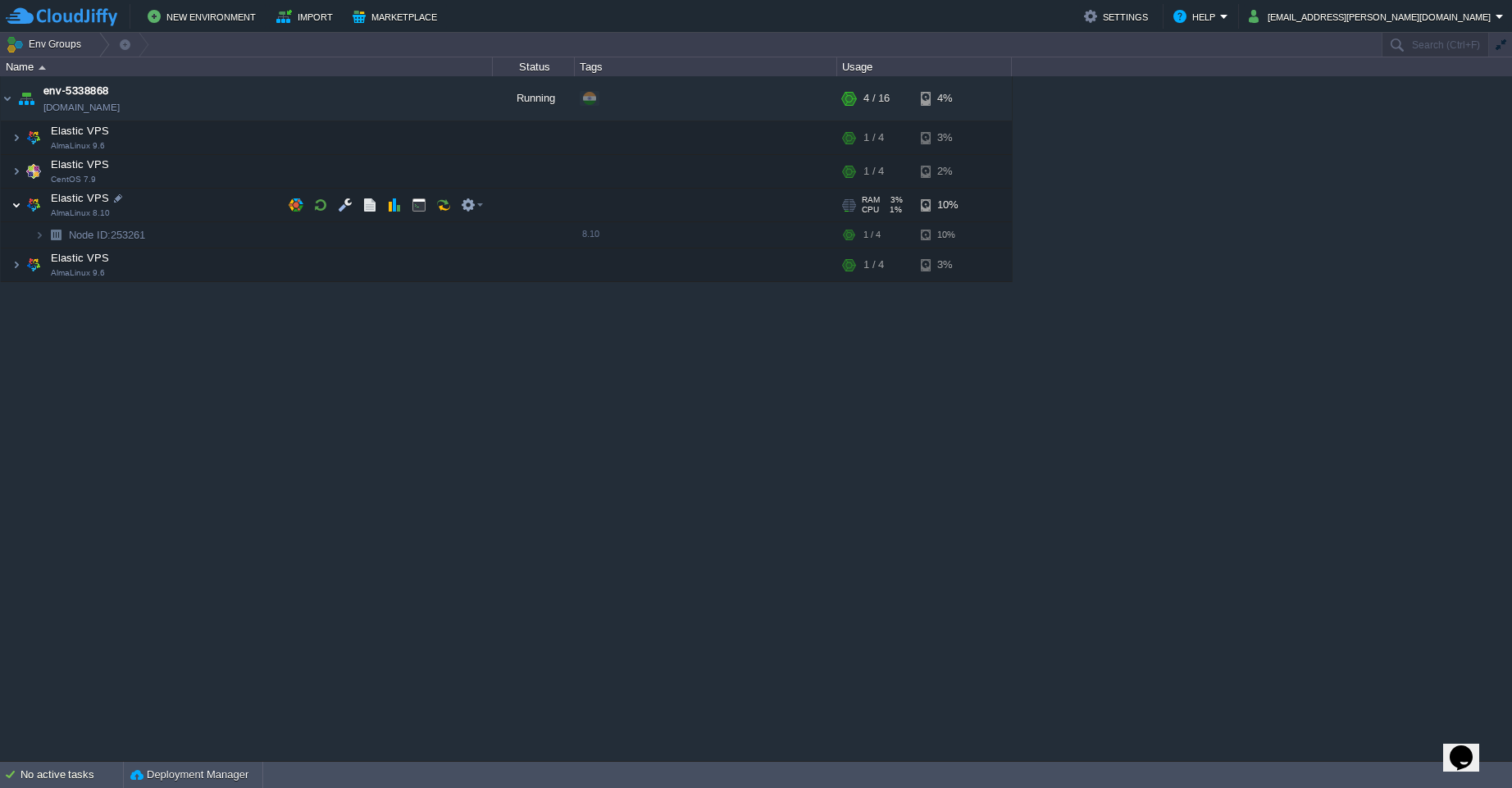
click at [12, 207] on img at bounding box center [16, 204] width 10 height 33
